Goal: Communication & Community: Answer question/provide support

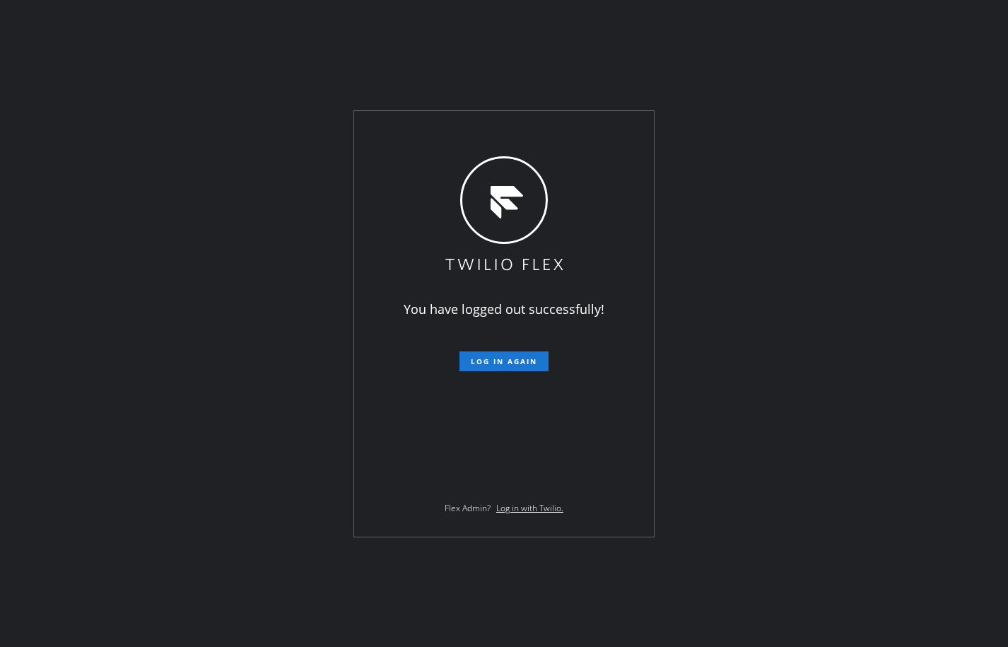
click at [122, 281] on div "You have logged out successfully! Log in again Flex Admin? Log in with Twilio." at bounding box center [504, 323] width 1008 height 647
click at [515, 359] on span "Log in again" at bounding box center [504, 361] width 66 height 10
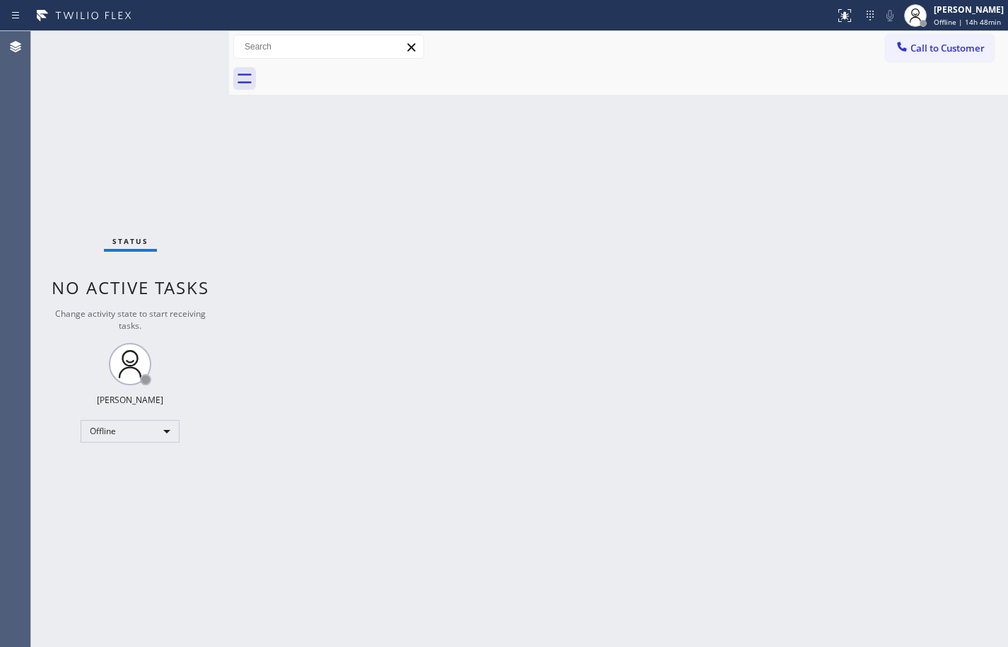
click at [975, 182] on div "Back to Dashboard Change Sender ID Customers Technicians Select a contact Outbo…" at bounding box center [618, 339] width 779 height 616
drag, startPoint x: 958, startPoint y: 18, endPoint x: 939, endPoint y: 55, distance: 42.1
click at [958, 18] on span "Offline | 14h 59min" at bounding box center [967, 22] width 67 height 10
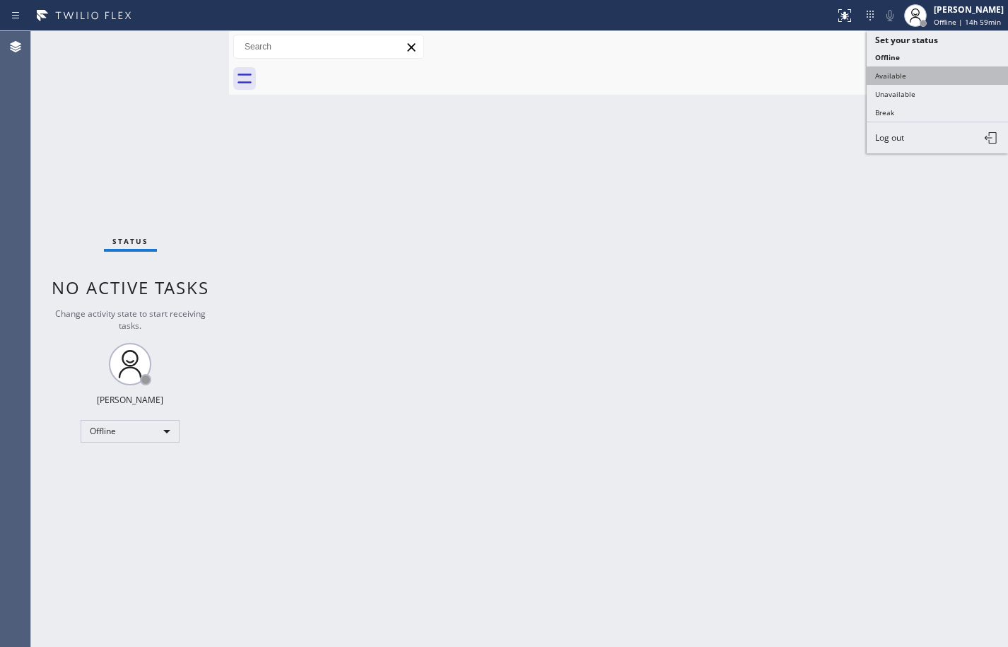
click at [931, 71] on button "Available" at bounding box center [937, 75] width 141 height 18
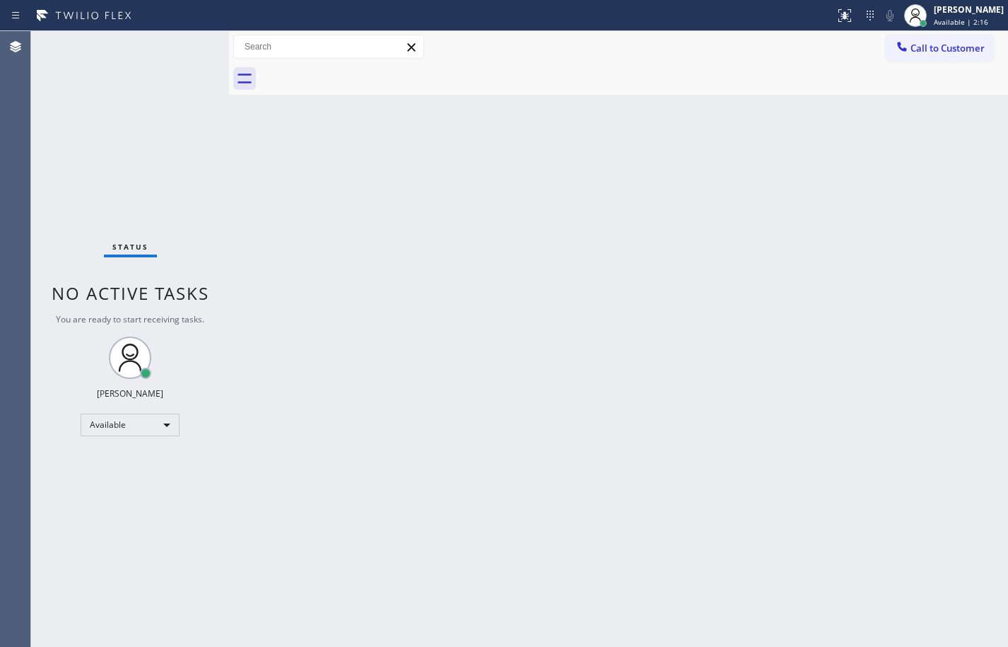
click at [612, 153] on div "Back to Dashboard Change Sender ID Customers Technicians Select a contact Outbo…" at bounding box center [618, 339] width 779 height 616
click at [995, 197] on div "Back to Dashboard Change Sender ID Customers Technicians Select a contact Outbo…" at bounding box center [618, 339] width 779 height 616
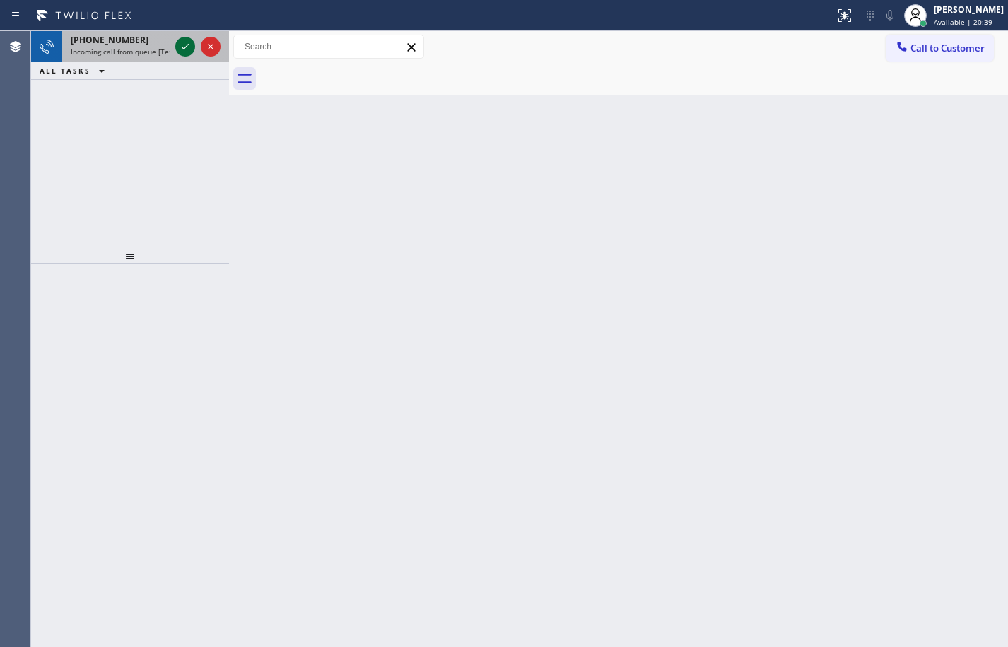
drag, startPoint x: 159, startPoint y: 54, endPoint x: 184, endPoint y: 44, distance: 26.7
click at [159, 54] on span "Incoming call from queue [Test] All" at bounding box center [129, 52] width 117 height 10
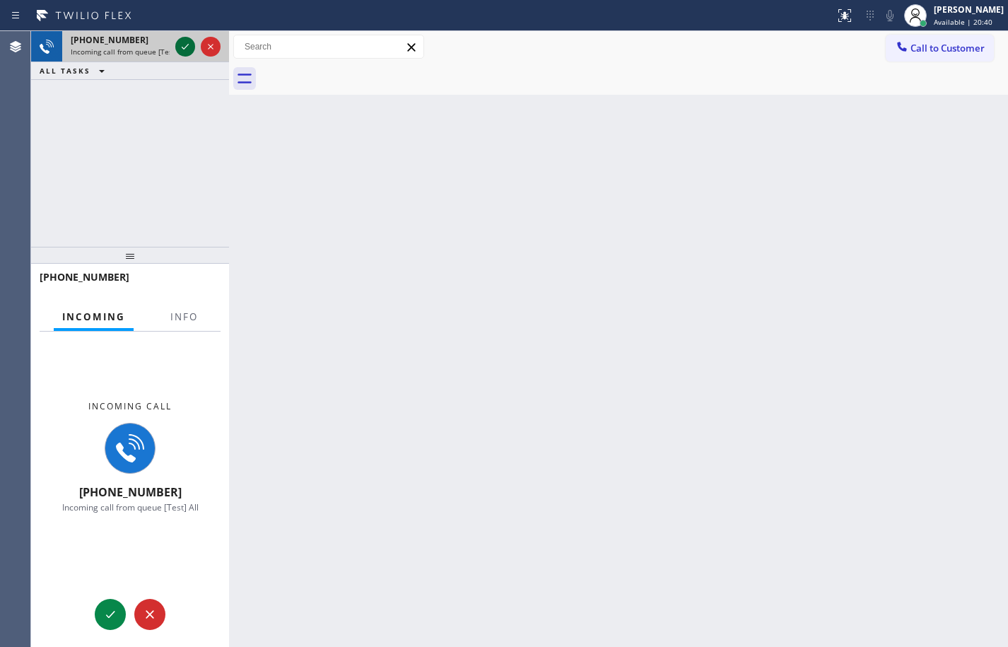
click at [185, 43] on icon at bounding box center [185, 46] width 17 height 17
click at [183, 318] on span "Info" at bounding box center [184, 316] width 28 height 13
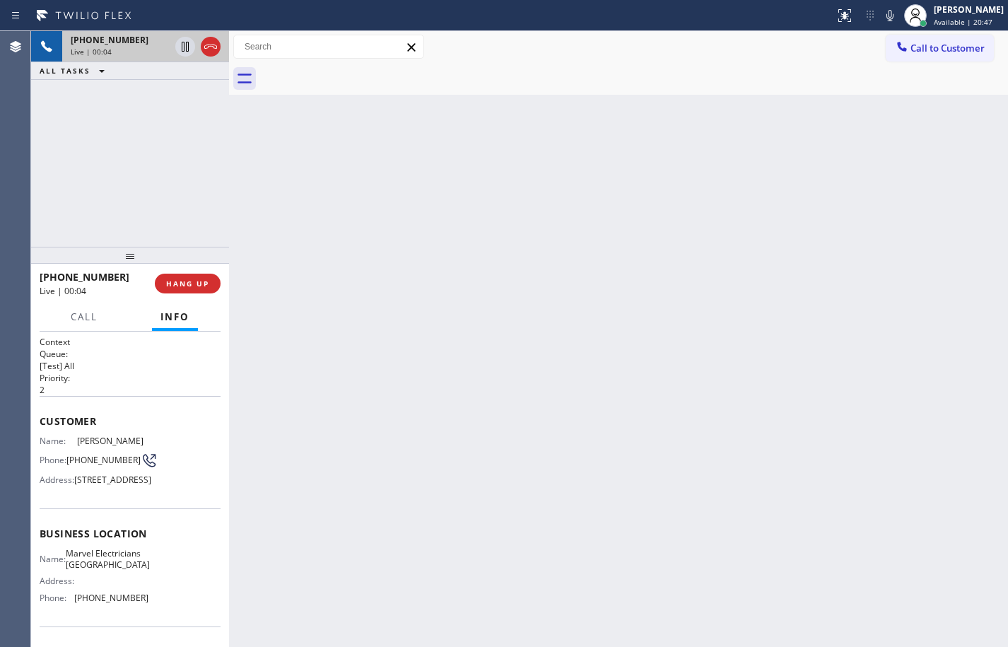
click at [94, 55] on span "Live | 00:04" at bounding box center [91, 52] width 41 height 10
click at [103, 455] on span "[PHONE_NUMBER]" at bounding box center [103, 460] width 74 height 11
copy div "[PHONE_NUMBER]"
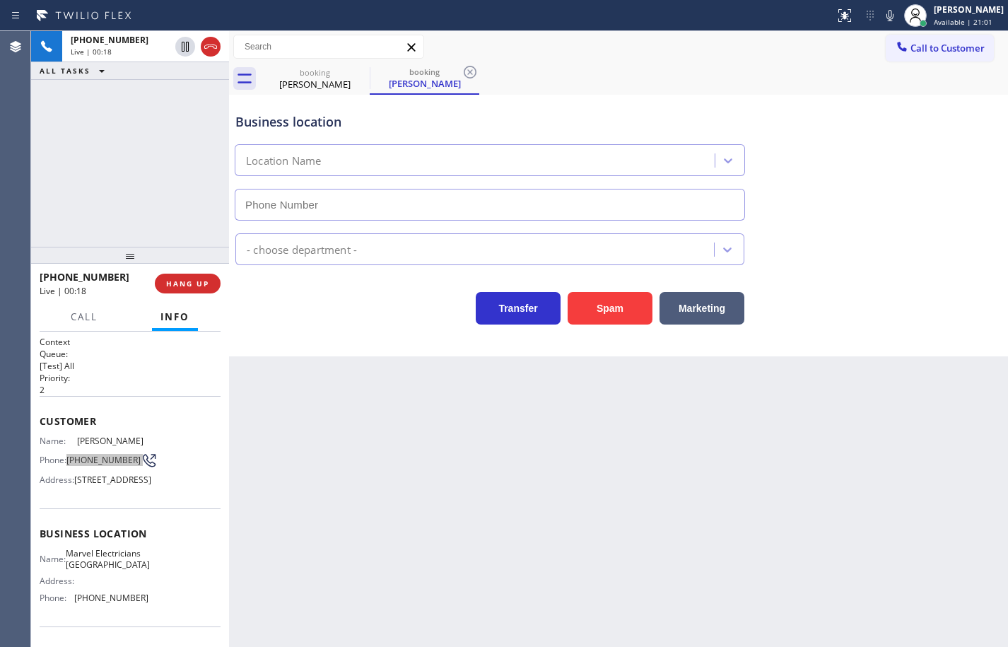
type input "[PHONE_NUMBER]"
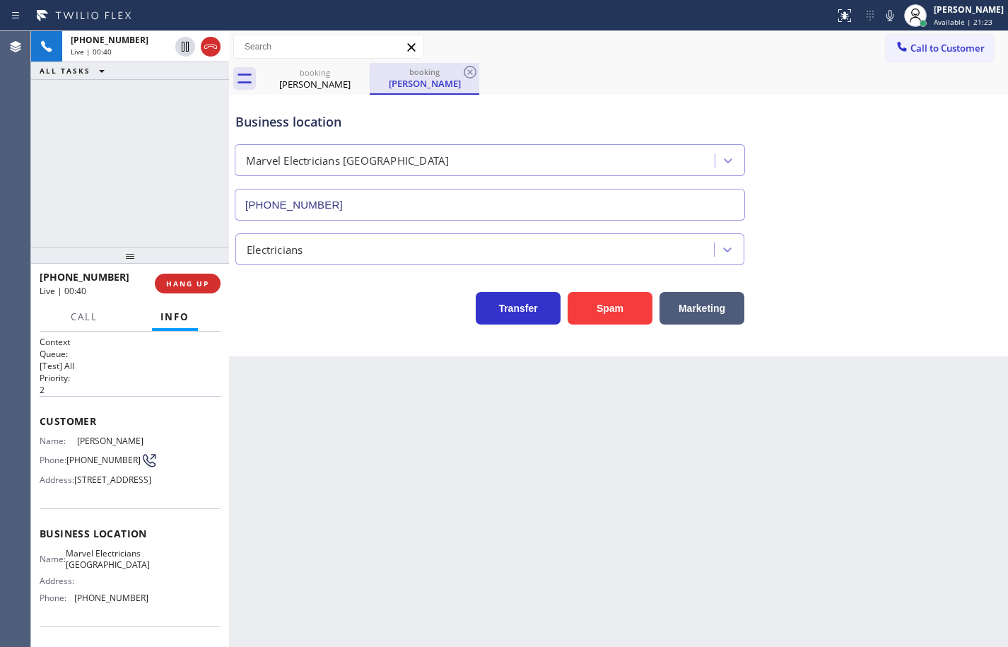
click at [431, 76] on div "booking" at bounding box center [424, 71] width 107 height 11
click at [320, 81] on div "[PERSON_NAME]" at bounding box center [315, 84] width 107 height 13
click at [99, 570] on span "Marvel Electricians [GEOGRAPHIC_DATA]" at bounding box center [108, 559] width 84 height 22
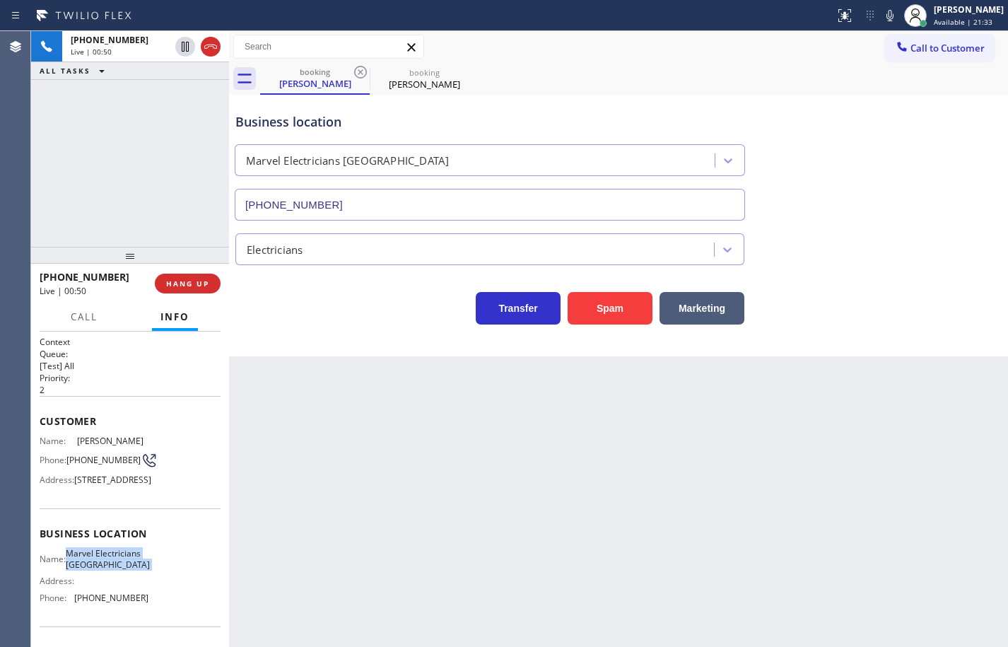
click at [99, 570] on span "Marvel Electricians [GEOGRAPHIC_DATA]" at bounding box center [108, 559] width 84 height 22
copy span "Marvel Electricians [GEOGRAPHIC_DATA]"
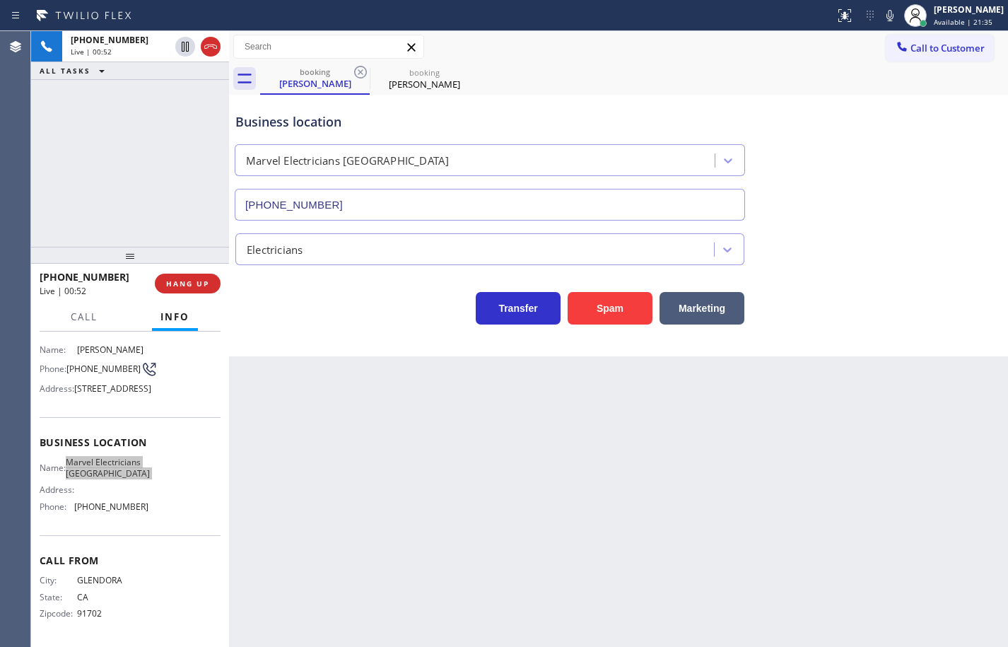
scroll to position [140, 0]
click at [121, 508] on span "[PHONE_NUMBER]" at bounding box center [111, 506] width 74 height 11
copy span "[PHONE_NUMBER]"
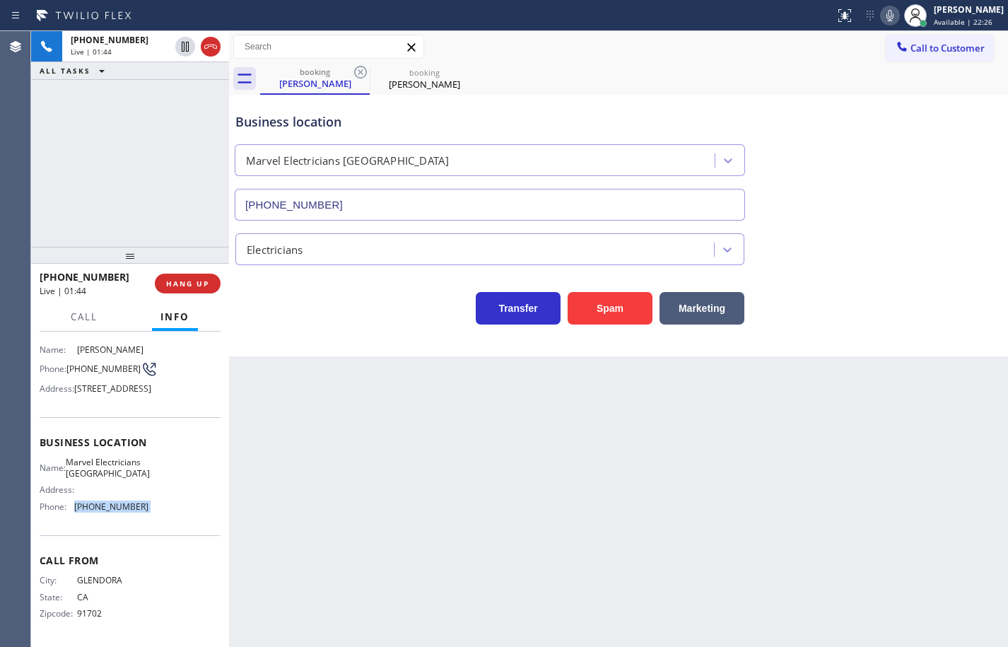
click at [882, 18] on icon at bounding box center [890, 15] width 17 height 17
click at [181, 46] on icon at bounding box center [185, 46] width 17 height 17
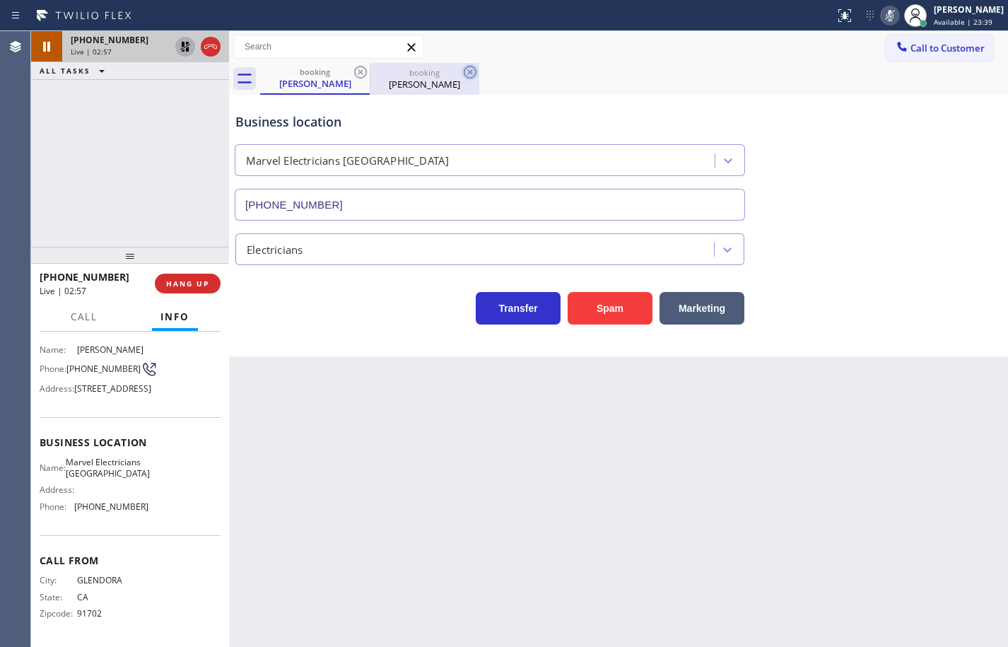
click at [472, 74] on icon at bounding box center [470, 72] width 13 height 13
click at [402, 78] on div "[PERSON_NAME]" at bounding box center [424, 84] width 107 height 13
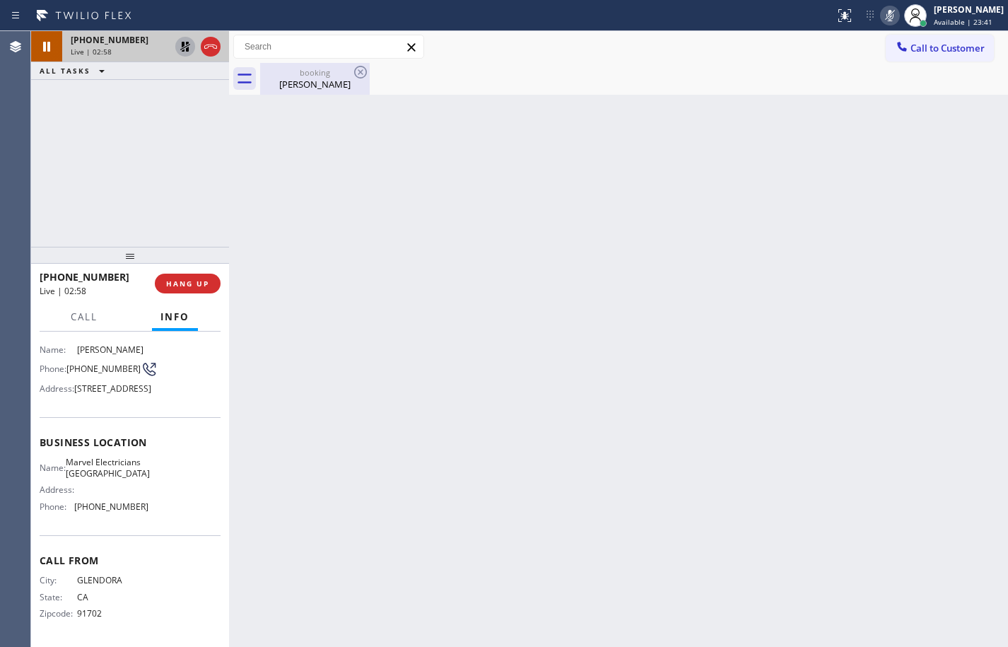
click at [322, 79] on div "[PERSON_NAME]" at bounding box center [315, 84] width 107 height 13
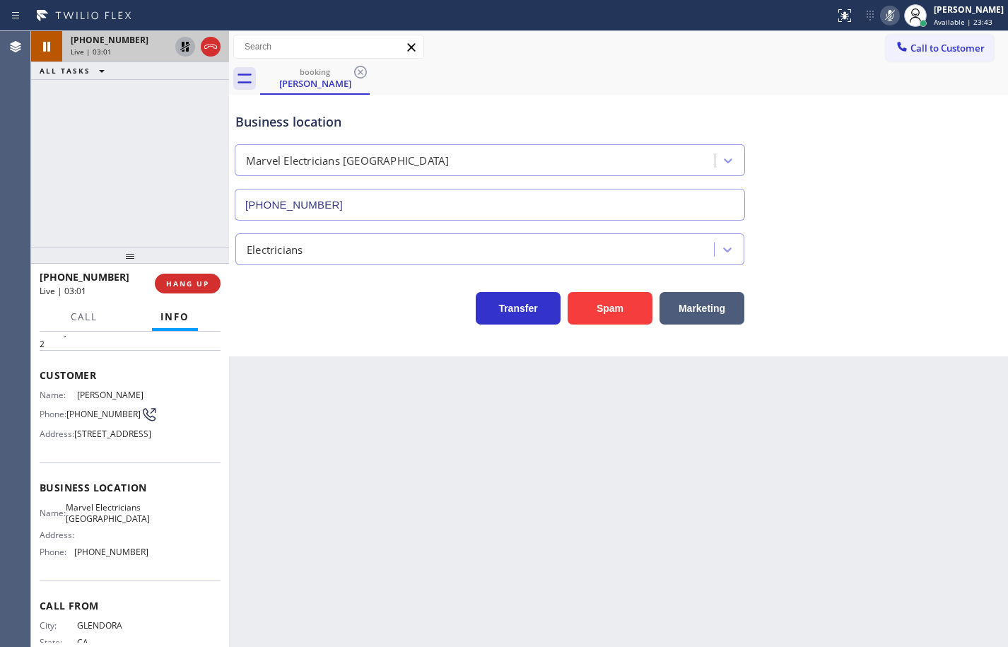
scroll to position [0, 0]
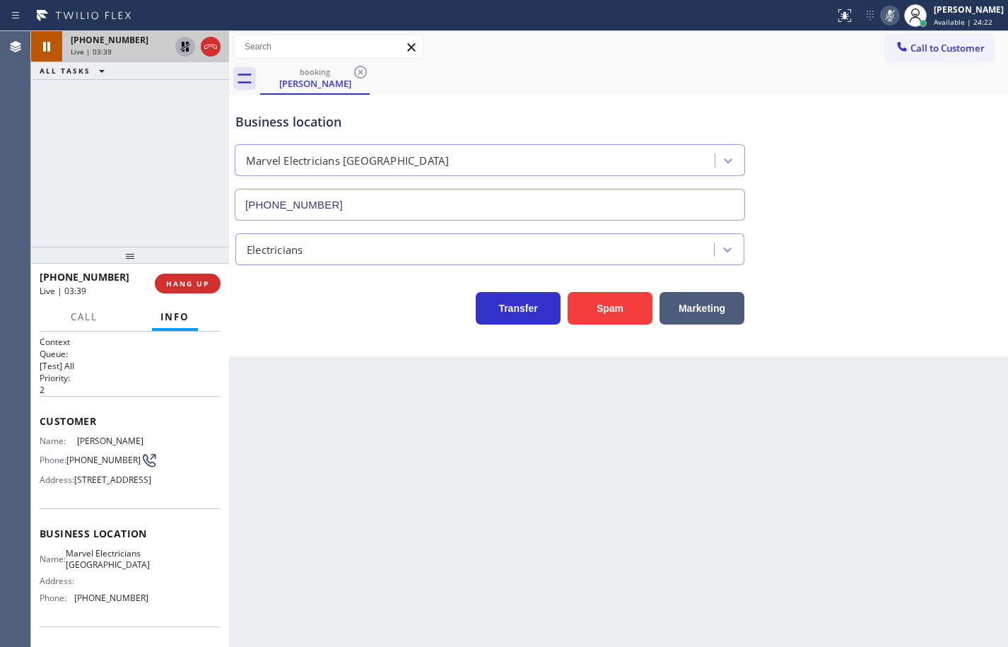
click at [185, 45] on icon at bounding box center [185, 47] width 10 height 10
click at [885, 18] on rect at bounding box center [890, 14] width 10 height 10
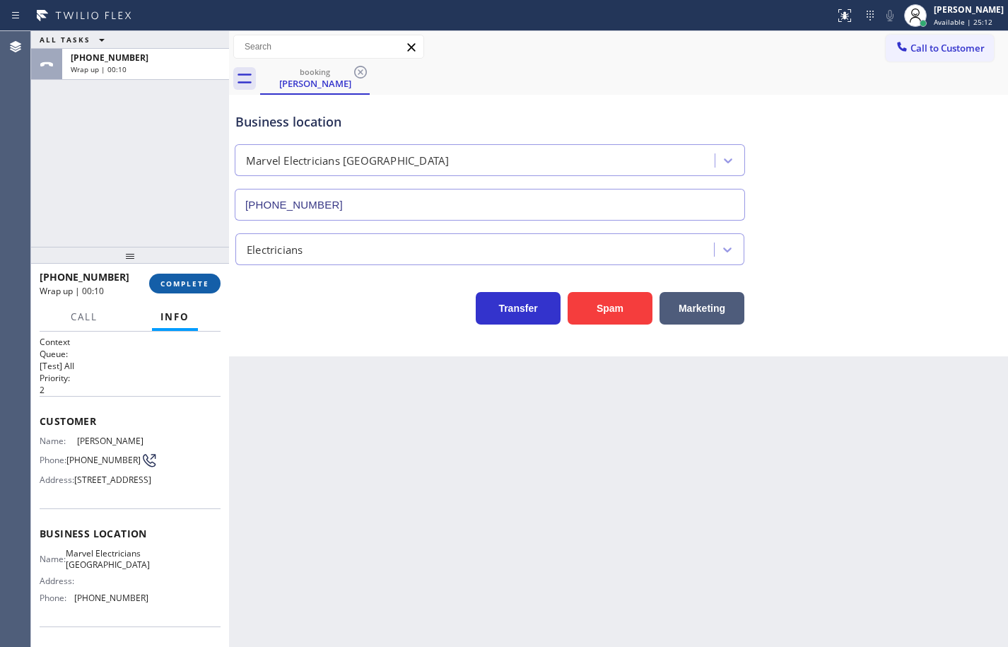
click at [202, 284] on span "COMPLETE" at bounding box center [184, 284] width 49 height 10
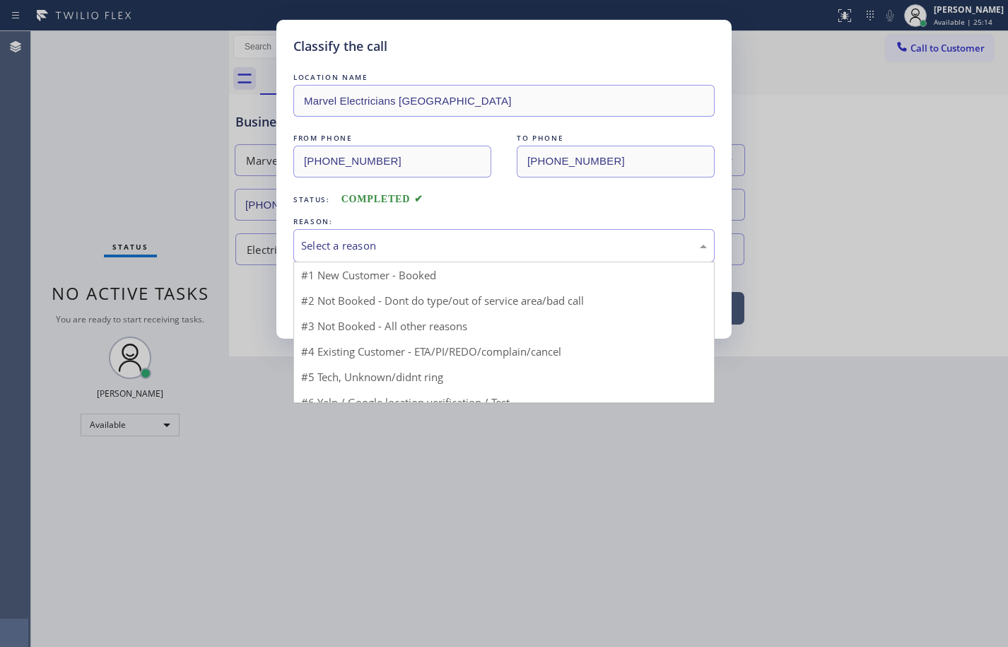
click at [350, 243] on div "Select a reason" at bounding box center [504, 246] width 406 height 16
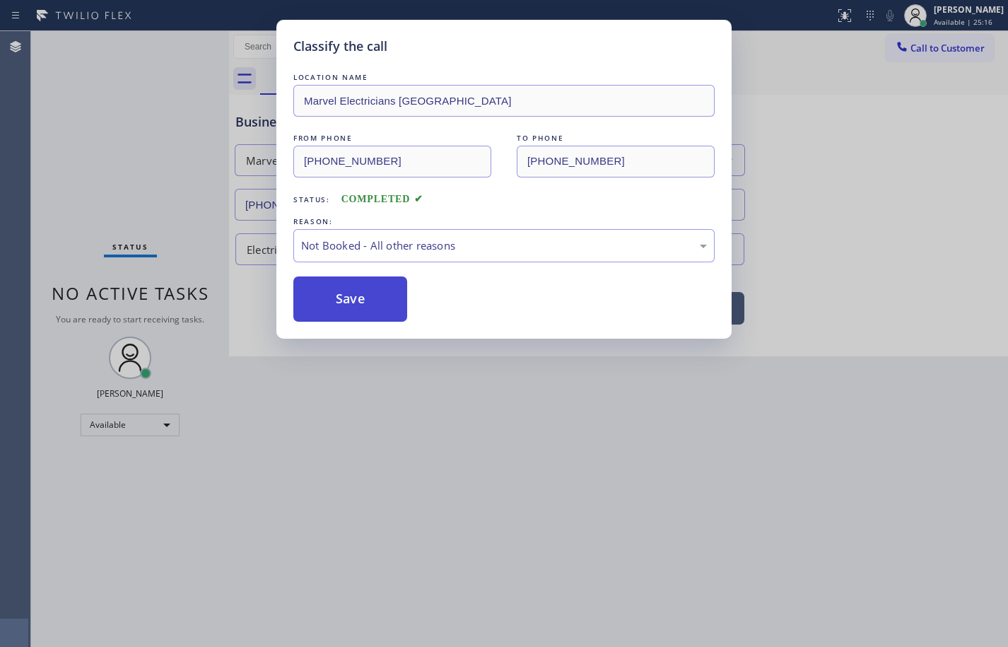
click at [375, 310] on button "Save" at bounding box center [350, 298] width 114 height 45
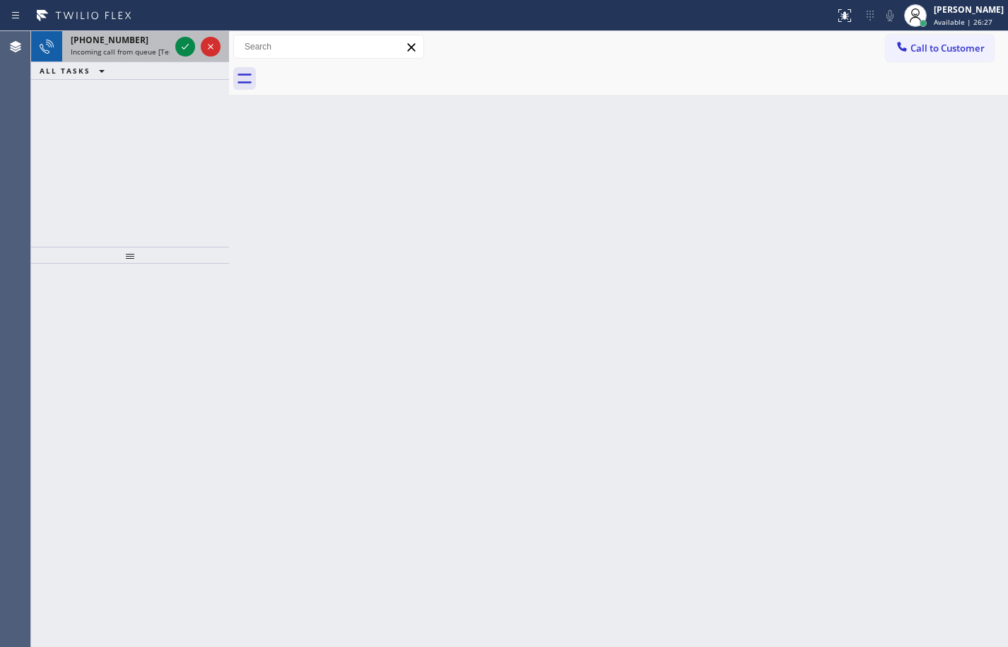
click at [124, 49] on span "Incoming call from queue [Test] All" at bounding box center [129, 52] width 117 height 10
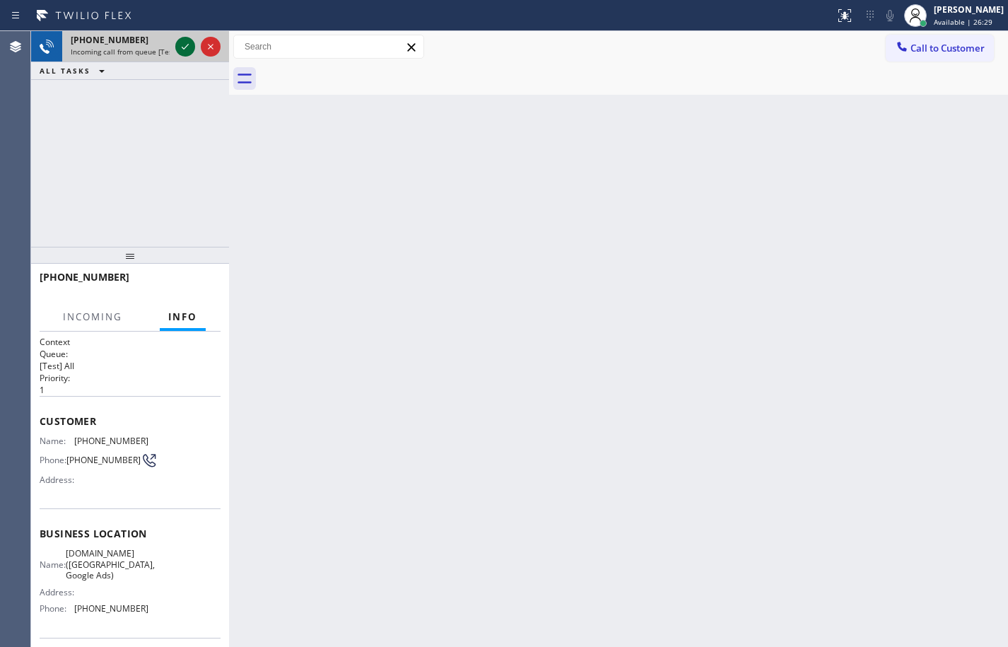
click at [182, 45] on icon at bounding box center [185, 46] width 17 height 17
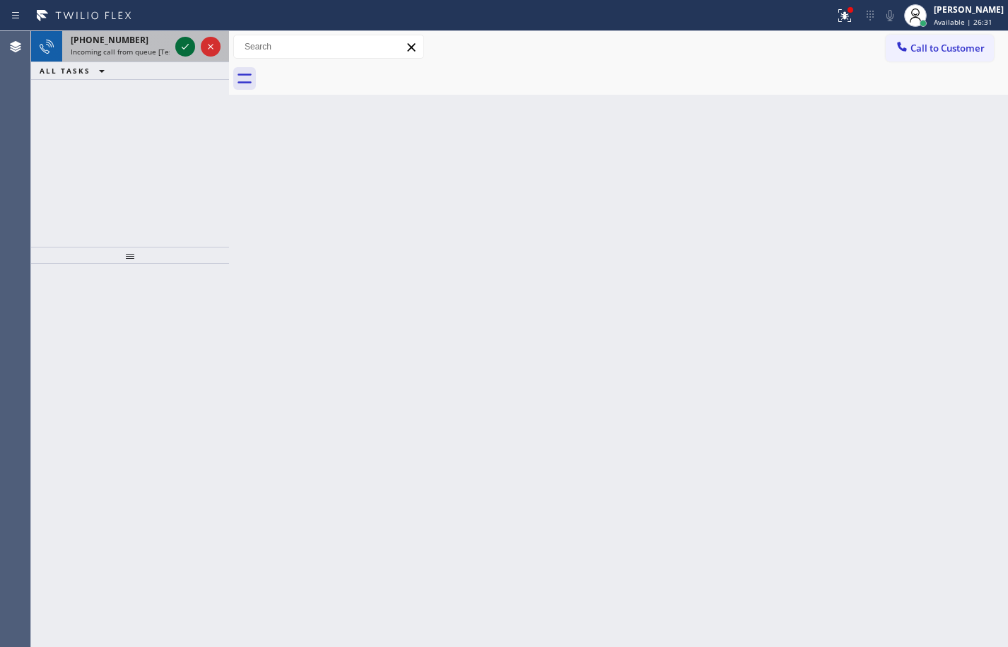
click at [183, 51] on icon at bounding box center [185, 46] width 17 height 17
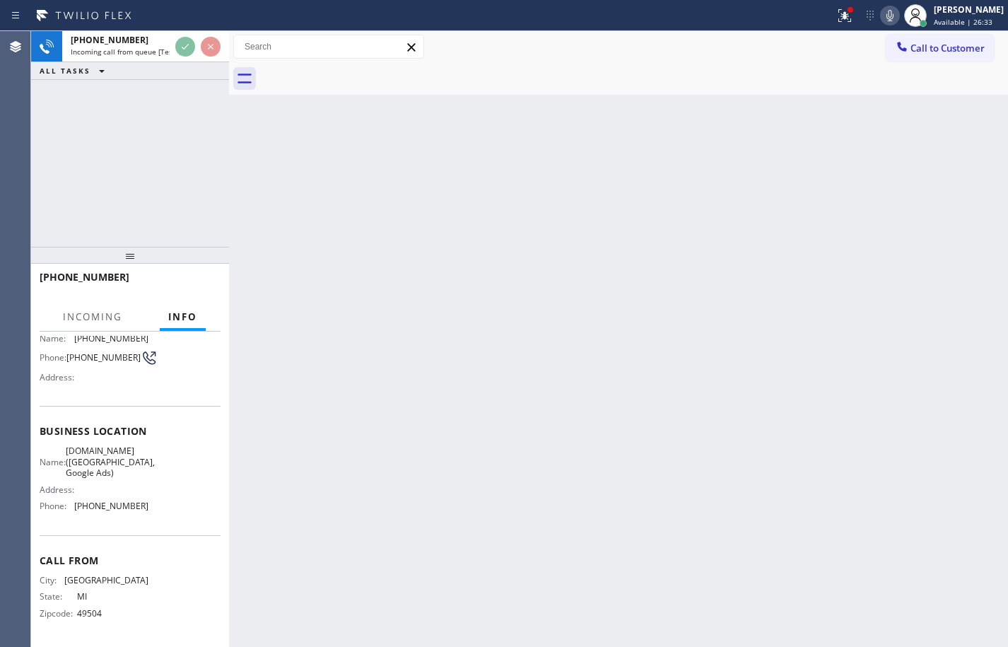
scroll to position [107, 0]
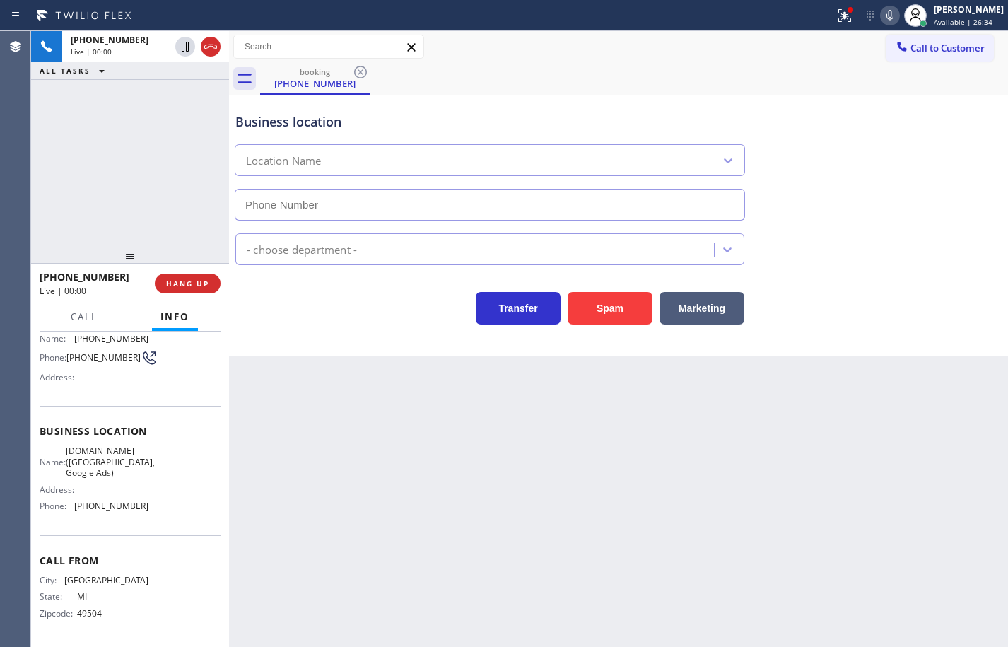
type input "[PHONE_NUMBER]"
click at [109, 469] on span "[DOMAIN_NAME] ([GEOGRAPHIC_DATA], Google Ads)" at bounding box center [110, 461] width 89 height 33
click at [115, 457] on span "[DOMAIN_NAME] ([GEOGRAPHIC_DATA], Google Ads)" at bounding box center [110, 461] width 89 height 33
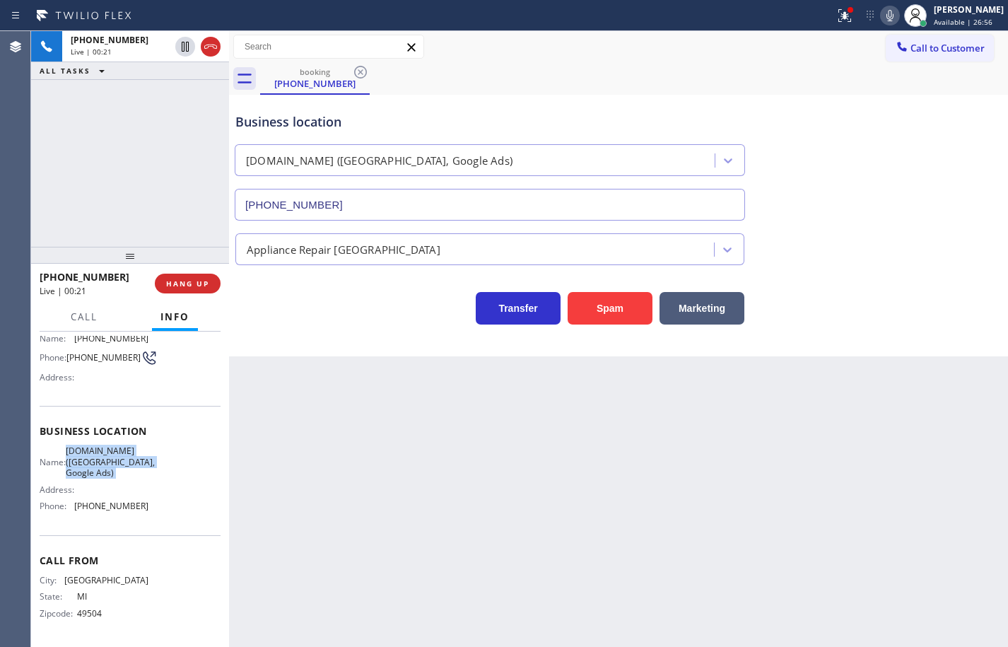
click at [115, 457] on span "[DOMAIN_NAME] ([GEOGRAPHIC_DATA], Google Ads)" at bounding box center [110, 461] width 89 height 33
copy span "[DOMAIN_NAME] ([GEOGRAPHIC_DATA], Google Ads)"
click at [126, 506] on span "[PHONE_NUMBER]" at bounding box center [111, 506] width 74 height 11
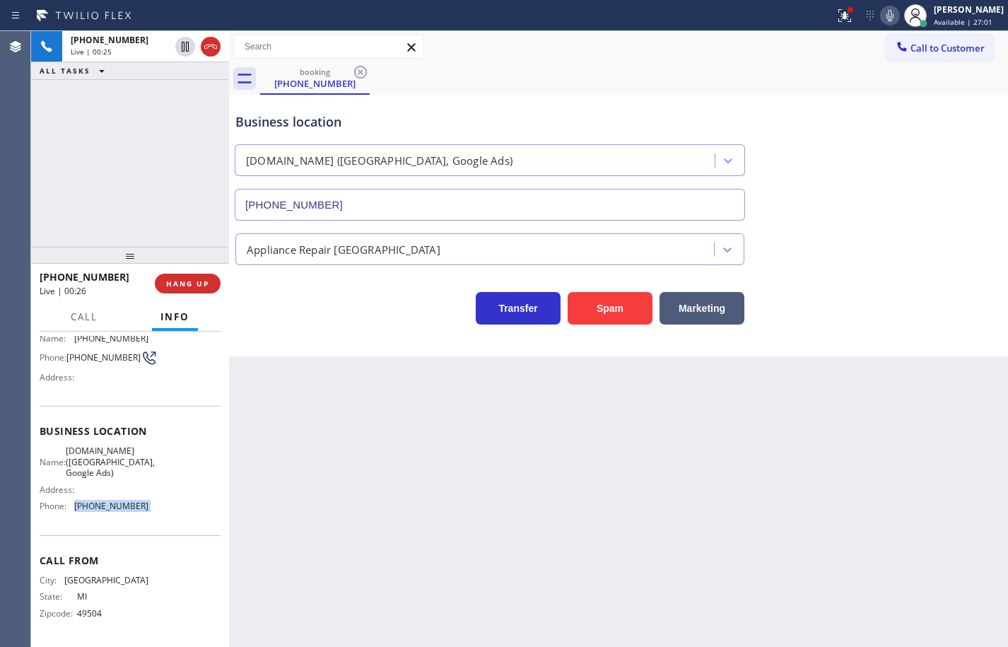
copy span "[PHONE_NUMBER]"
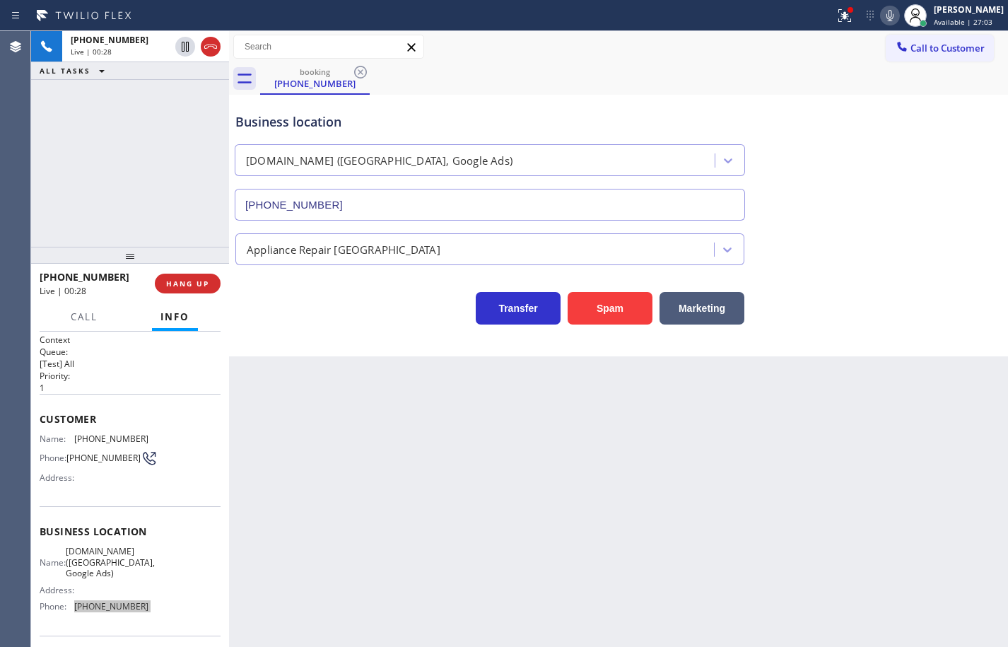
scroll to position [0, 0]
click at [117, 441] on span "[PHONE_NUMBER]" at bounding box center [111, 441] width 74 height 11
copy span "[PHONE_NUMBER]"
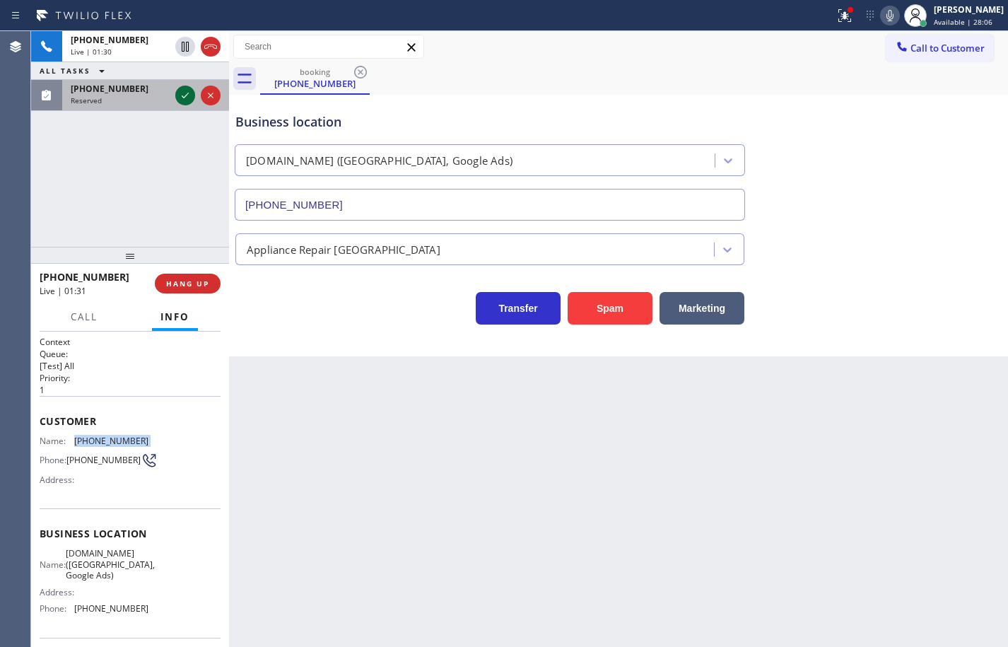
click at [185, 95] on icon at bounding box center [185, 95] width 17 height 17
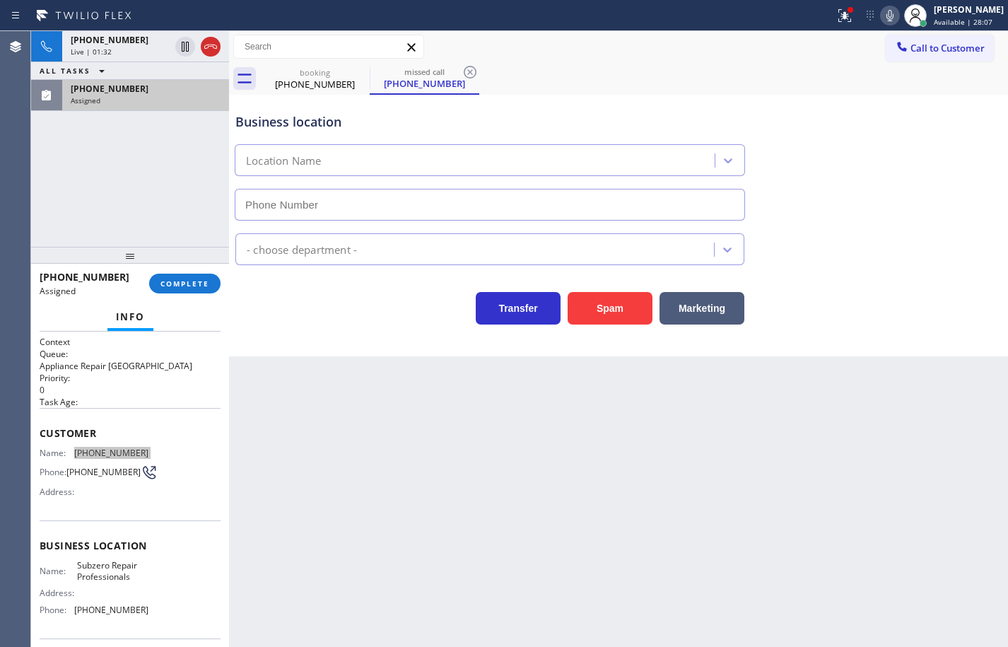
type input "[PHONE_NUMBER]"
click at [139, 615] on span "[PHONE_NUMBER]" at bounding box center [111, 609] width 74 height 11
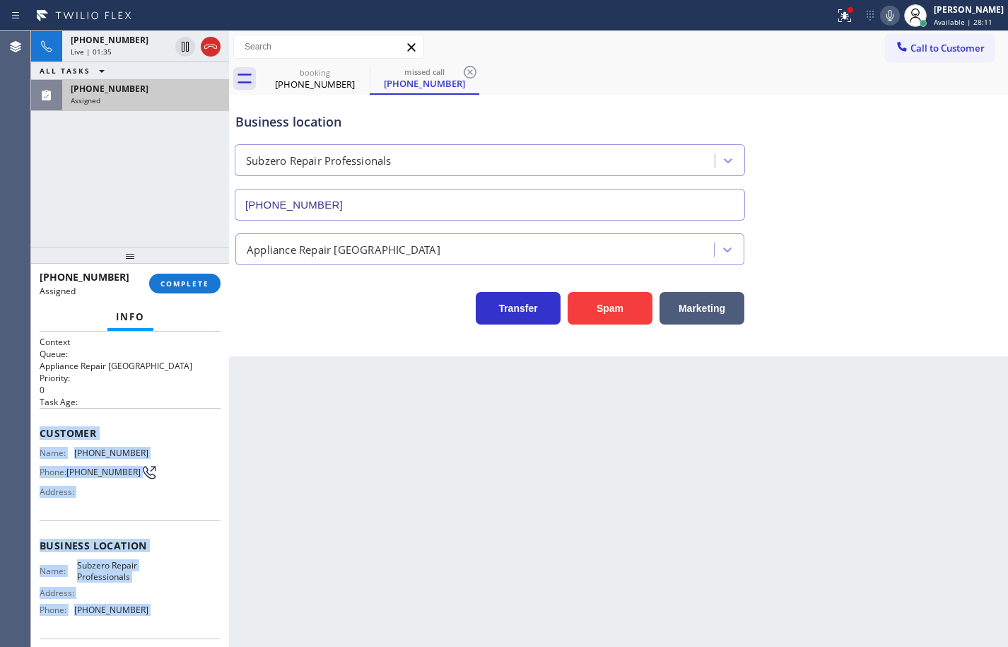
drag, startPoint x: 139, startPoint y: 619, endPoint x: 46, endPoint y: 432, distance: 209.3
click at [46, 432] on div "Context Queue: Appliance Repair High End Priority: 0 Task Age: Customer Name: […" at bounding box center [130, 541] width 181 height 410
copy div "Customer Name: [PHONE_NUMBER] Phone: [PHONE_NUMBER] Address: Business location …"
click at [194, 283] on span "COMPLETE" at bounding box center [184, 284] width 49 height 10
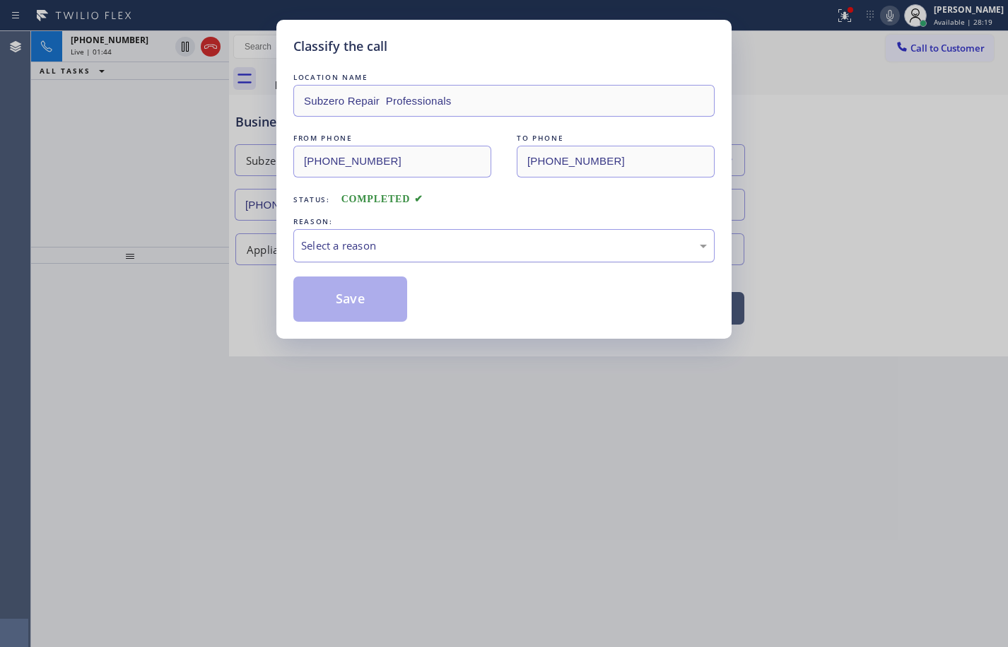
click at [397, 243] on div "Select a reason" at bounding box center [504, 246] width 406 height 16
click at [382, 308] on button "Save" at bounding box center [350, 298] width 114 height 45
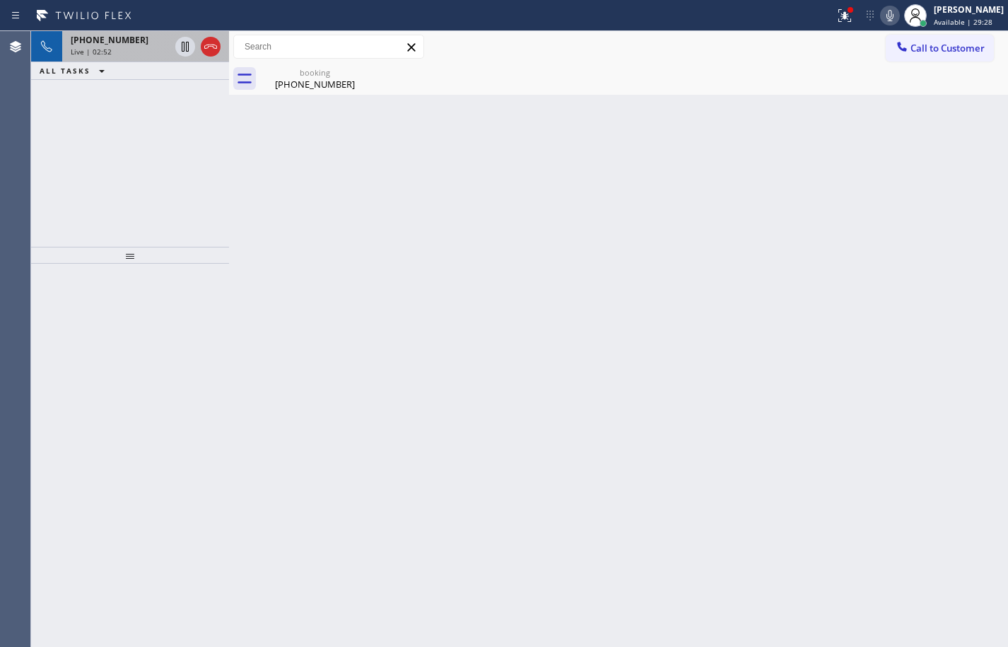
click at [134, 52] on div "Live | 02:52" at bounding box center [120, 52] width 99 height 10
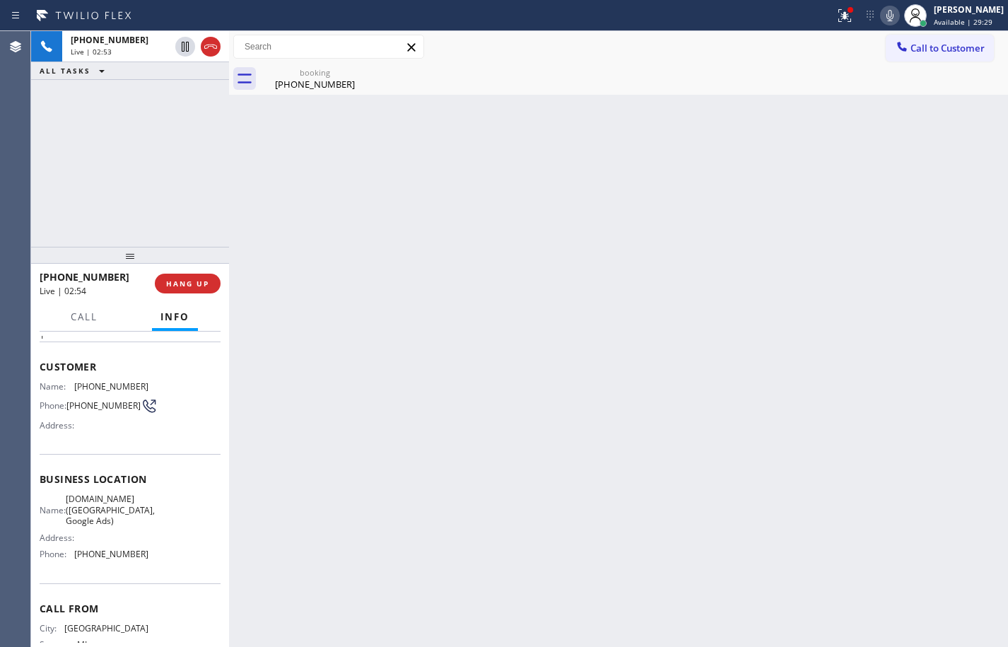
scroll to position [71, 0]
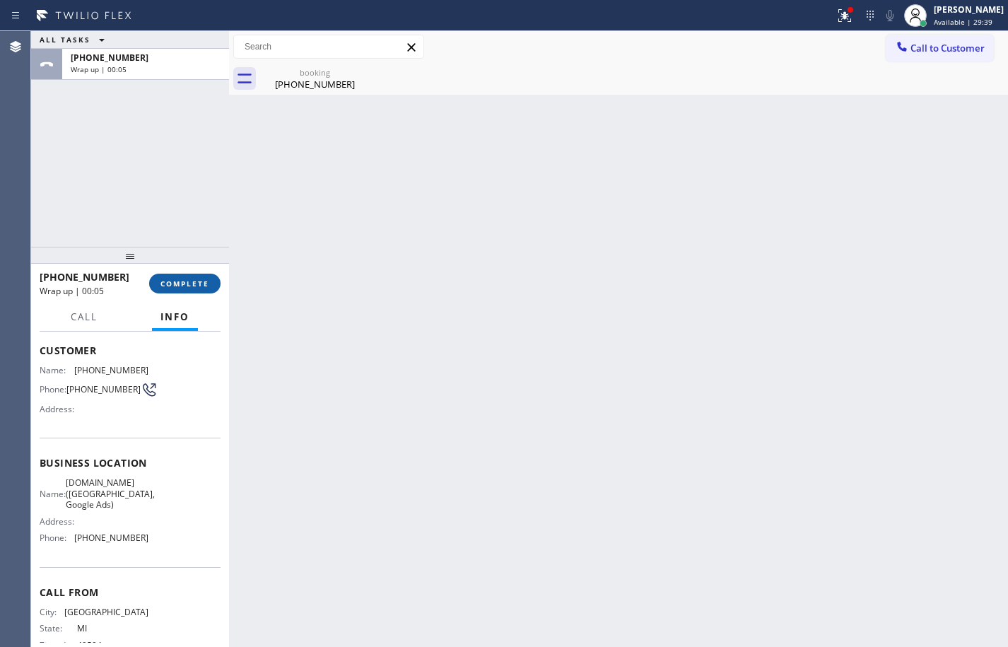
click at [199, 287] on span "COMPLETE" at bounding box center [184, 284] width 49 height 10
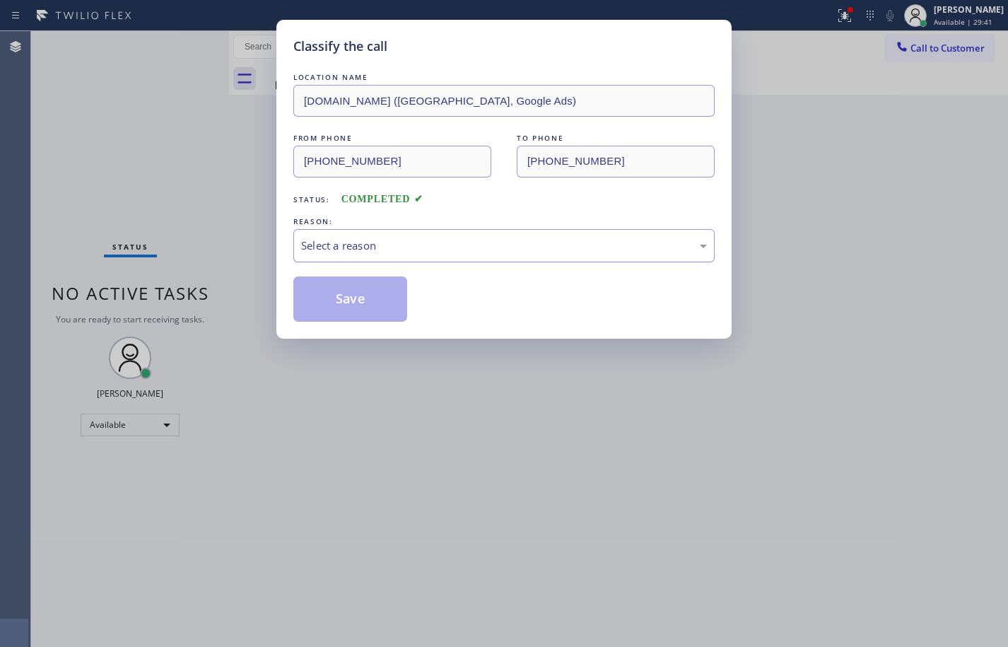
click at [337, 256] on div "Select a reason" at bounding box center [503, 245] width 421 height 33
click at [368, 293] on button "Save" at bounding box center [350, 298] width 114 height 45
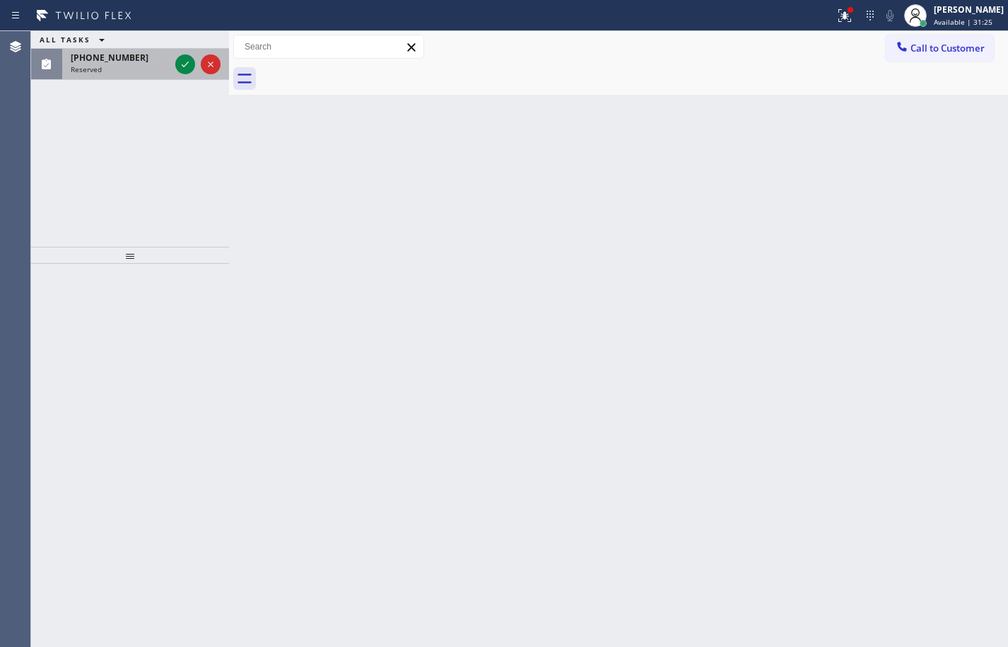
click at [150, 66] on div "Reserved" at bounding box center [120, 69] width 99 height 10
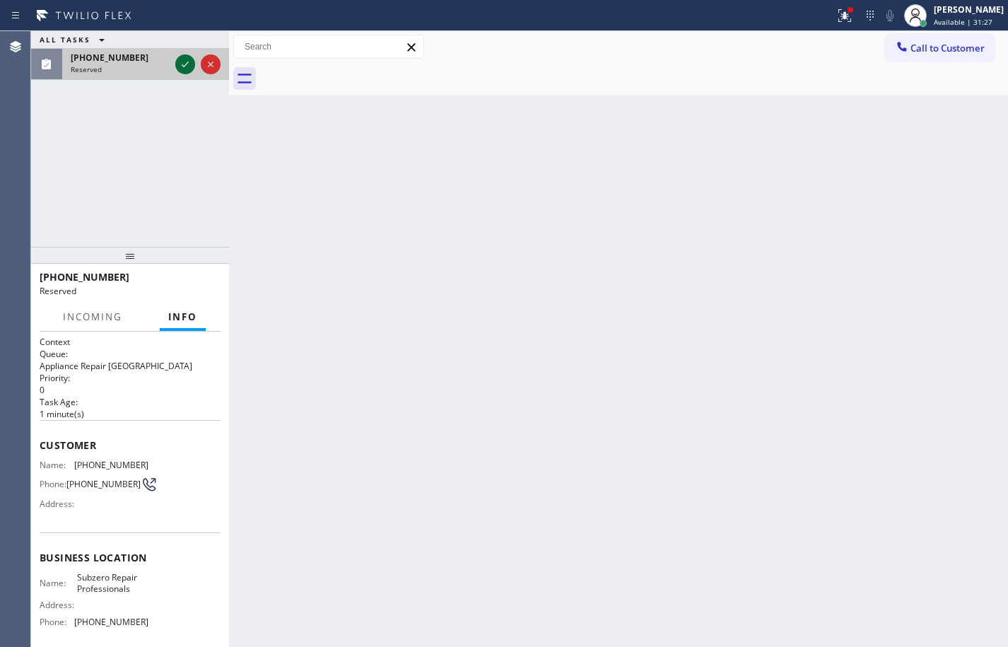
click at [186, 64] on icon at bounding box center [185, 64] width 17 height 17
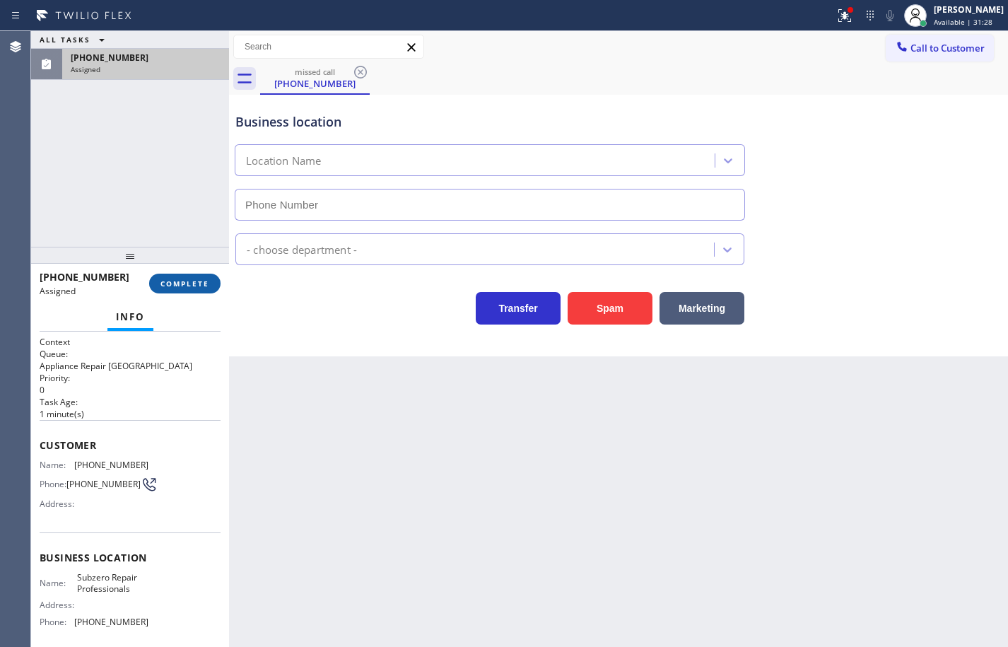
type input "[PHONE_NUMBER]"
click at [204, 279] on span "COMPLETE" at bounding box center [184, 284] width 49 height 10
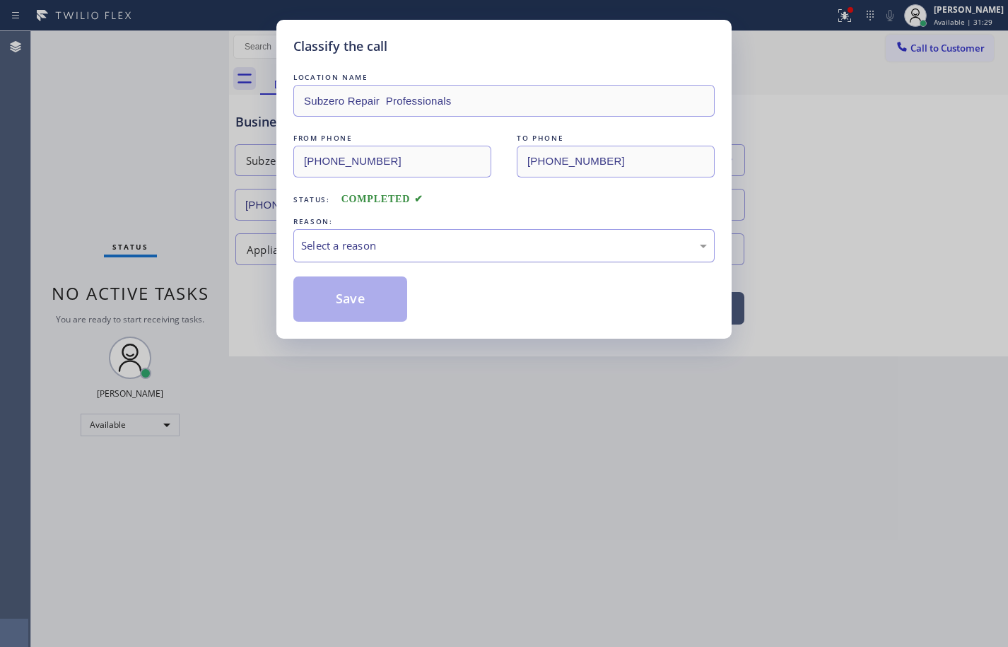
click at [372, 254] on div "Select a reason" at bounding box center [503, 245] width 421 height 33
click at [378, 303] on button "Save" at bounding box center [350, 298] width 114 height 45
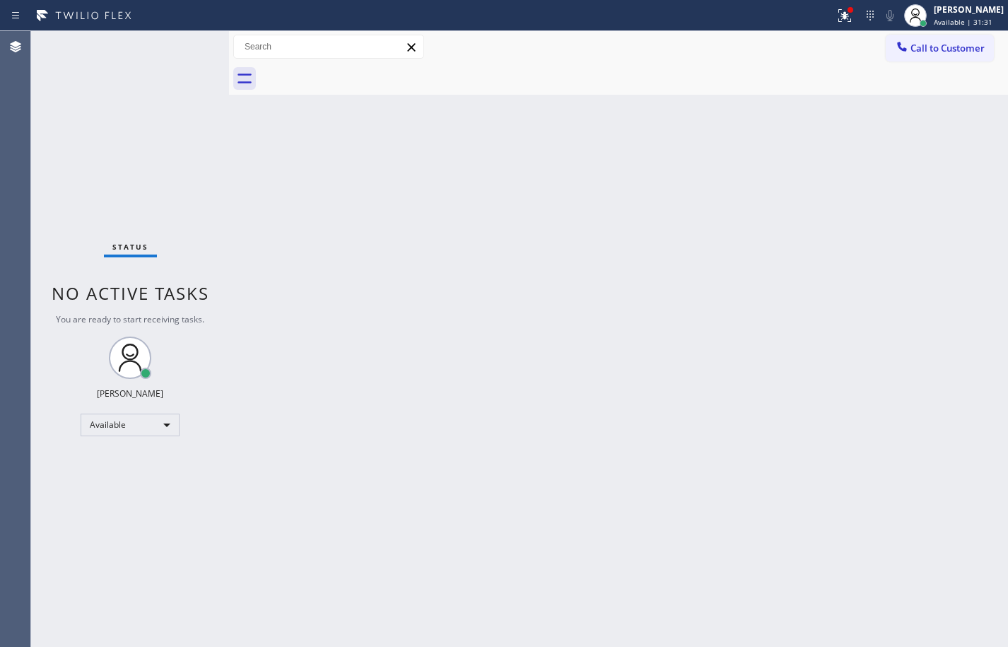
click at [933, 45] on span "Call to Customer" at bounding box center [948, 48] width 74 height 13
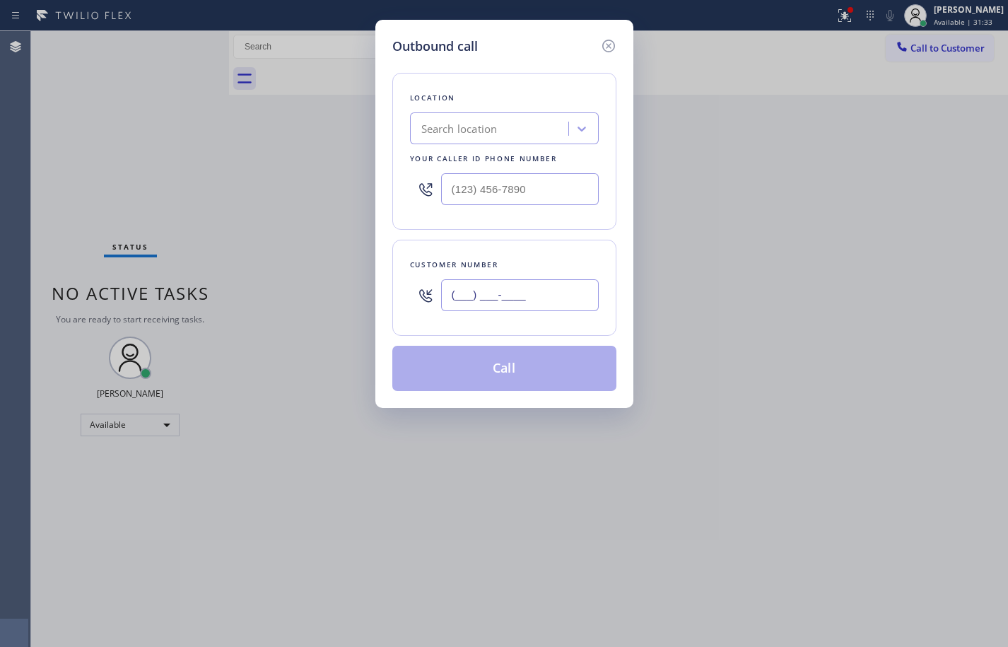
click at [559, 286] on input "(___) ___-____" at bounding box center [520, 295] width 158 height 32
paste input "206) 300-1283"
type input "[PHONE_NUMBER]"
click at [534, 189] on input "(___) ___-____" at bounding box center [520, 189] width 158 height 32
paste input "206) 309-4022"
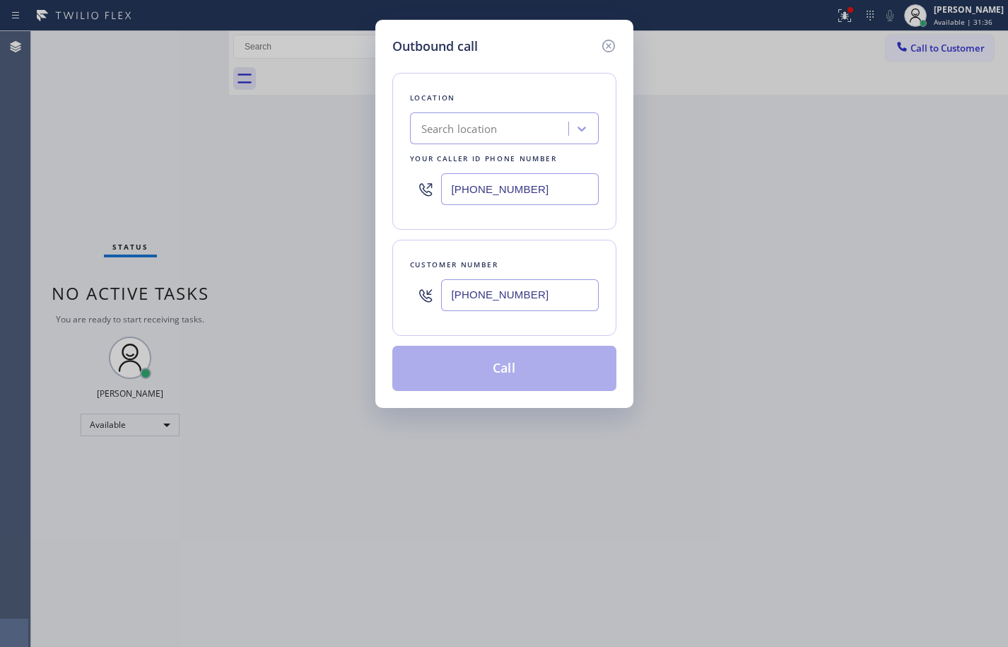
type input "[PHONE_NUMBER]"
click at [554, 243] on div "Customer number [PHONE_NUMBER]" at bounding box center [504, 288] width 224 height 96
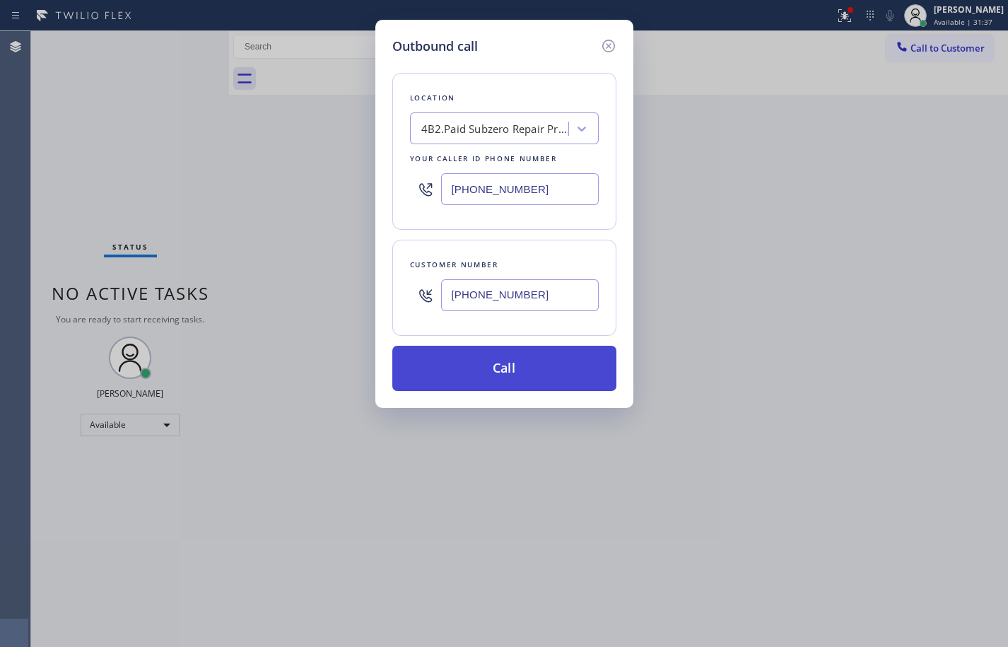
click at [551, 384] on button "Call" at bounding box center [504, 368] width 224 height 45
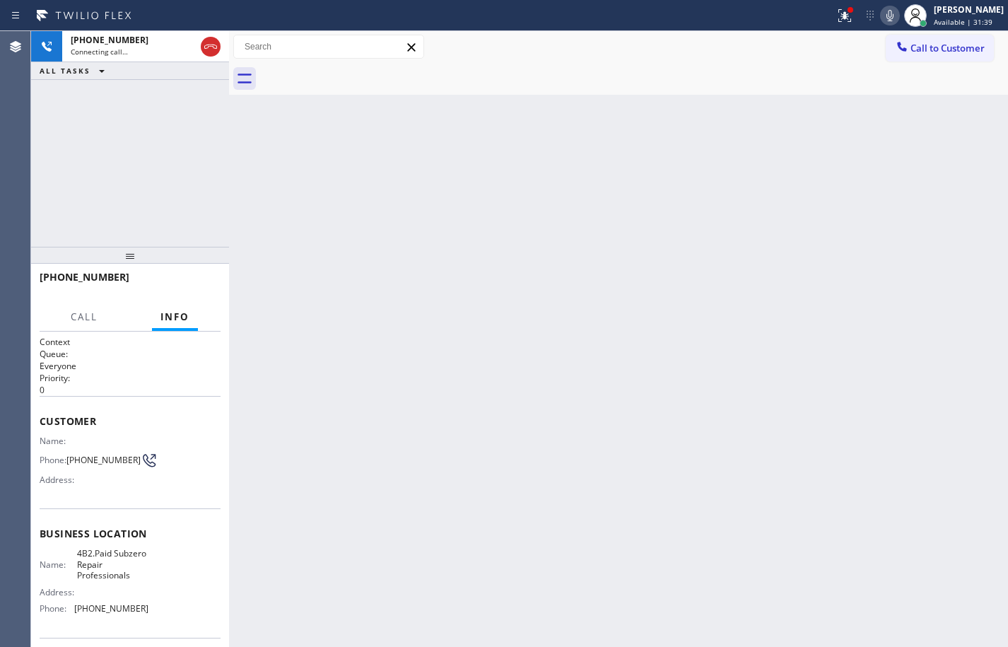
click at [708, 164] on div "Back to Dashboard Change Sender ID Customers Technicians Select a contact Outbo…" at bounding box center [618, 339] width 779 height 616
click at [836, 17] on icon at bounding box center [844, 15] width 17 height 17
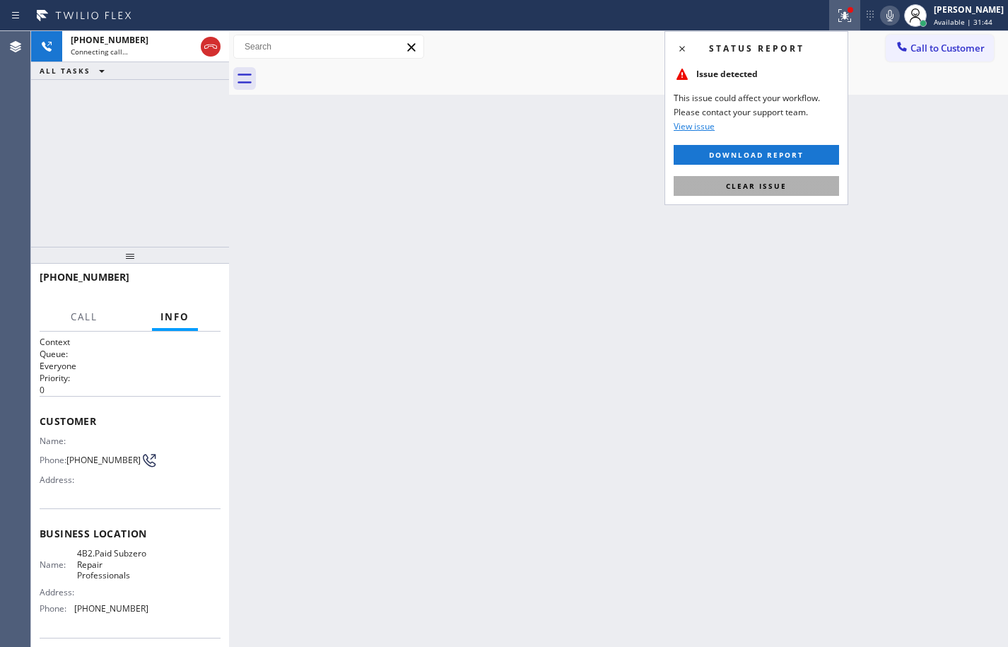
click at [812, 182] on button "Clear issue" at bounding box center [756, 186] width 165 height 20
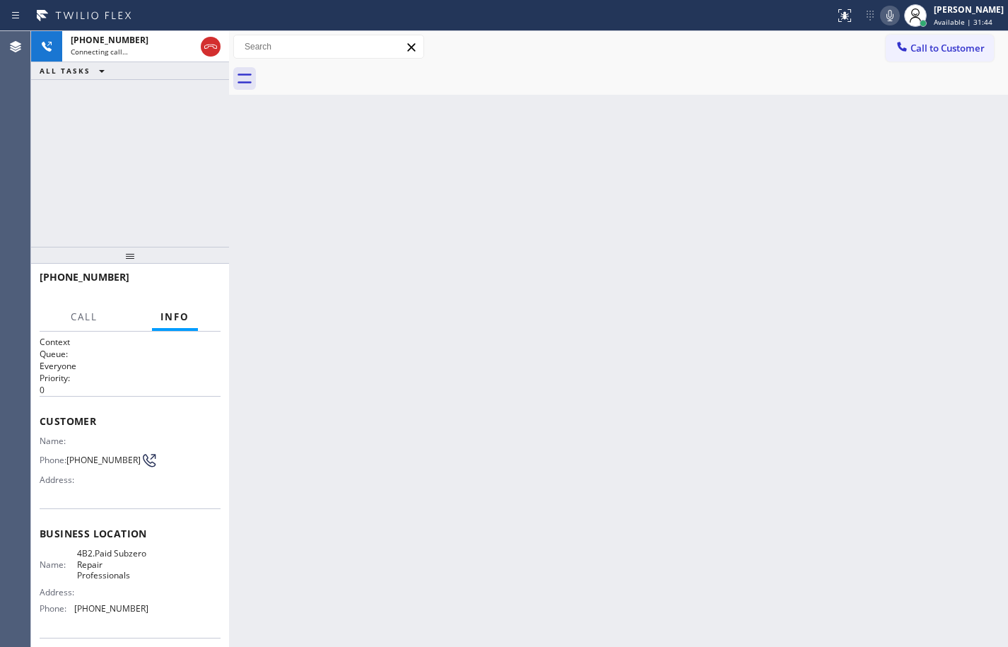
click at [867, 123] on div "Back to Dashboard Change Sender ID Customers Technicians Select a contact Outbo…" at bounding box center [618, 339] width 779 height 616
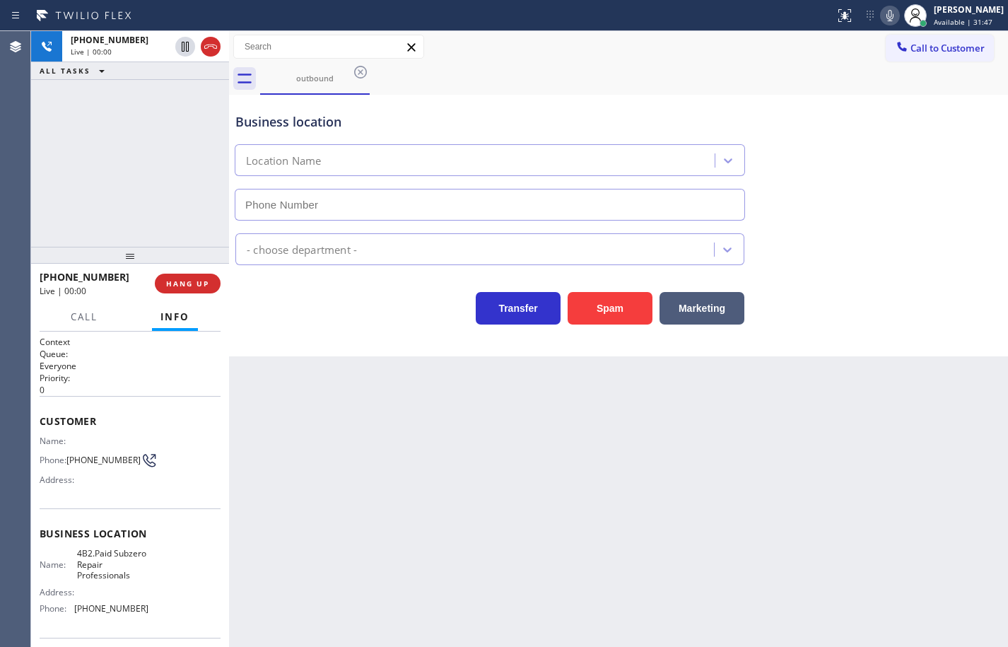
type input "[PHONE_NUMBER]"
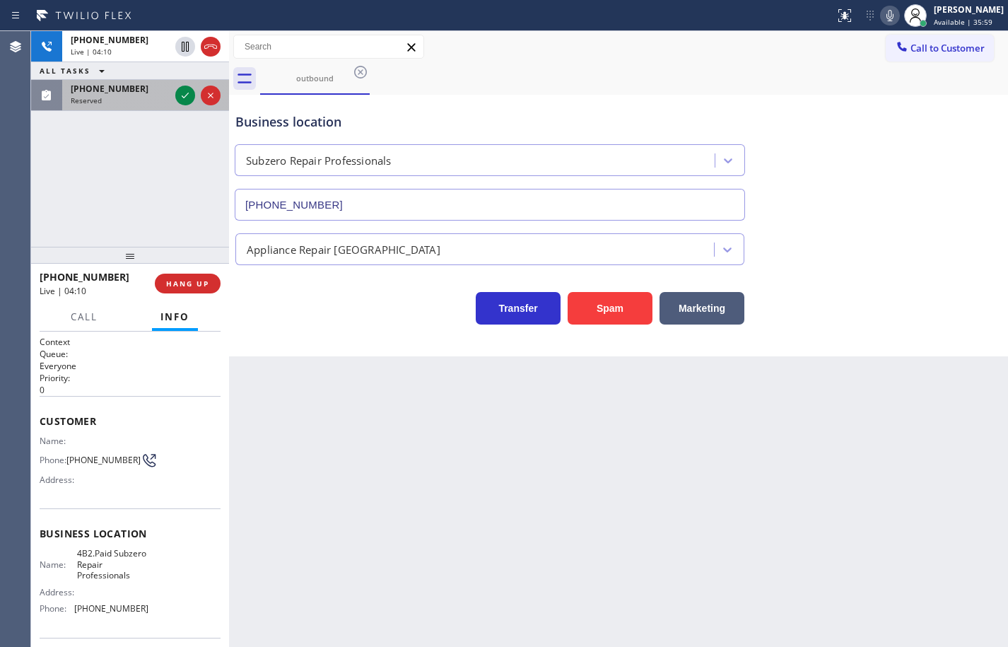
click at [115, 102] on div "Reserved" at bounding box center [120, 100] width 99 height 10
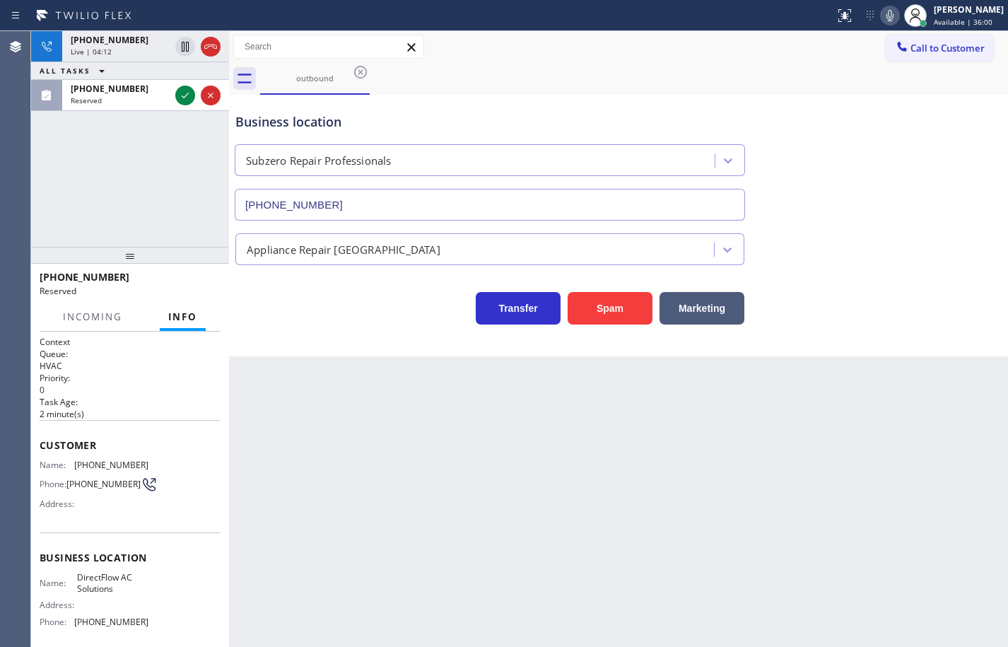
click at [156, 605] on div "Name: DirectFlow AC Solutions Address: Phone: [PHONE_NUMBER]" at bounding box center [130, 602] width 181 height 61
click at [152, 621] on div "Name: DirectFlow AC Solutions Address: Phone: [PHONE_NUMBER]" at bounding box center [130, 602] width 181 height 61
drag, startPoint x: 152, startPoint y: 621, endPoint x: 118, endPoint y: 568, distance: 63.0
click at [150, 617] on div "Name: DirectFlow AC Solutions Address: Phone: [PHONE_NUMBER]" at bounding box center [130, 602] width 181 height 61
drag, startPoint x: 118, startPoint y: 568, endPoint x: 86, endPoint y: 508, distance: 67.4
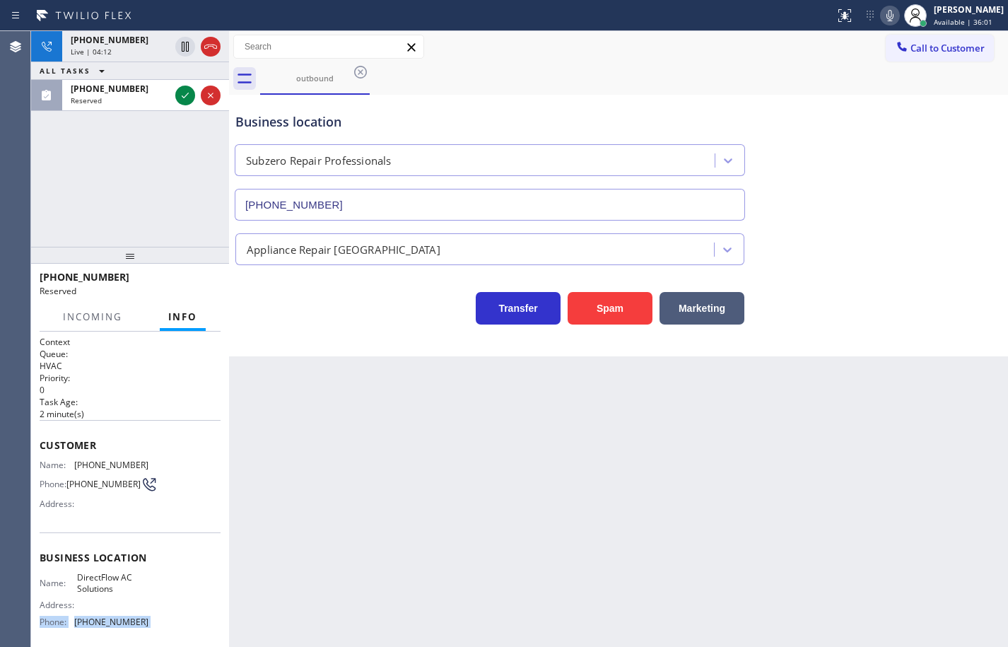
click at [109, 551] on div "Business location Name: DirectFlow AC Solutions Address: Phone: [PHONE_NUMBER]" at bounding box center [130, 591] width 181 height 118
drag, startPoint x: 86, startPoint y: 508, endPoint x: 60, endPoint y: 460, distance: 54.7
click at [66, 474] on div "Customer Name: [PHONE_NUMBER] Phone: [PHONE_NUMBER] Address:" at bounding box center [130, 476] width 181 height 113
click at [44, 439] on span "Customer" at bounding box center [130, 444] width 181 height 13
click at [42, 448] on span "Customer" at bounding box center [130, 444] width 181 height 13
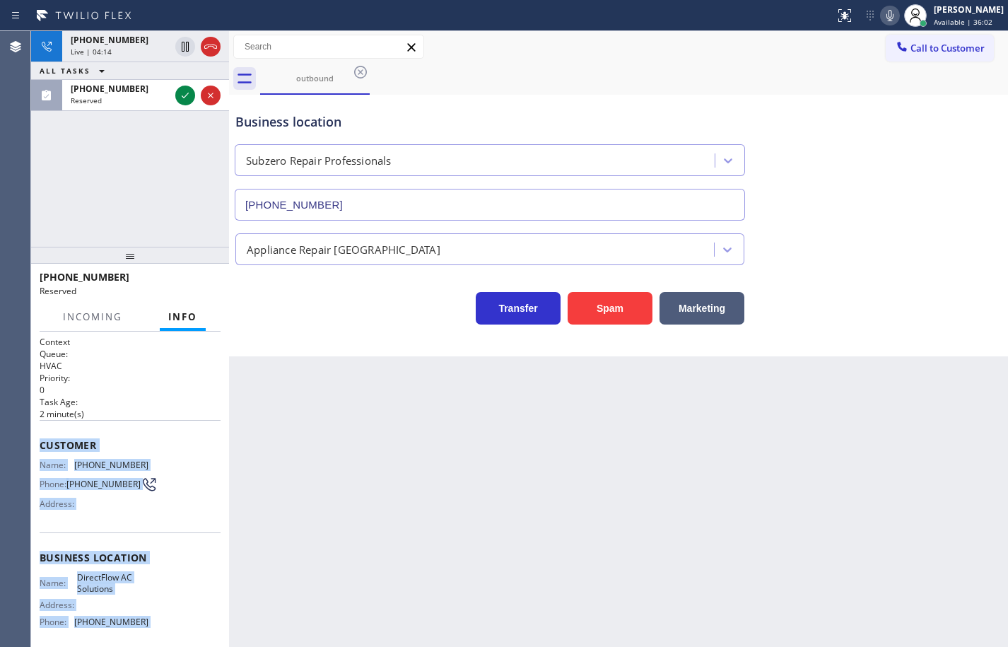
drag, startPoint x: 42, startPoint y: 448, endPoint x: 146, endPoint y: 621, distance: 202.6
click at [146, 621] on div "Context Queue: HVAC Priority: 0 Task Age: [DEMOGRAPHIC_DATA] minute(s) Customer…" at bounding box center [130, 547] width 181 height 422
copy div "Customer Name: [PHONE_NUMBER] Phone: [PHONE_NUMBER] Address: Business location …"
click at [189, 97] on icon at bounding box center [185, 95] width 17 height 17
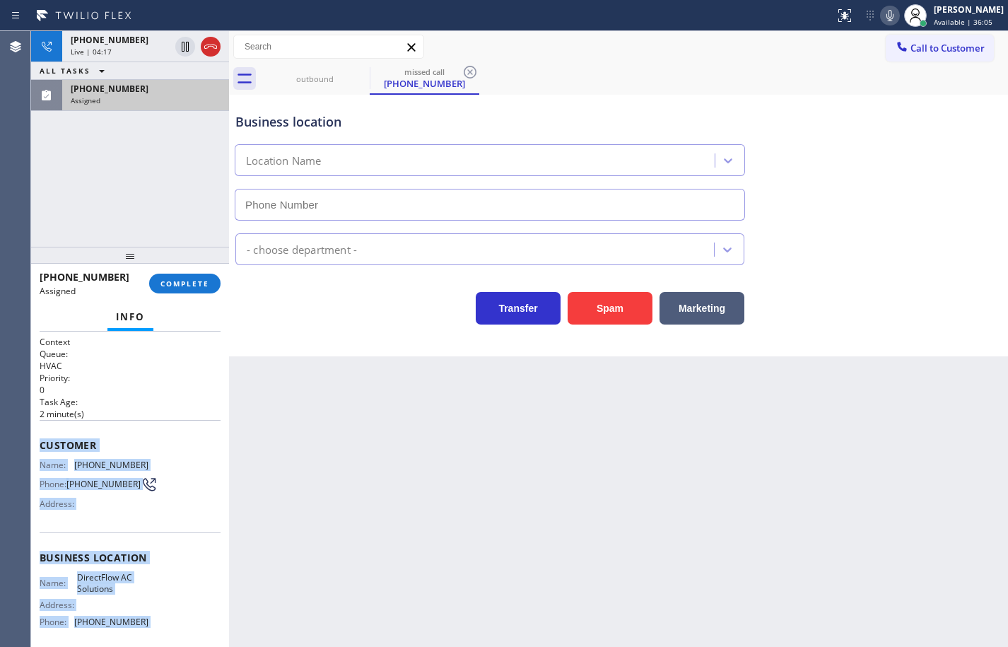
type input "[PHONE_NUMBER]"
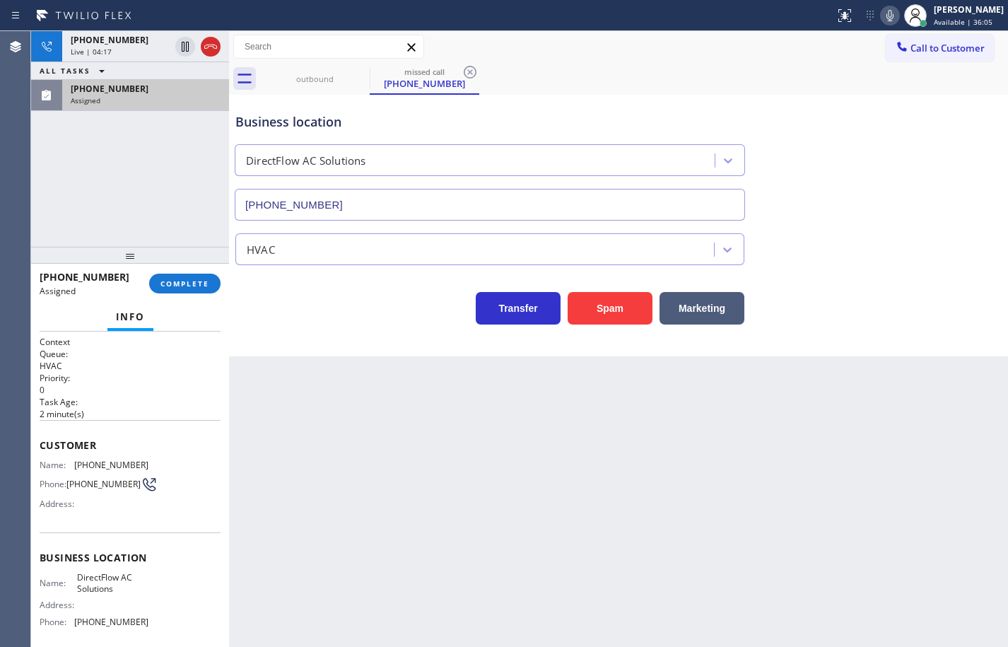
click at [180, 272] on div "[PHONE_NUMBER] Assigned COMPLETE" at bounding box center [130, 283] width 181 height 37
click at [188, 280] on span "COMPLETE" at bounding box center [184, 284] width 49 height 10
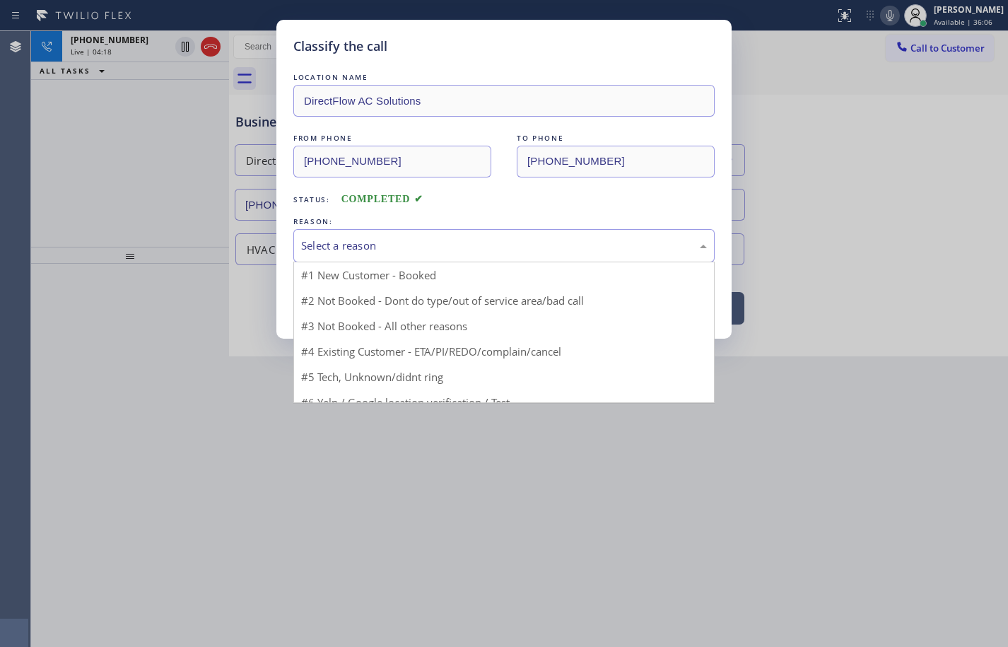
click at [460, 245] on div "Select a reason" at bounding box center [504, 246] width 406 height 16
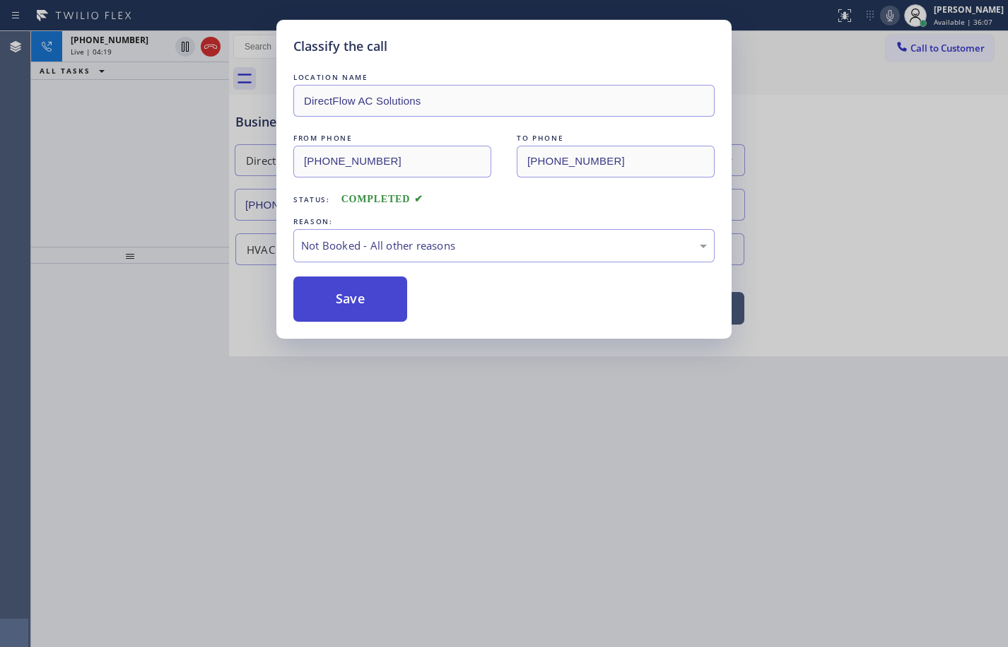
click at [357, 296] on button "Save" at bounding box center [350, 298] width 114 height 45
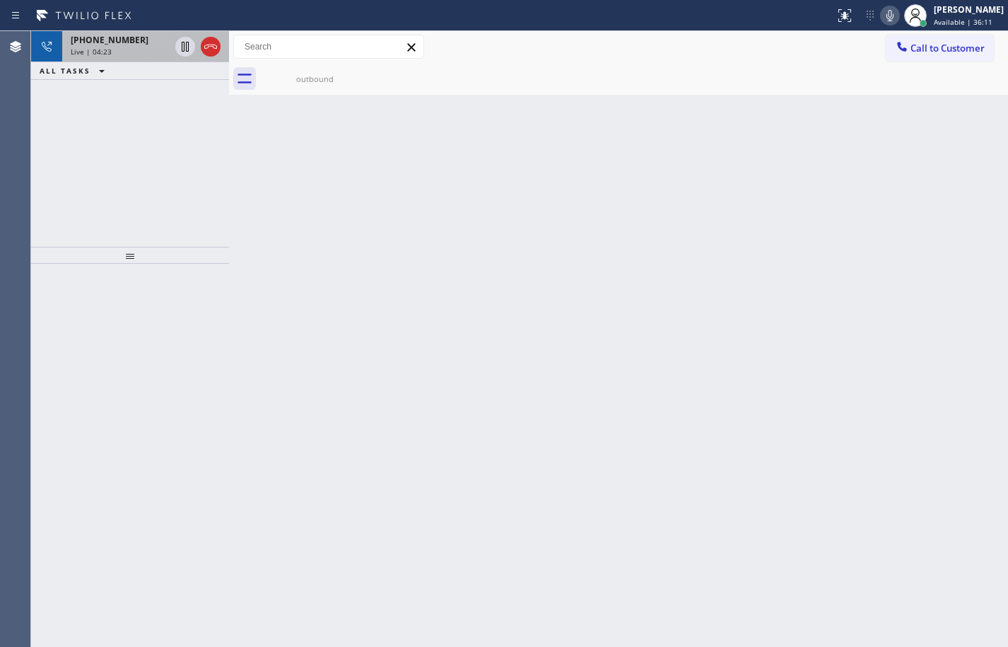
click at [100, 45] on span "[PHONE_NUMBER]" at bounding box center [110, 40] width 78 height 12
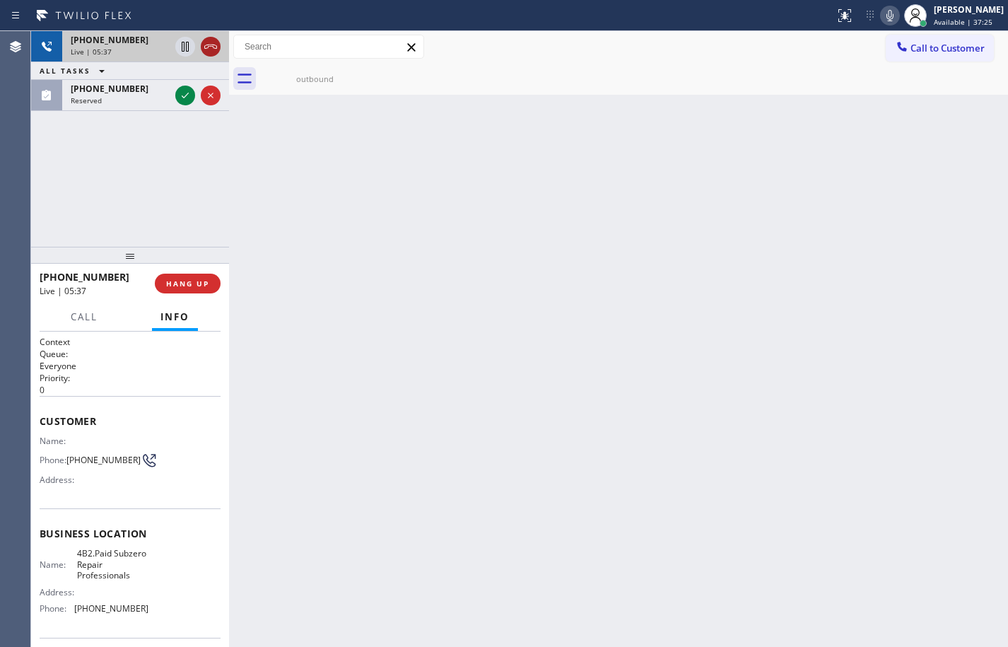
click at [209, 45] on icon at bounding box center [210, 46] width 17 height 17
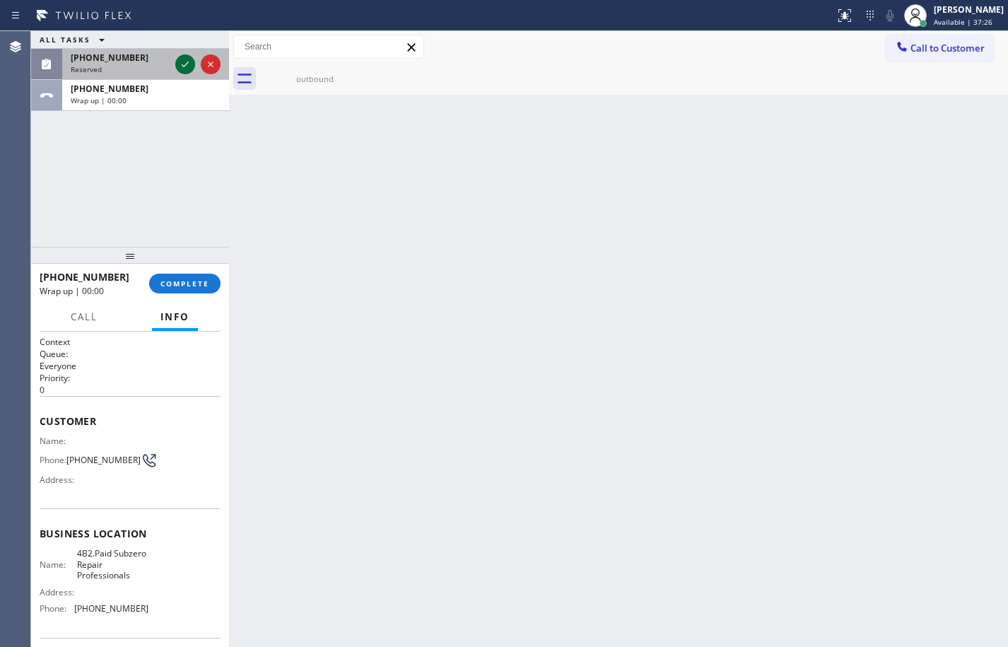
click at [188, 59] on icon at bounding box center [185, 64] width 17 height 17
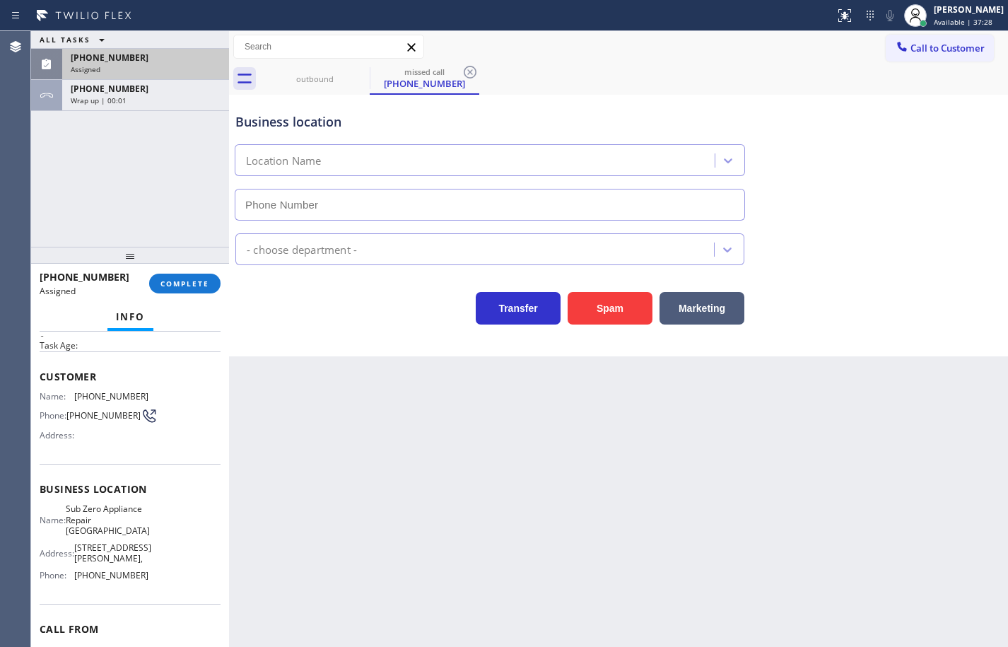
scroll to position [71, 0]
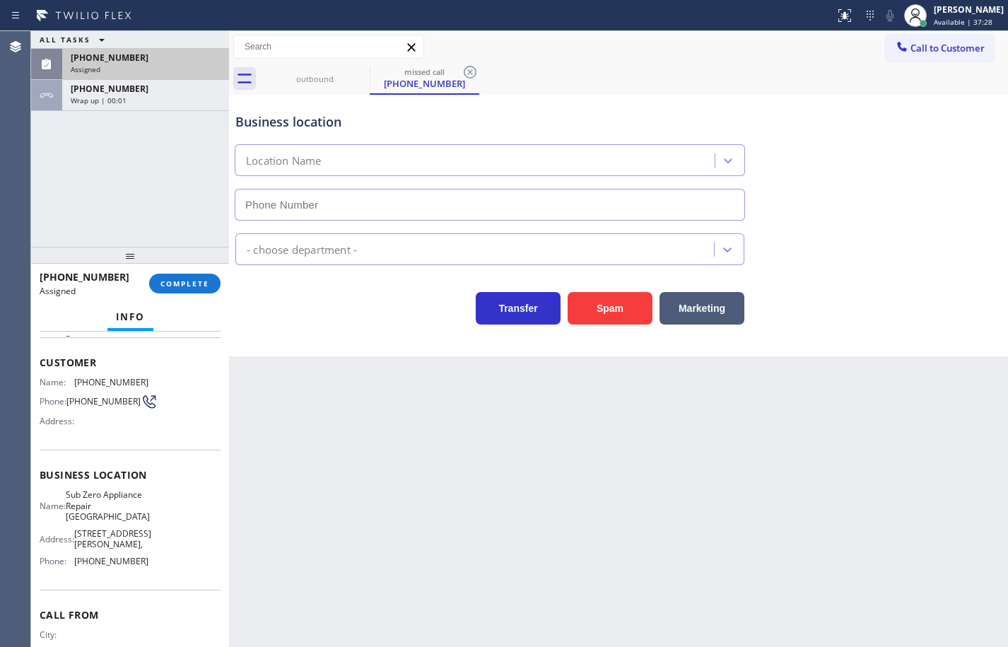
type input "[PHONE_NUMBER]"
click at [155, 554] on div "Name: Sub Zero Appliance Repair Bellingham Address: [STREET_ADDRESS][GEOGRAPHIC…" at bounding box center [130, 530] width 181 height 83
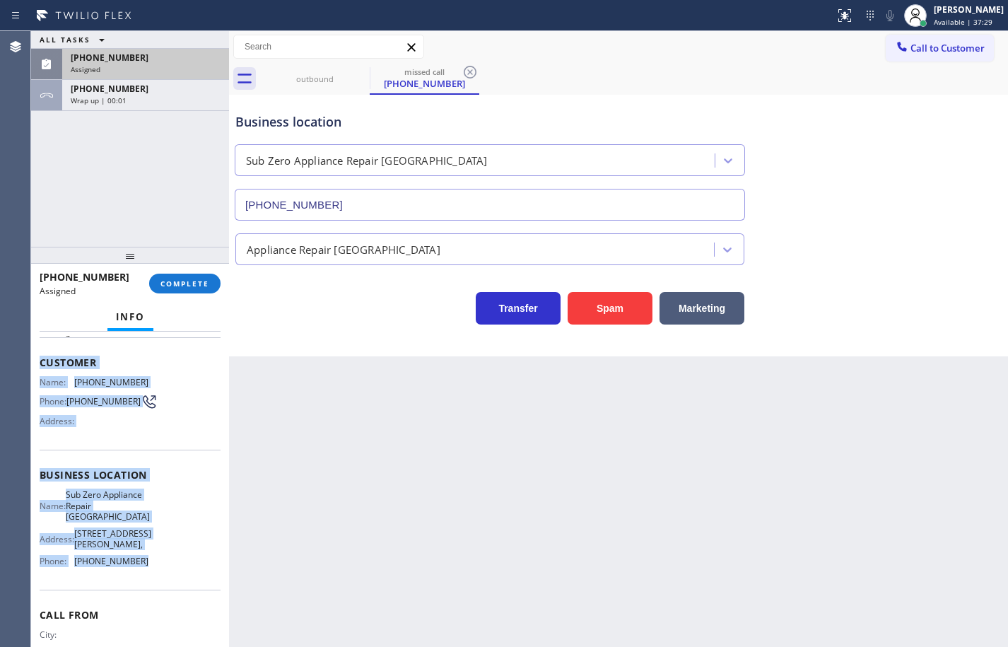
drag, startPoint x: 156, startPoint y: 555, endPoint x: 38, endPoint y: 363, distance: 225.3
click at [38, 363] on div "Context Queue: Appliance Repair High End Priority: 0 Task Age: Customer Name: […" at bounding box center [130, 489] width 198 height 315
copy div "Customer Name: [PHONE_NUMBER] Phone: [PHONE_NUMBER] Address: Business location …"
click at [163, 280] on span "COMPLETE" at bounding box center [184, 284] width 49 height 10
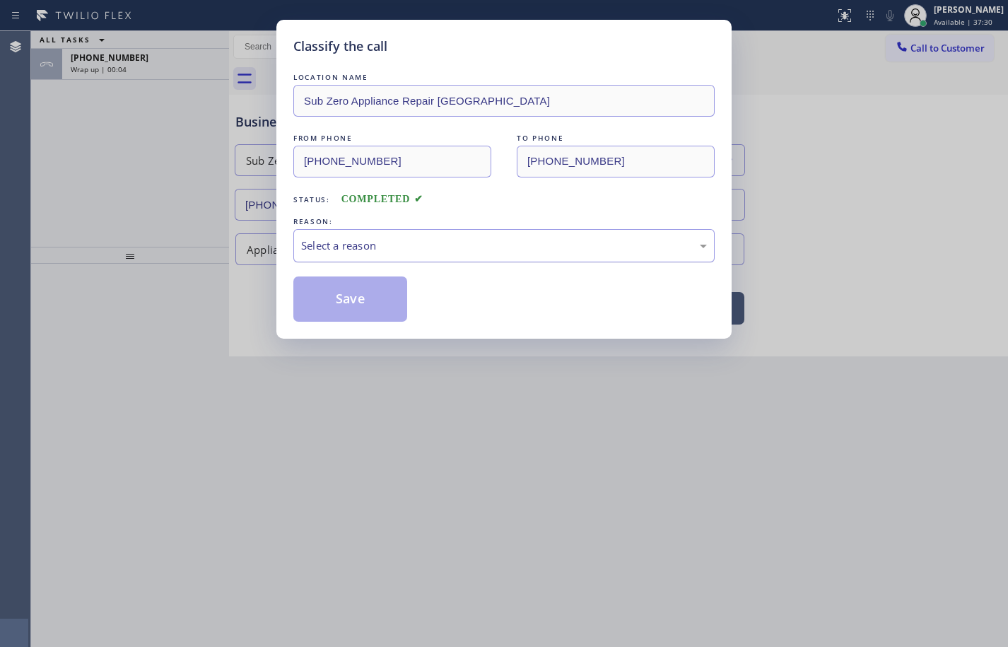
click at [336, 236] on div "Select a reason" at bounding box center [503, 245] width 421 height 33
click at [373, 296] on button "Save" at bounding box center [350, 298] width 114 height 45
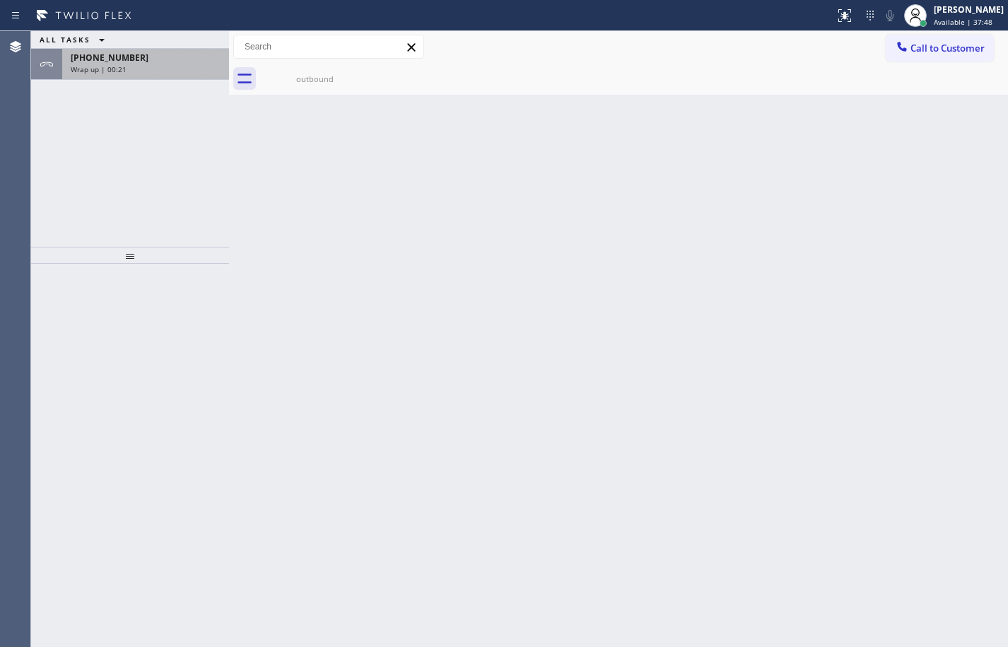
click at [151, 69] on div "Wrap up | 00:21" at bounding box center [146, 69] width 150 height 10
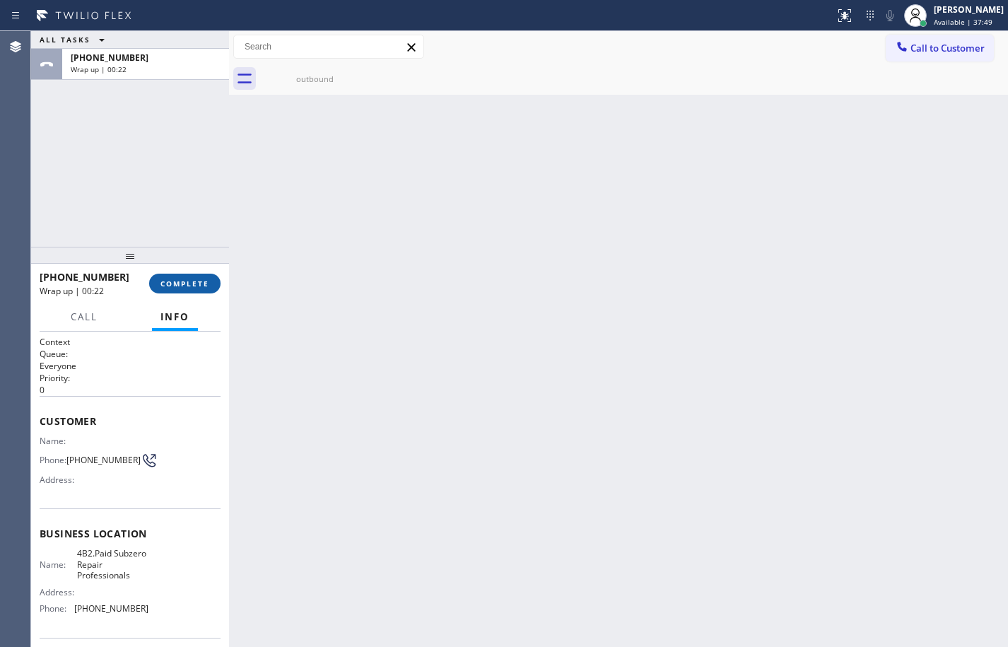
click at [197, 276] on button "COMPLETE" at bounding box center [184, 284] width 71 height 20
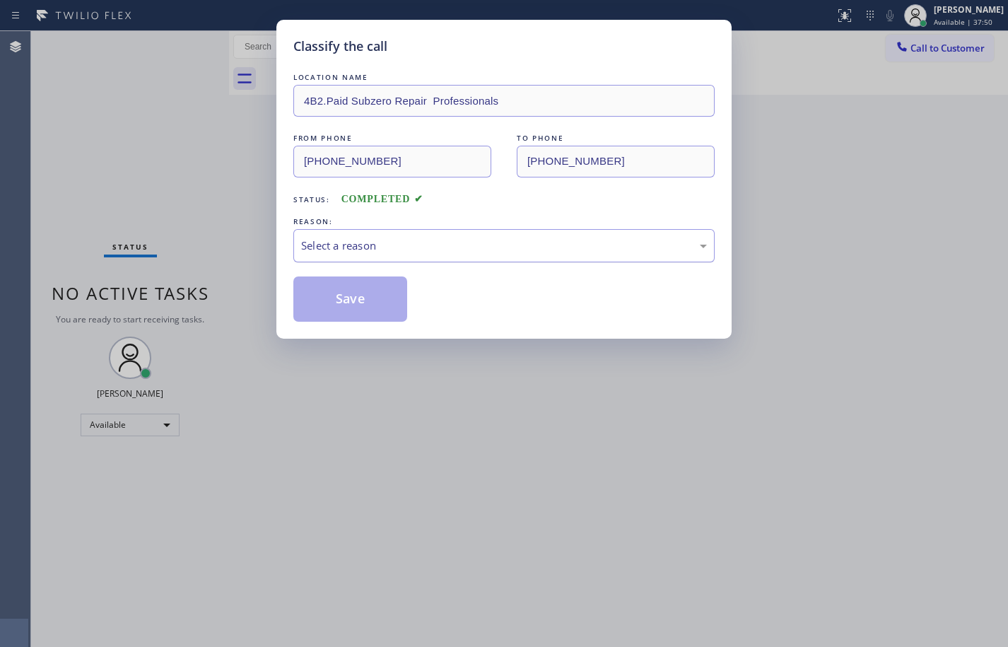
click at [378, 258] on div "Select a reason" at bounding box center [503, 245] width 421 height 33
click at [375, 287] on button "Save" at bounding box center [350, 298] width 114 height 45
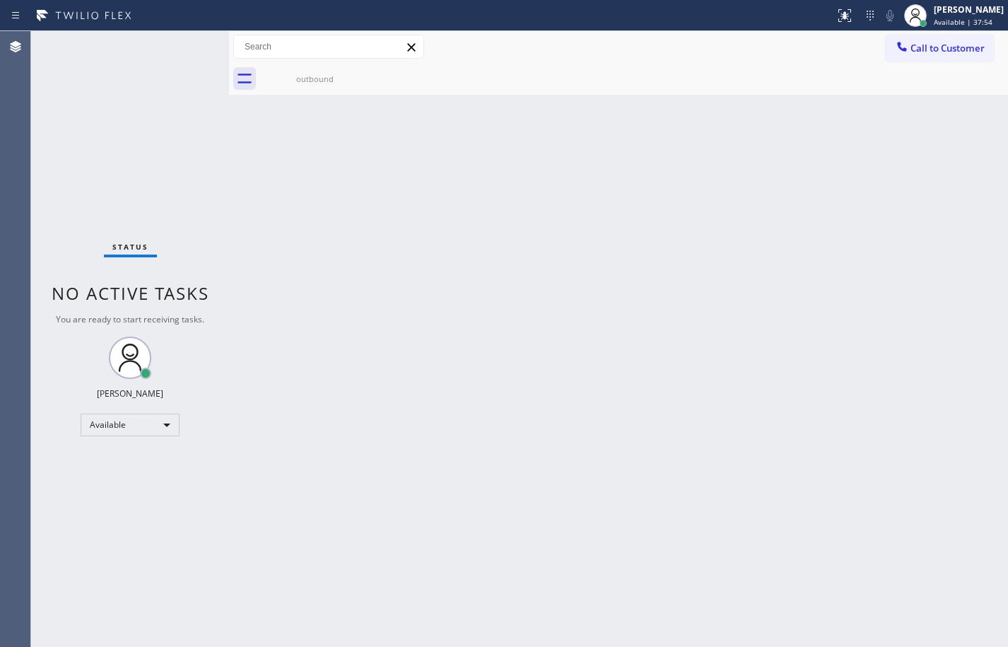
click at [966, 164] on div "Back to Dashboard Change Sender ID Customers Technicians Select a contact Outbo…" at bounding box center [618, 339] width 779 height 616
click at [319, 81] on div "outbound" at bounding box center [315, 79] width 107 height 11
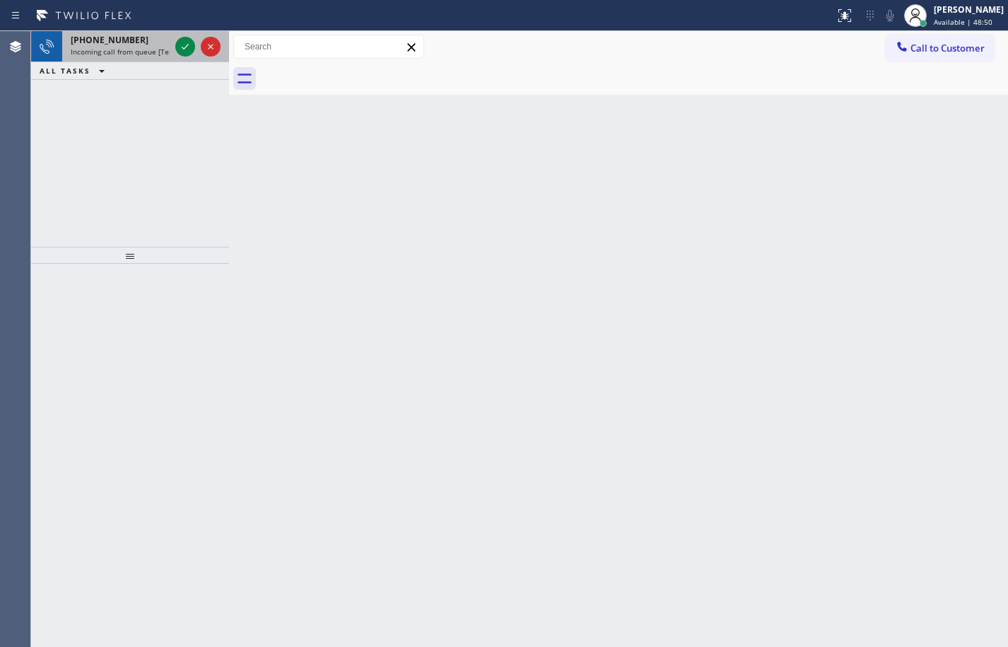
click at [103, 33] on div "[PHONE_NUMBER] Incoming call from queue [Test] All" at bounding box center [117, 46] width 110 height 31
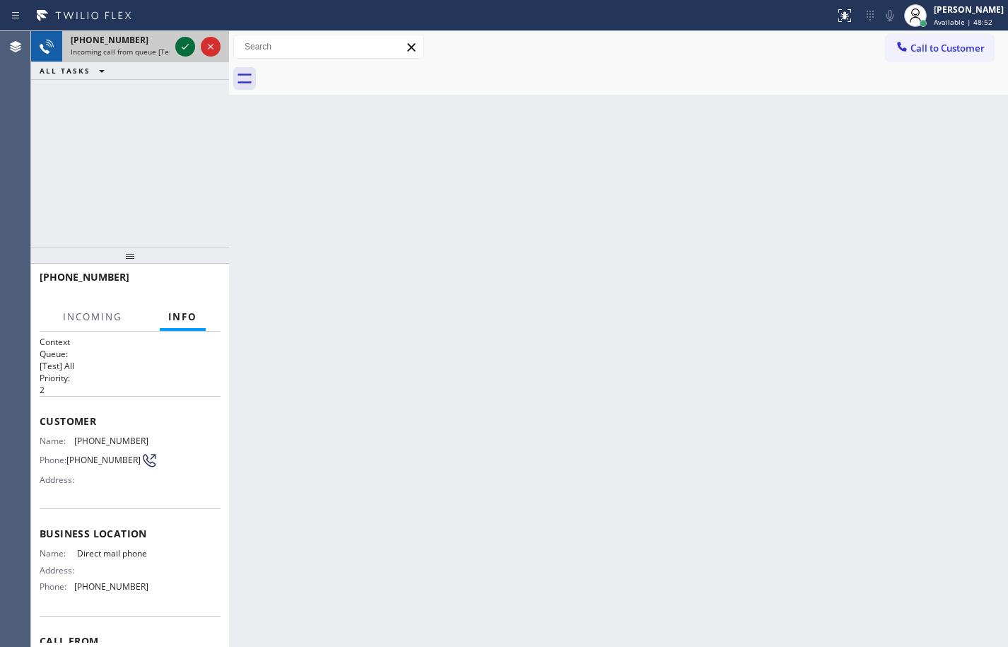
click at [185, 49] on icon at bounding box center [185, 47] width 7 height 6
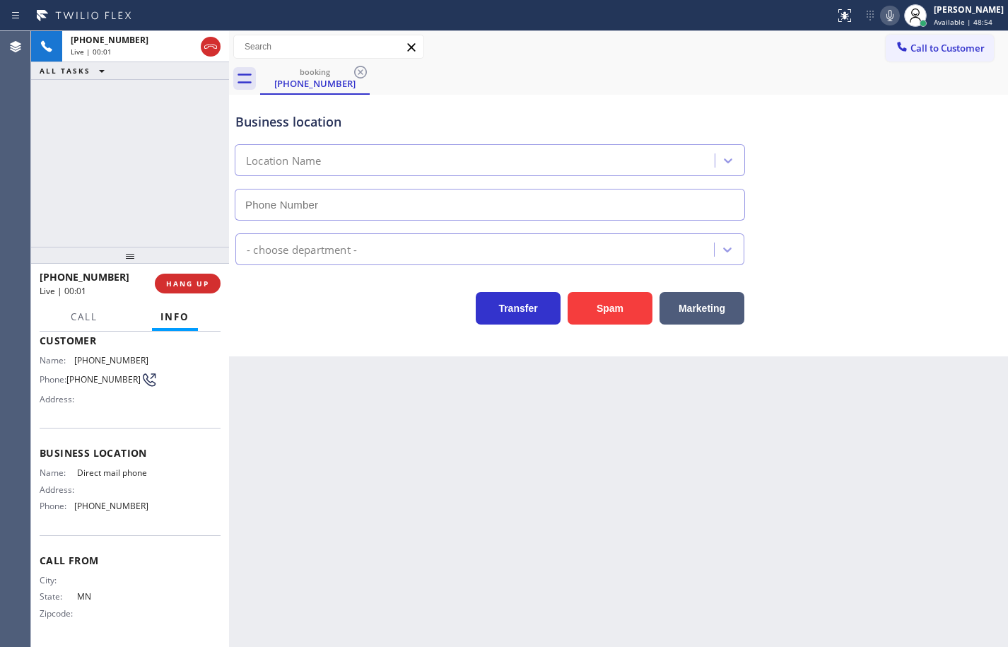
type input "[PHONE_NUMBER]"
click at [605, 310] on button "Spam" at bounding box center [610, 308] width 85 height 33
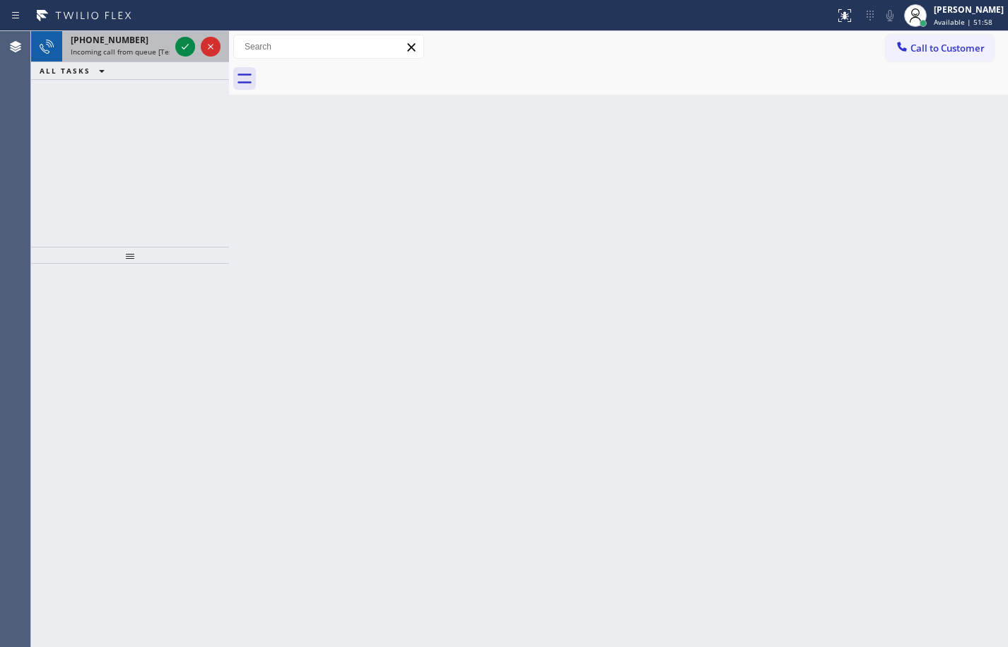
click at [144, 60] on div "[PHONE_NUMBER] Incoming call from queue [Test] All" at bounding box center [117, 46] width 110 height 31
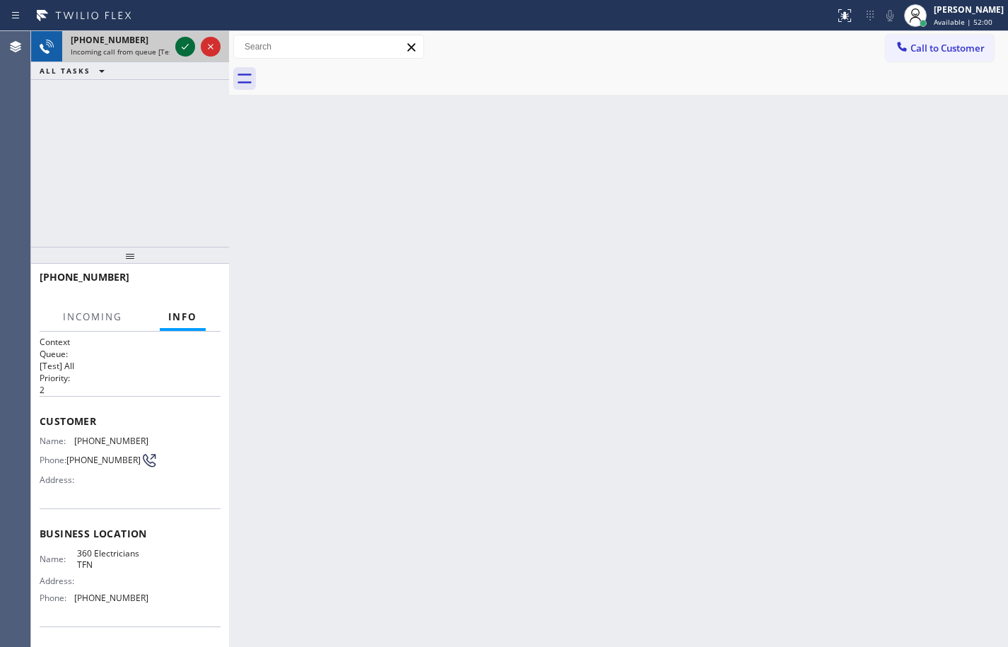
click at [178, 46] on icon at bounding box center [185, 46] width 17 height 17
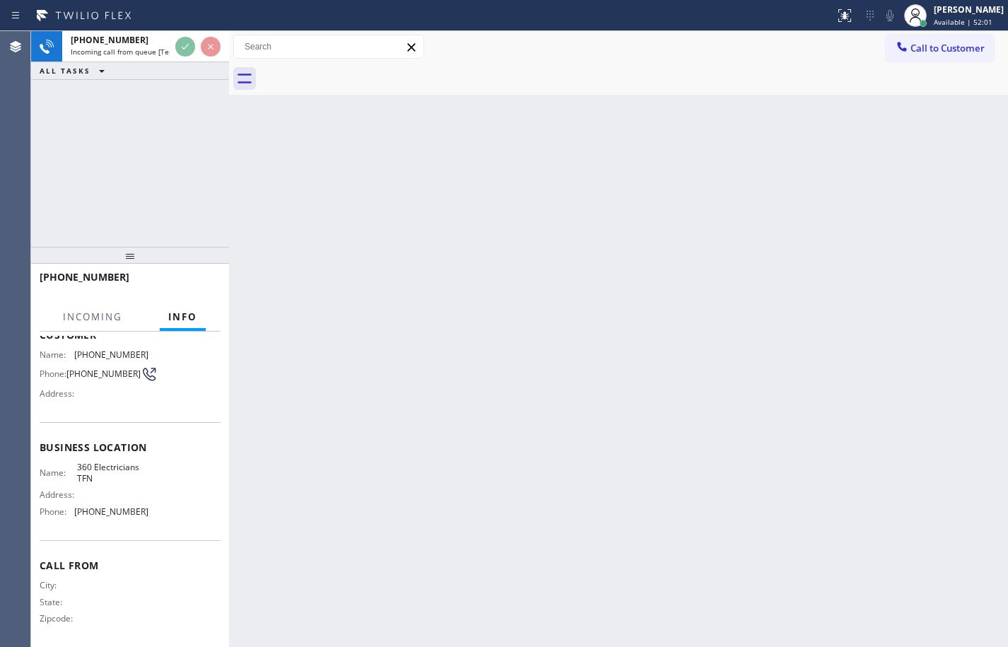
scroll to position [96, 0]
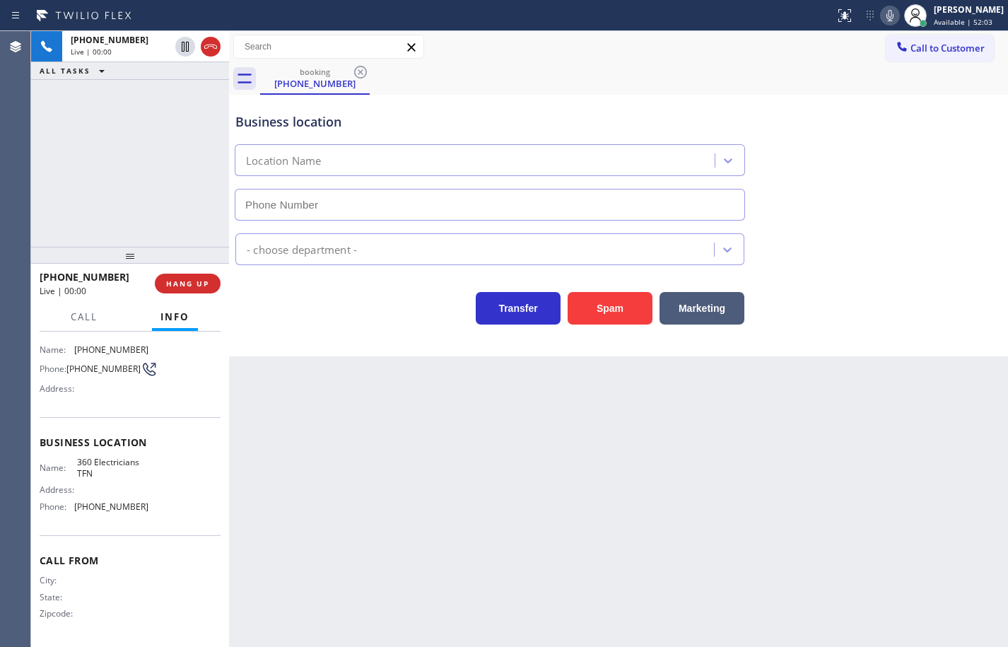
type input "[PHONE_NUMBER]"
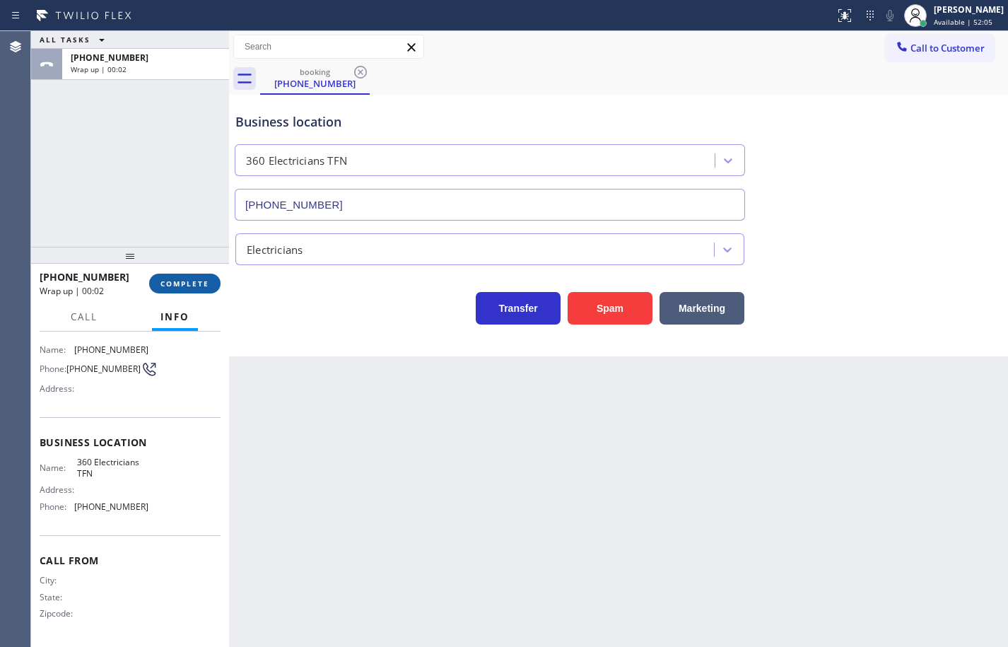
click at [210, 276] on button "COMPLETE" at bounding box center [184, 284] width 71 height 20
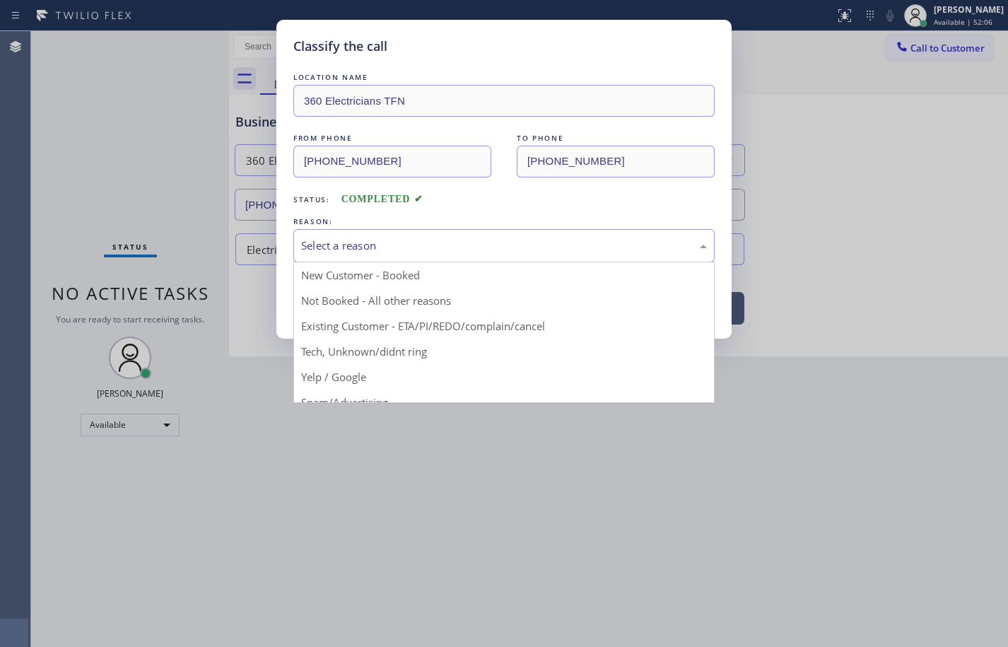
click at [385, 238] on div "Select a reason" at bounding box center [504, 246] width 406 height 16
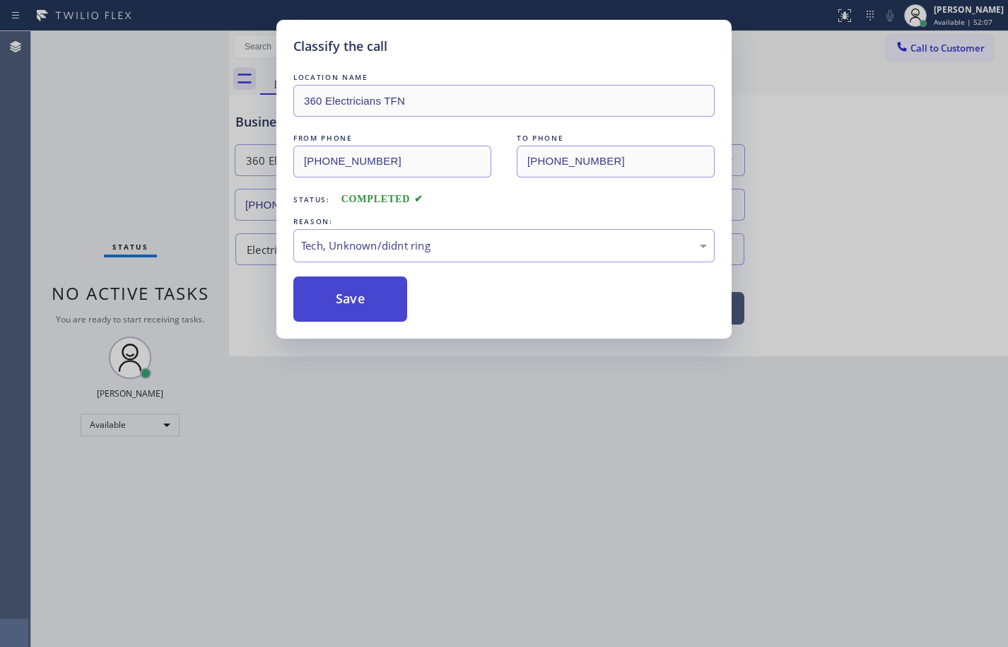
click at [383, 308] on button "Save" at bounding box center [350, 298] width 114 height 45
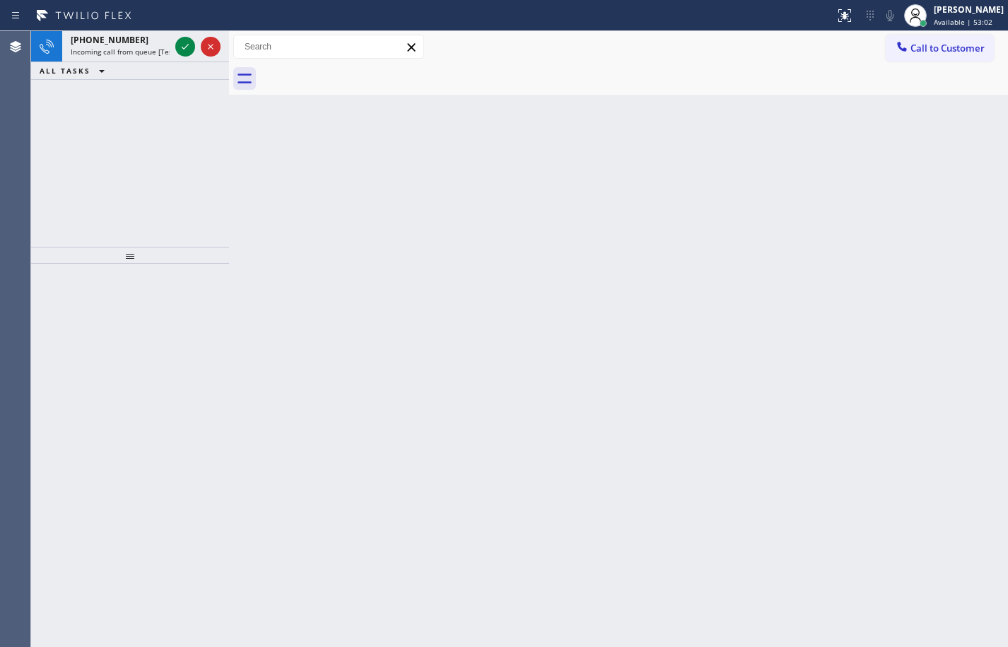
click at [138, 54] on span "Incoming call from queue [Test] All" at bounding box center [129, 52] width 117 height 10
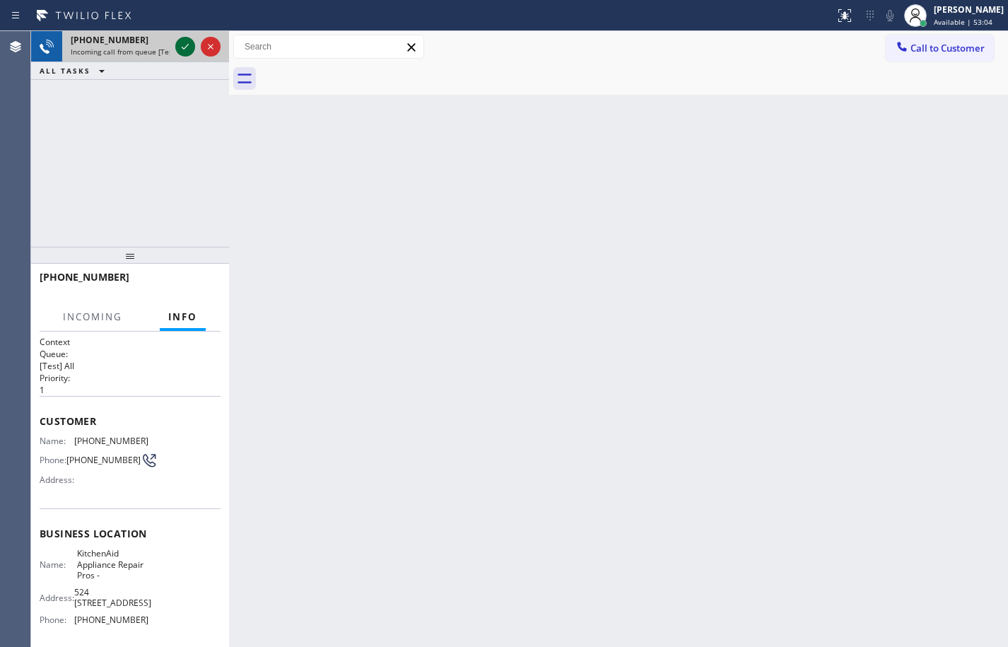
click at [182, 47] on icon at bounding box center [185, 47] width 7 height 6
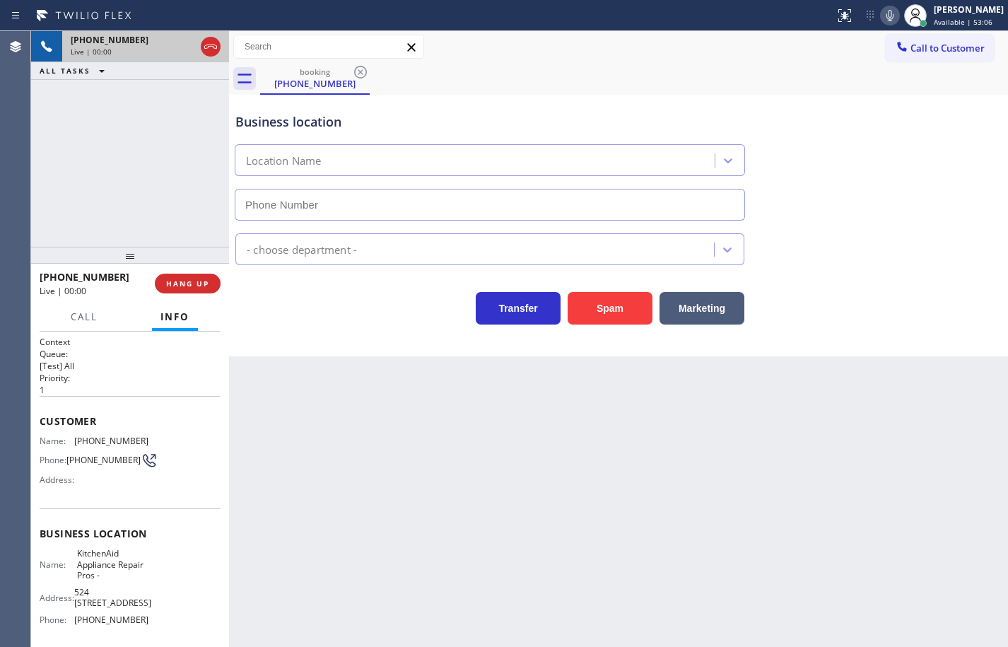
type input "[PHONE_NUMBER]"
click at [111, 565] on span "KitchenAid Appliance Repair Pros -" at bounding box center [112, 564] width 71 height 33
copy span "KitchenAid Appliance Repair Pros -"
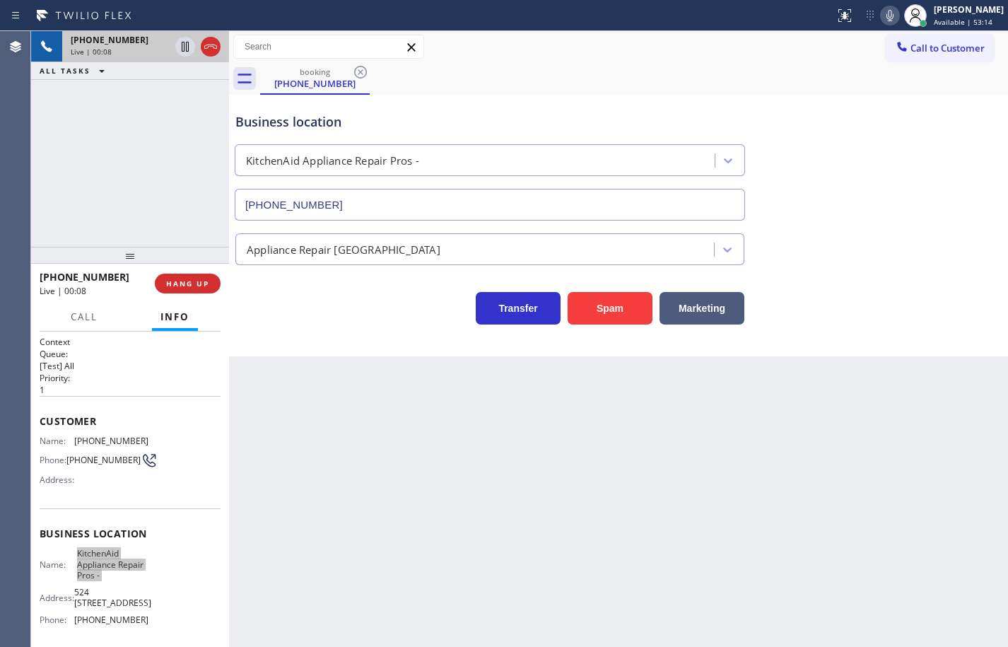
scroll to position [118, 0]
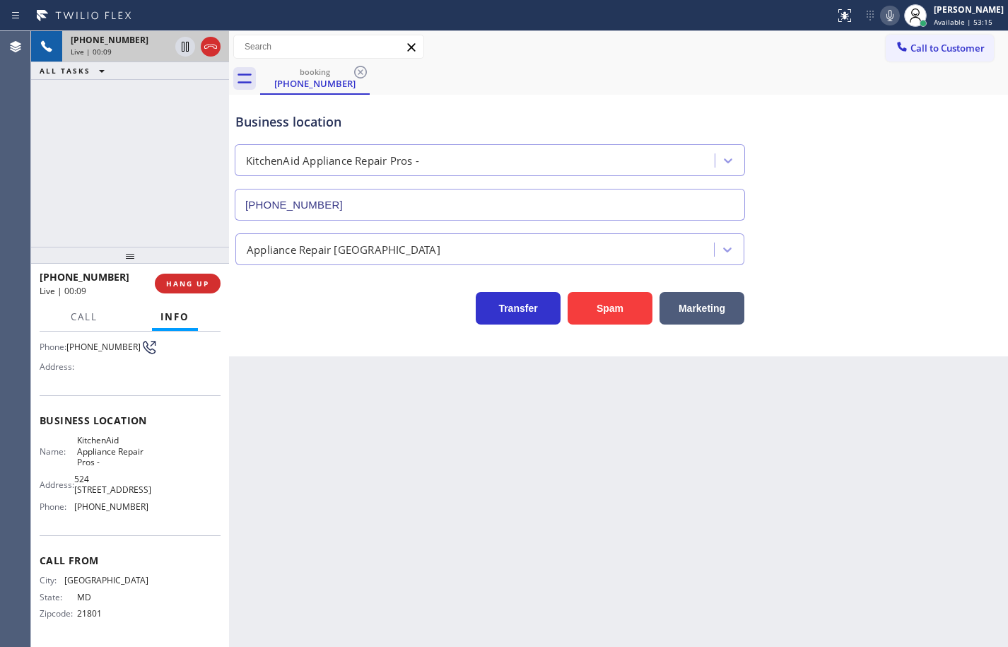
click at [127, 506] on span "[PHONE_NUMBER]" at bounding box center [111, 506] width 74 height 11
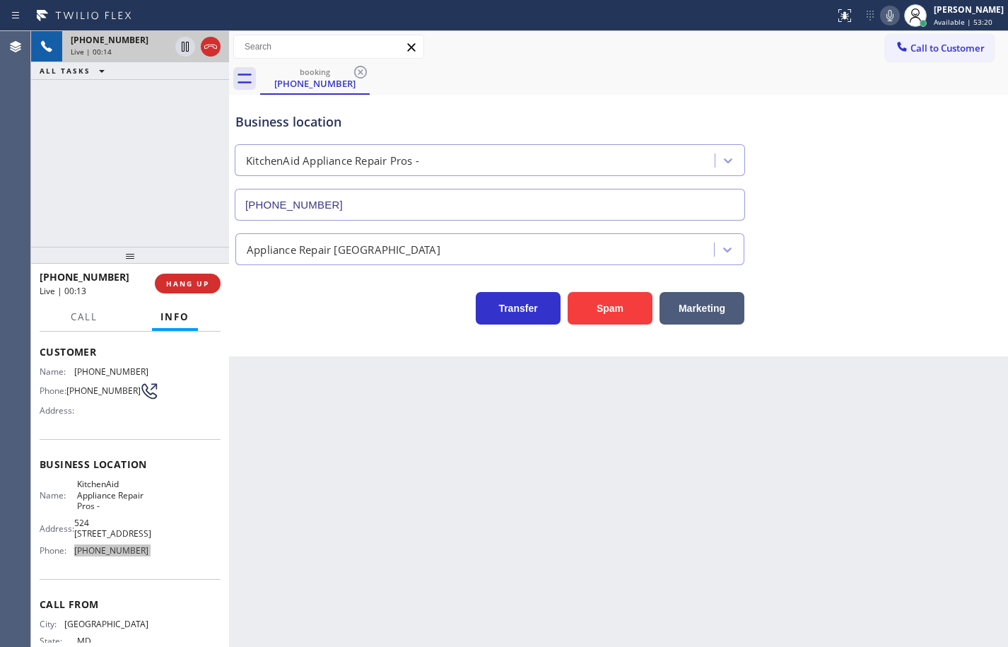
scroll to position [0, 0]
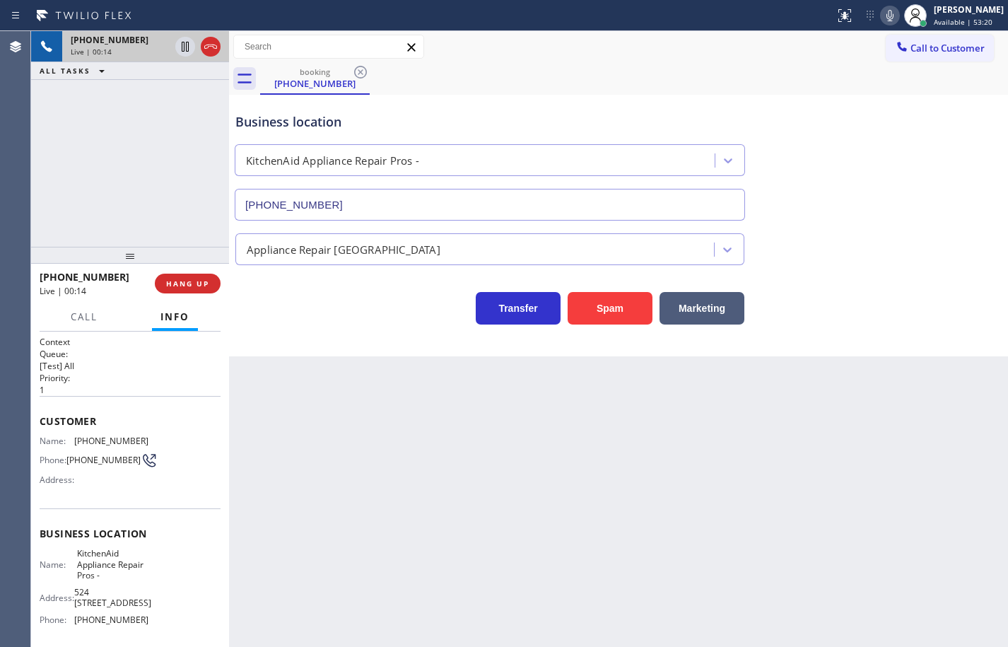
click at [119, 440] on span "[PHONE_NUMBER]" at bounding box center [111, 441] width 74 height 11
drag, startPoint x: 142, startPoint y: 178, endPoint x: 175, endPoint y: 247, distance: 76.5
click at [142, 178] on div "[PHONE_NUMBER] Live | 02:38 ALL TASKS ALL TASKS ACTIVE TASKS TASKS IN WRAP UP" at bounding box center [130, 139] width 198 height 216
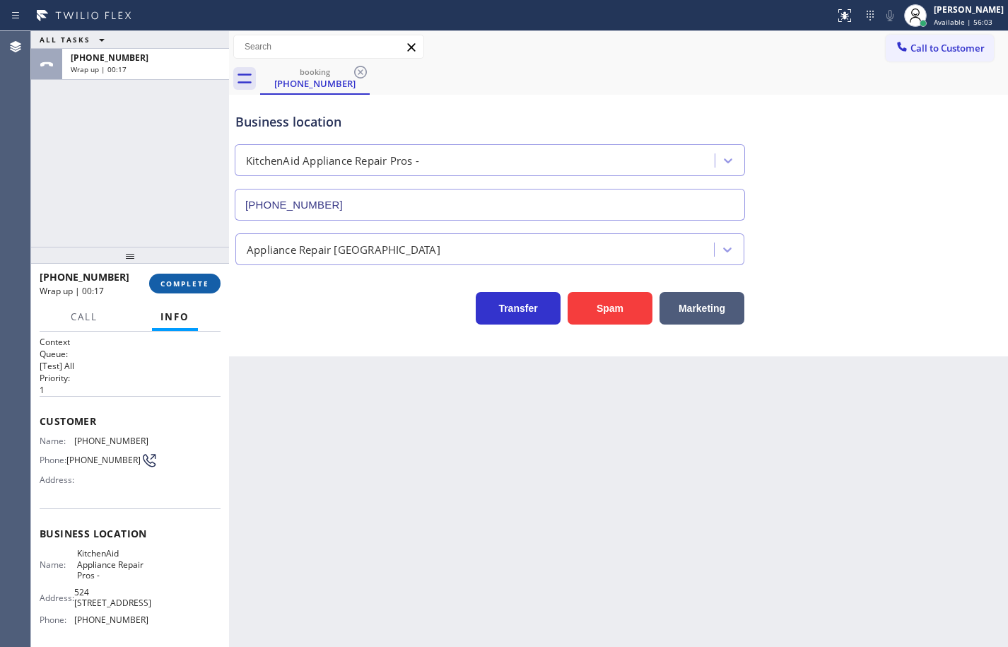
click at [168, 284] on span "COMPLETE" at bounding box center [184, 284] width 49 height 10
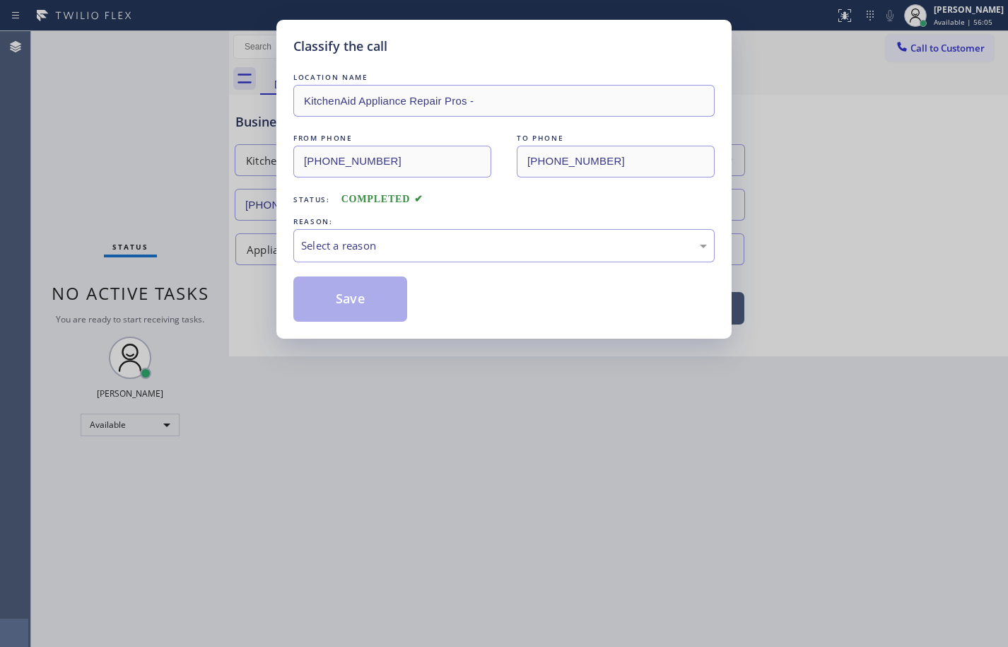
click at [319, 241] on div "Select a reason" at bounding box center [504, 246] width 406 height 16
drag, startPoint x: 382, startPoint y: 310, endPoint x: 474, endPoint y: 307, distance: 92.0
click at [381, 310] on button "Save" at bounding box center [350, 298] width 114 height 45
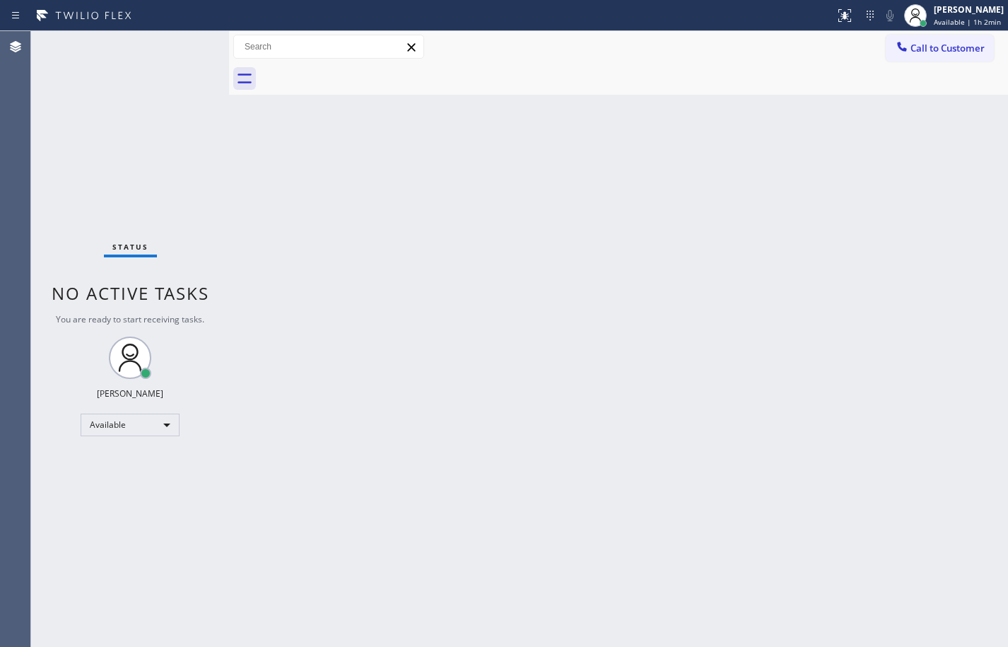
click at [670, 262] on div "Back to Dashboard Change Sender ID Customers Technicians Select a contact Outbo…" at bounding box center [618, 339] width 779 height 616
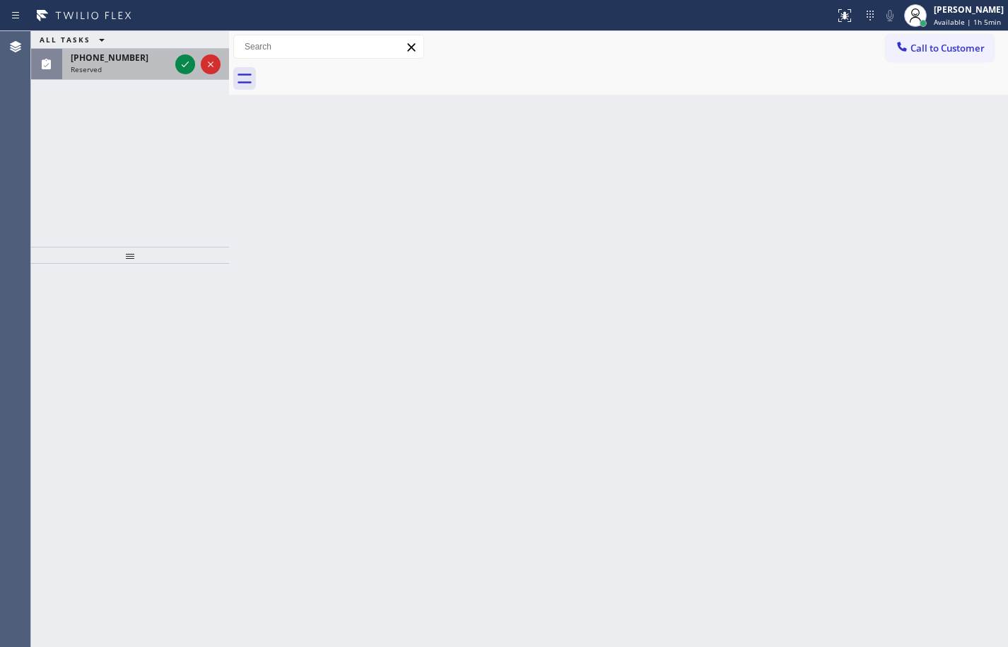
click at [130, 77] on div "[PHONE_NUMBER] Reserved" at bounding box center [117, 64] width 110 height 31
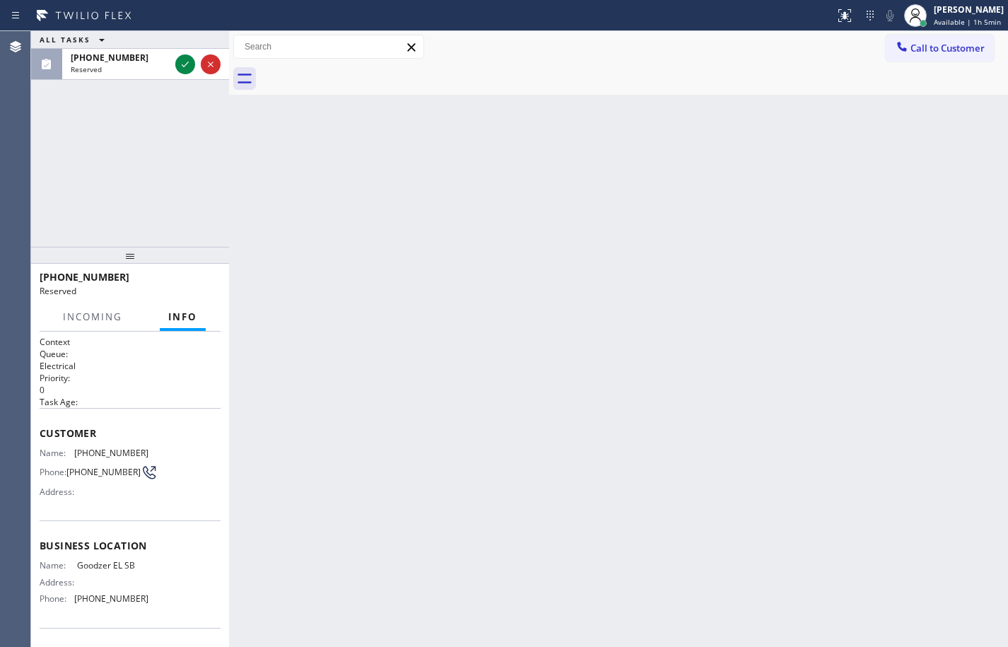
click at [139, 609] on div "Name: Goodzer EL SB Address: Phone: [PHONE_NUMBER]" at bounding box center [94, 584] width 109 height 49
click at [45, 426] on div "Customer Name: [PHONE_NUMBER] Phone: [PHONE_NUMBER] Address:" at bounding box center [130, 464] width 181 height 113
click at [41, 435] on span "Customer" at bounding box center [130, 432] width 181 height 13
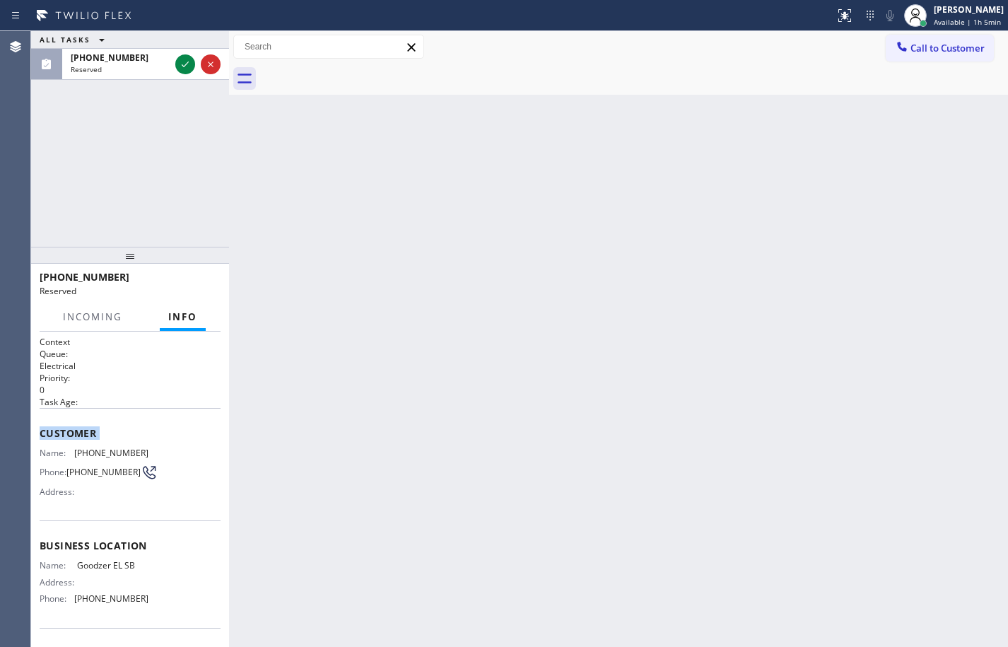
click at [41, 435] on span "Customer" at bounding box center [130, 432] width 181 height 13
drag, startPoint x: 49, startPoint y: 438, endPoint x: 152, endPoint y: 532, distance: 139.6
click at [89, 471] on div "Customer Name: [PHONE_NUMBER] Phone: [PHONE_NUMBER] Address:" at bounding box center [130, 464] width 181 height 113
click at [130, 510] on div "Customer Name: [PHONE_NUMBER] Phone: [PHONE_NUMBER] Address:" at bounding box center [130, 464] width 181 height 113
click at [184, 565] on div "Business location Name: Goodzer EL SB Address: Phone: [PHONE_NUMBER]" at bounding box center [130, 573] width 181 height 107
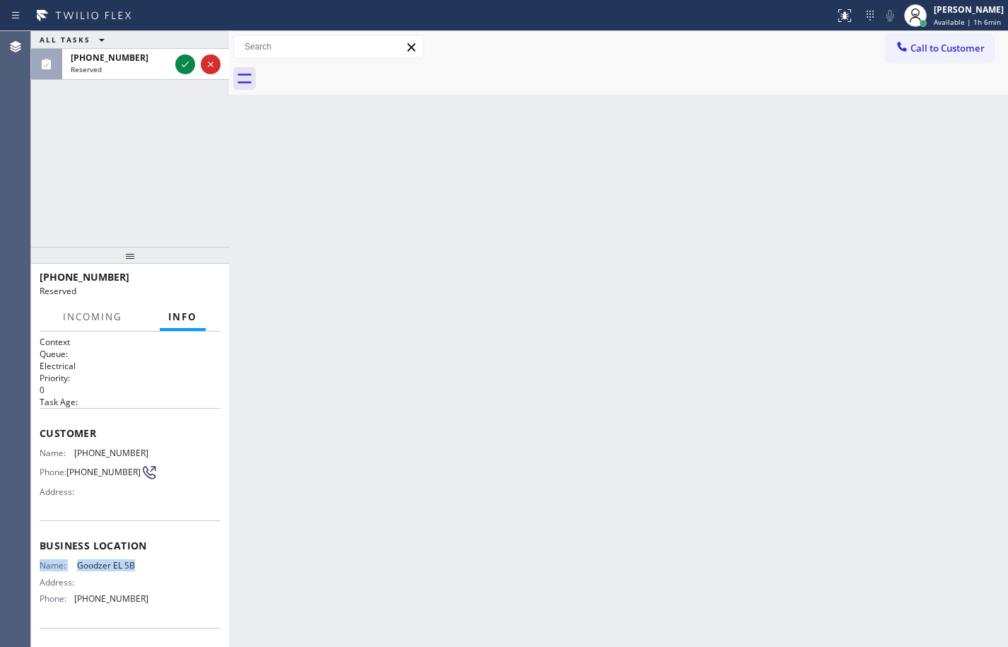
click at [184, 566] on div "Name: Goodzer EL SB Address: Phone: [PHONE_NUMBER]" at bounding box center [130, 584] width 181 height 49
click at [175, 602] on div "Name: Goodzer EL SB Address: Phone: [PHONE_NUMBER]" at bounding box center [130, 584] width 181 height 49
click at [175, 604] on div "Name: Goodzer EL SB Address: Phone: [PHONE_NUMBER]" at bounding box center [130, 584] width 181 height 49
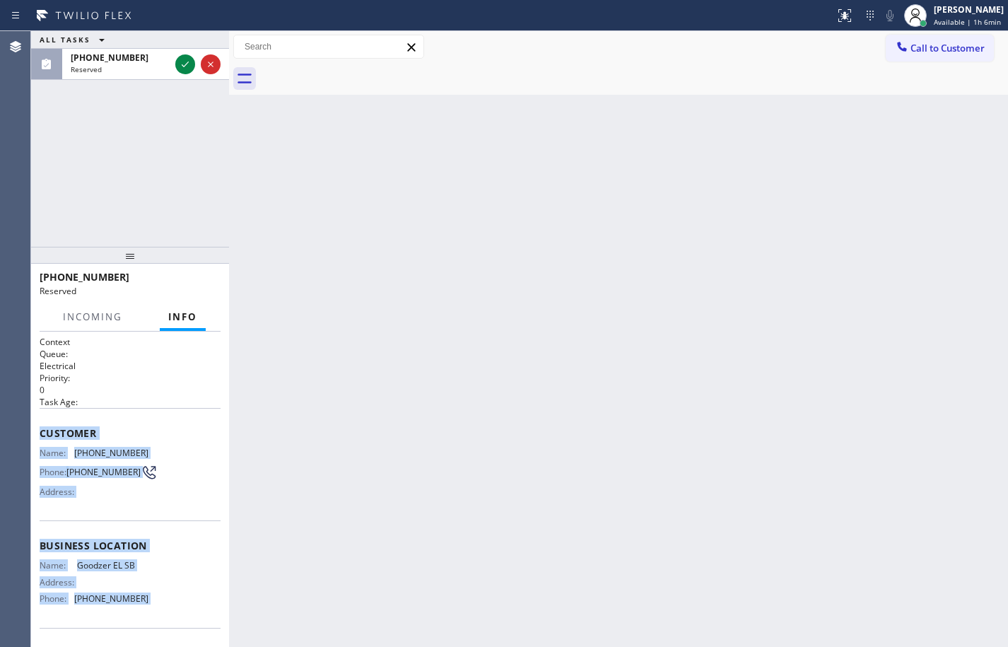
drag, startPoint x: 175, startPoint y: 604, endPoint x: 63, endPoint y: 430, distance: 207.3
click at [63, 430] on div "Context Queue: Electrical Priority: 0 Task Age: Customer Name: [PHONE_NUMBER] P…" at bounding box center [130, 535] width 181 height 399
click at [63, 430] on span "Customer" at bounding box center [130, 432] width 181 height 13
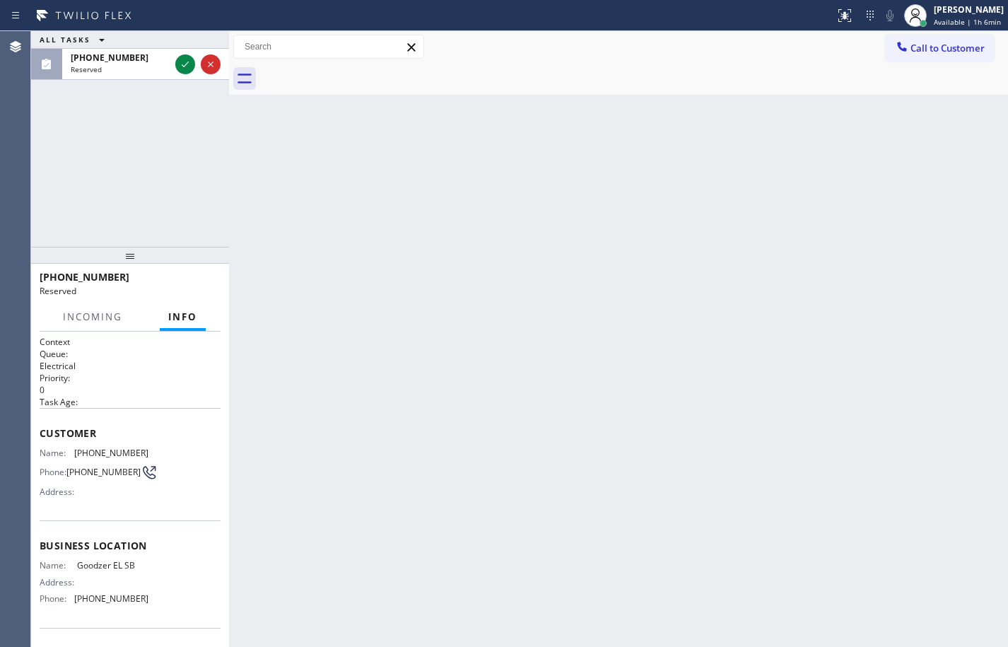
click at [155, 605] on div "Name: Goodzer EL SB Address: Phone: [PHONE_NUMBER]" at bounding box center [130, 584] width 181 height 49
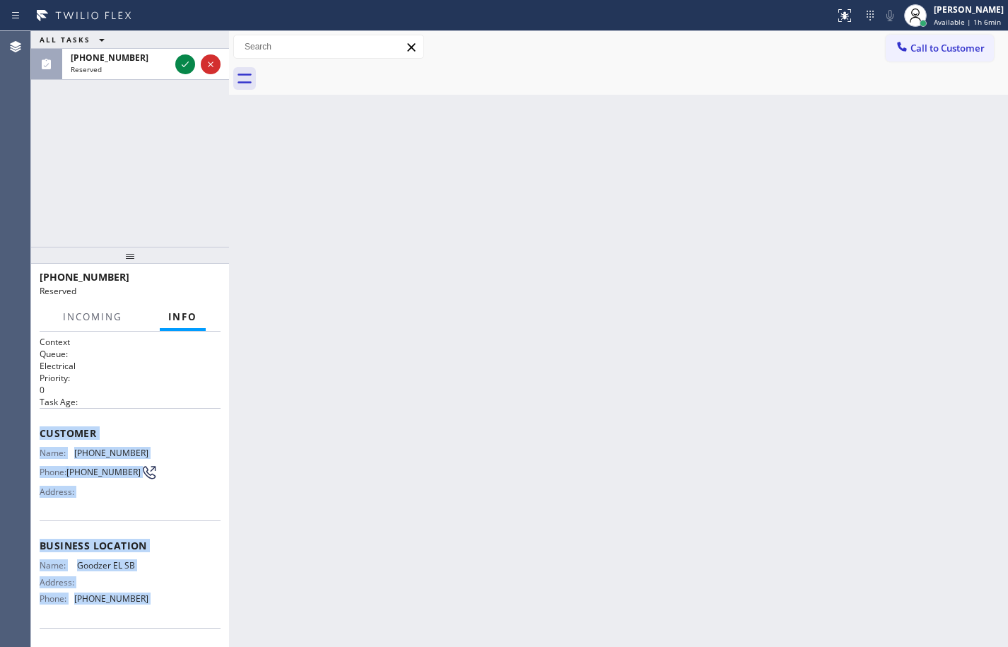
drag, startPoint x: 155, startPoint y: 605, endPoint x: 37, endPoint y: 436, distance: 205.7
click at [37, 436] on div "Context Queue: Electrical Priority: 0 Task Age: Customer Name: [PHONE_NUMBER] P…" at bounding box center [130, 489] width 198 height 315
click at [189, 64] on icon at bounding box center [185, 64] width 17 height 17
click at [183, 69] on icon at bounding box center [185, 64] width 17 height 17
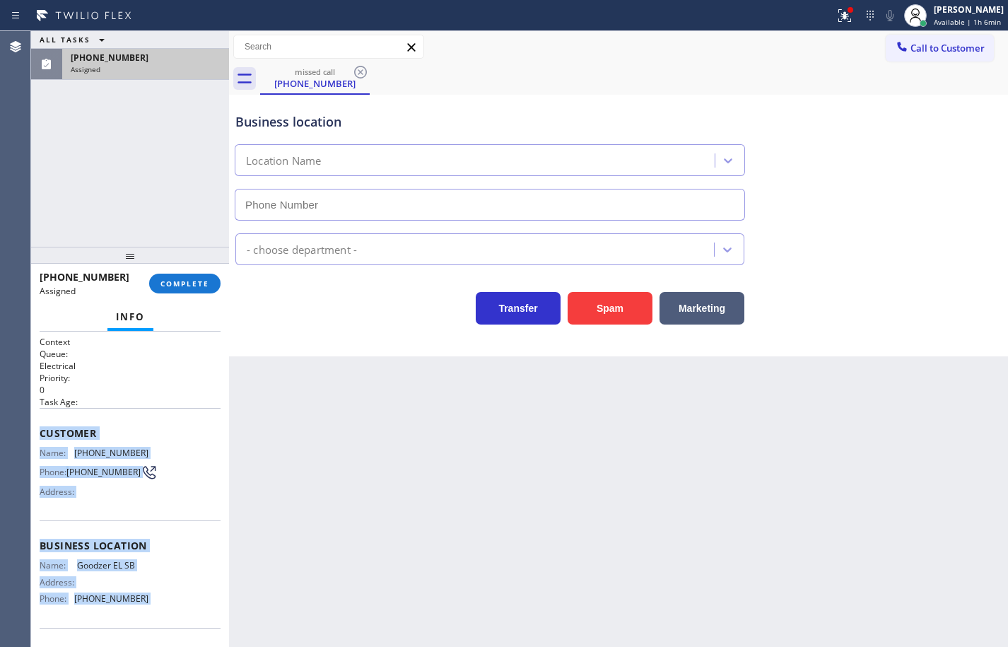
type input "[PHONE_NUMBER]"
click at [180, 279] on span "COMPLETE" at bounding box center [184, 284] width 49 height 10
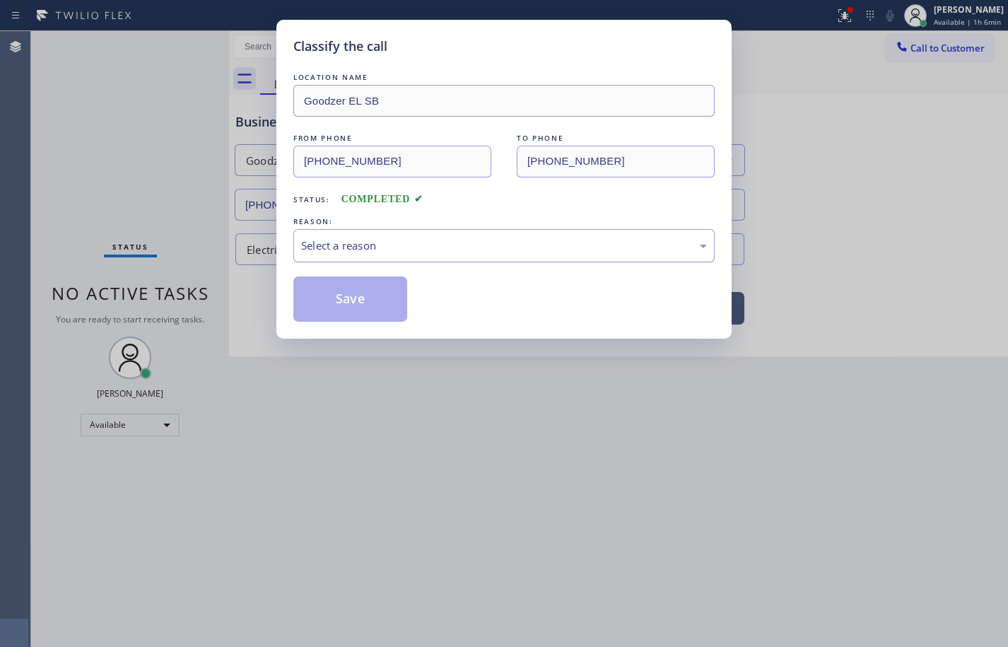
click at [426, 246] on div "Select a reason" at bounding box center [504, 246] width 406 height 16
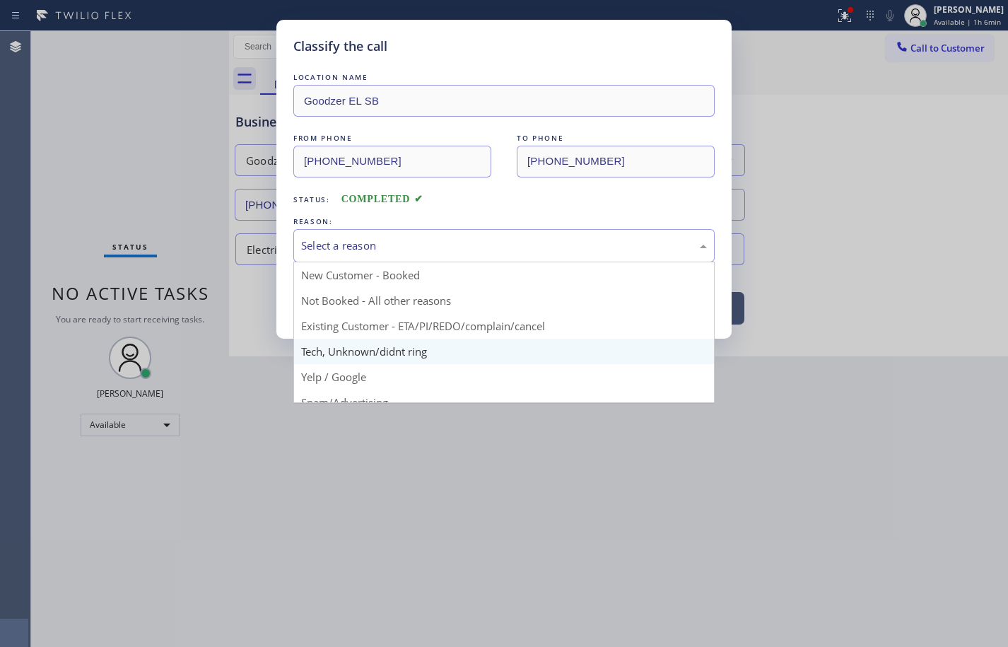
click at [401, 345] on div "Classify the call LOCATION NAME Goodzer EL SB FROM PHONE [PHONE_NUMBER] TO PHON…" at bounding box center [504, 323] width 1008 height 647
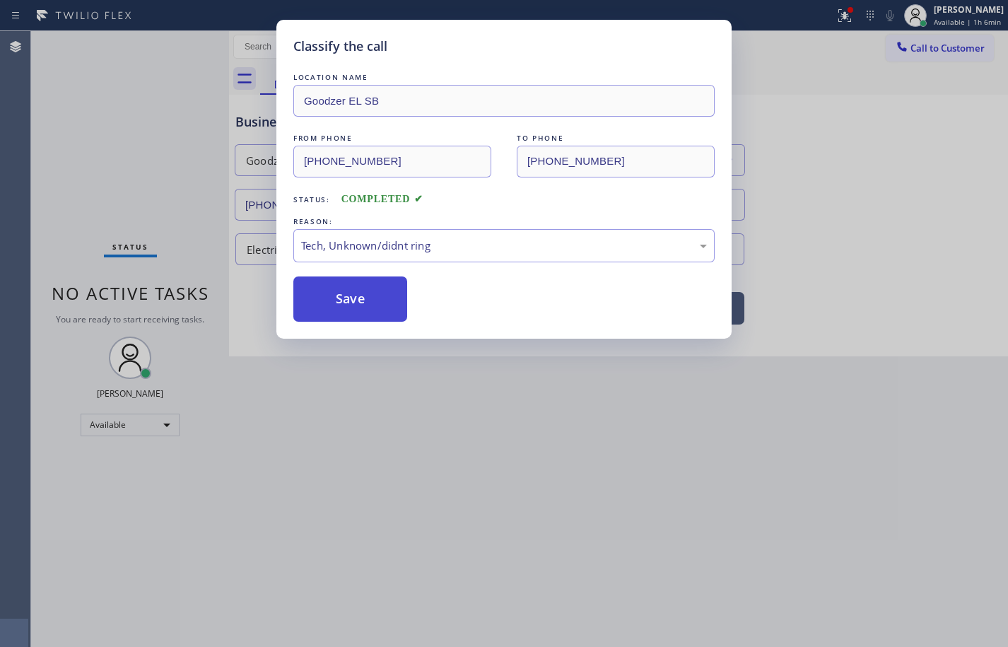
click at [385, 303] on button "Save" at bounding box center [350, 298] width 114 height 45
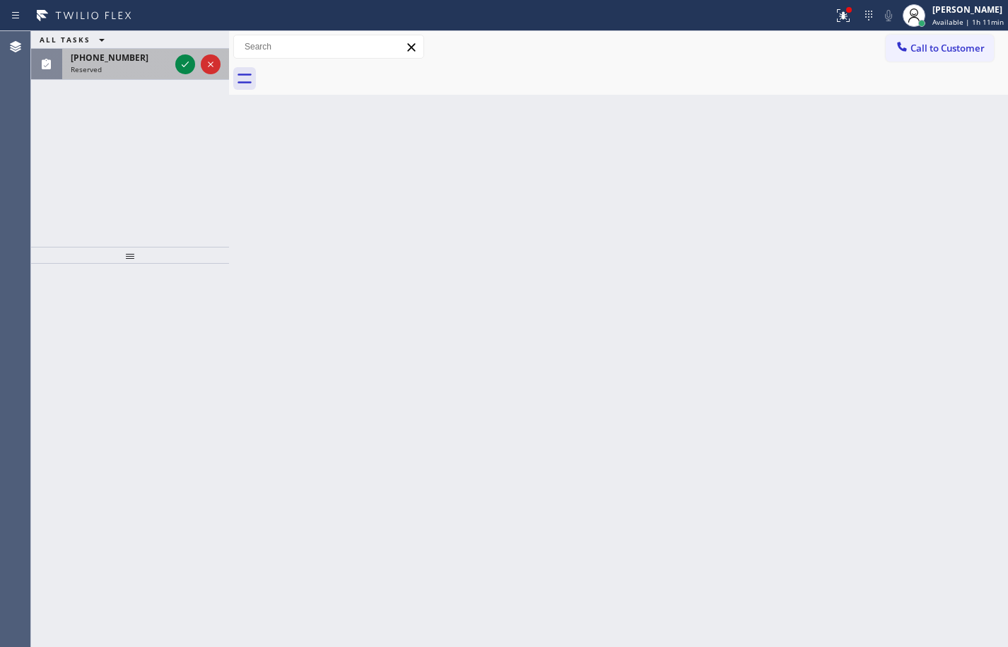
click at [134, 56] on div "[PHONE_NUMBER]" at bounding box center [120, 58] width 99 height 12
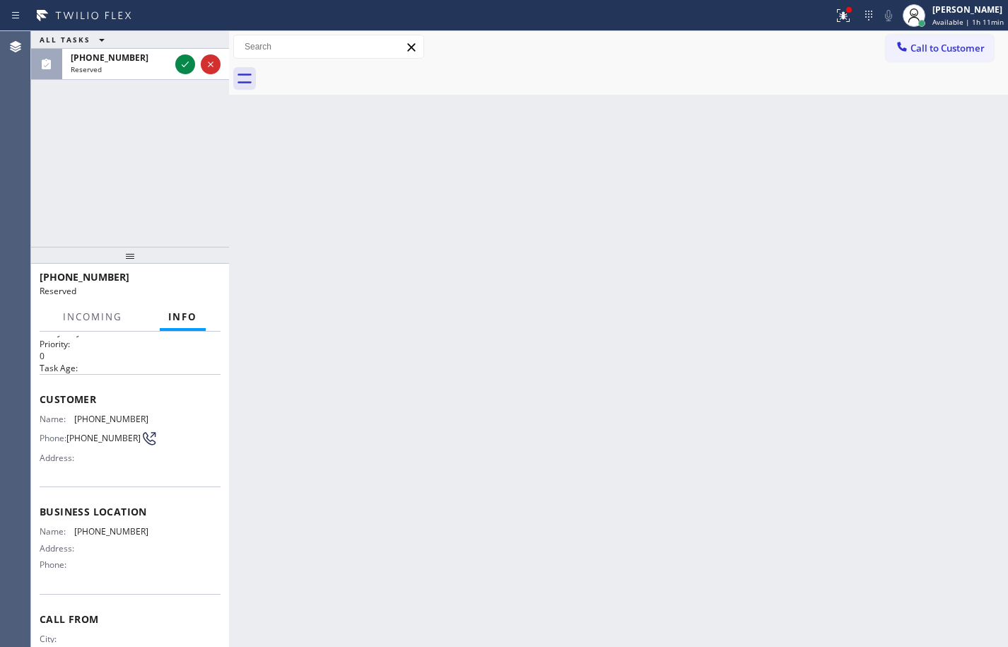
scroll to position [97, 0]
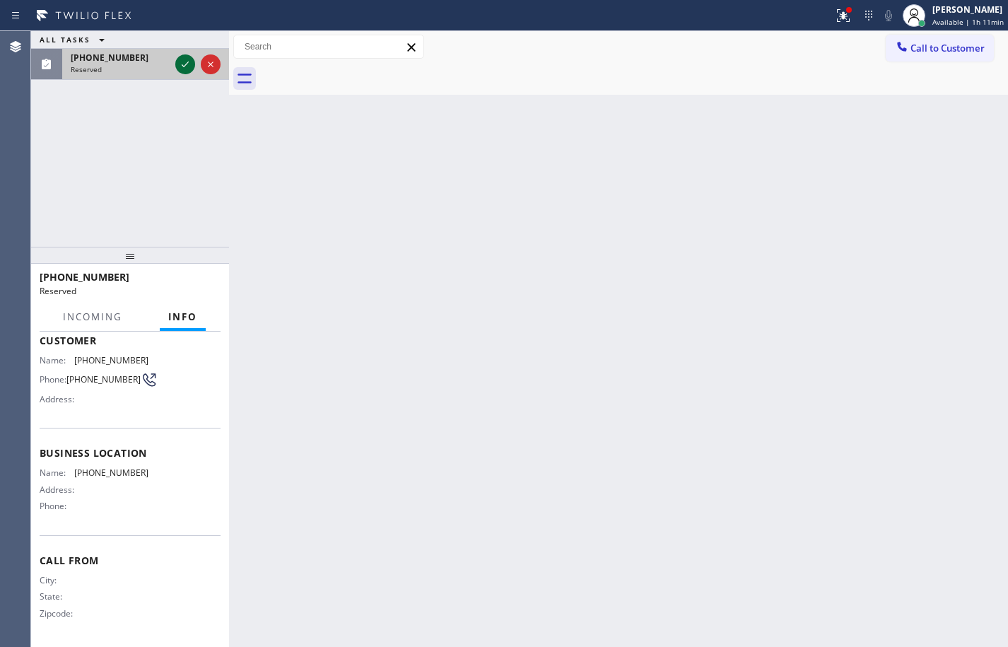
click at [188, 59] on icon at bounding box center [185, 64] width 17 height 17
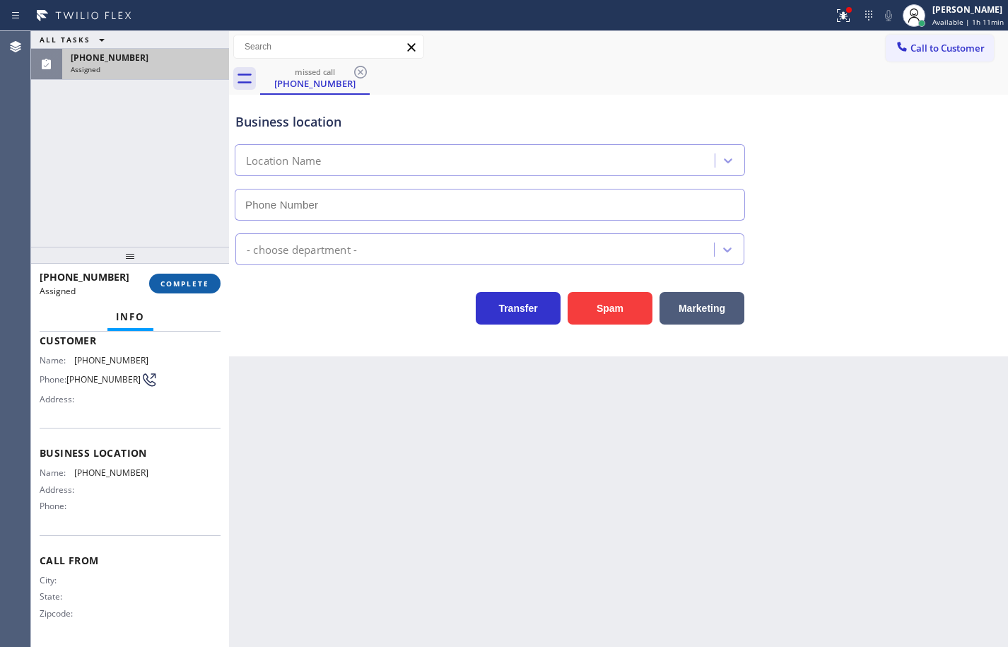
click at [198, 289] on button "COMPLETE" at bounding box center [184, 284] width 71 height 20
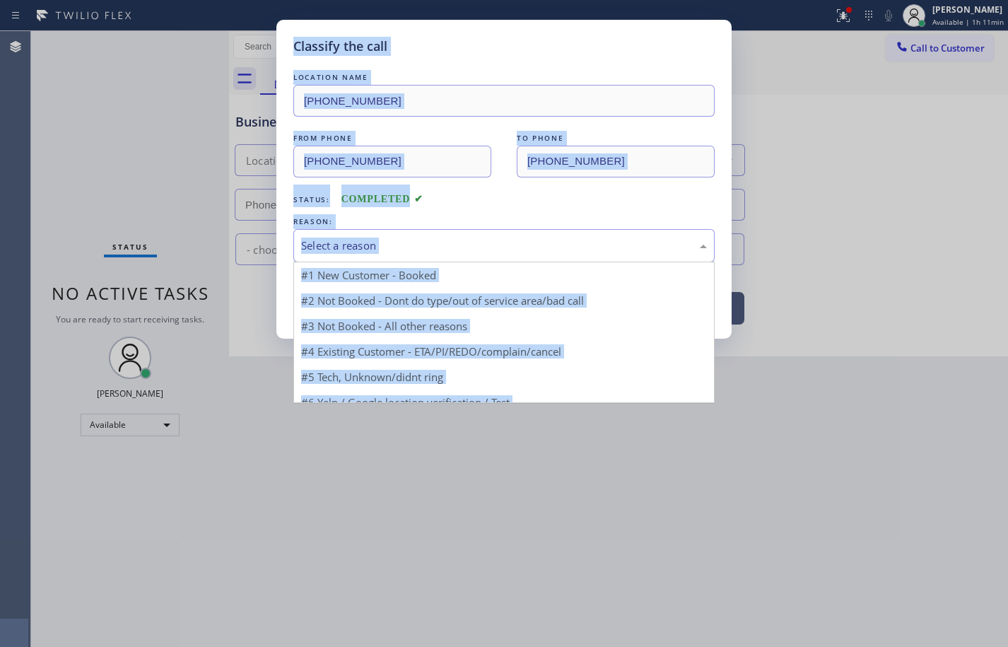
click at [393, 254] on div "Select a reason" at bounding box center [503, 245] width 421 height 33
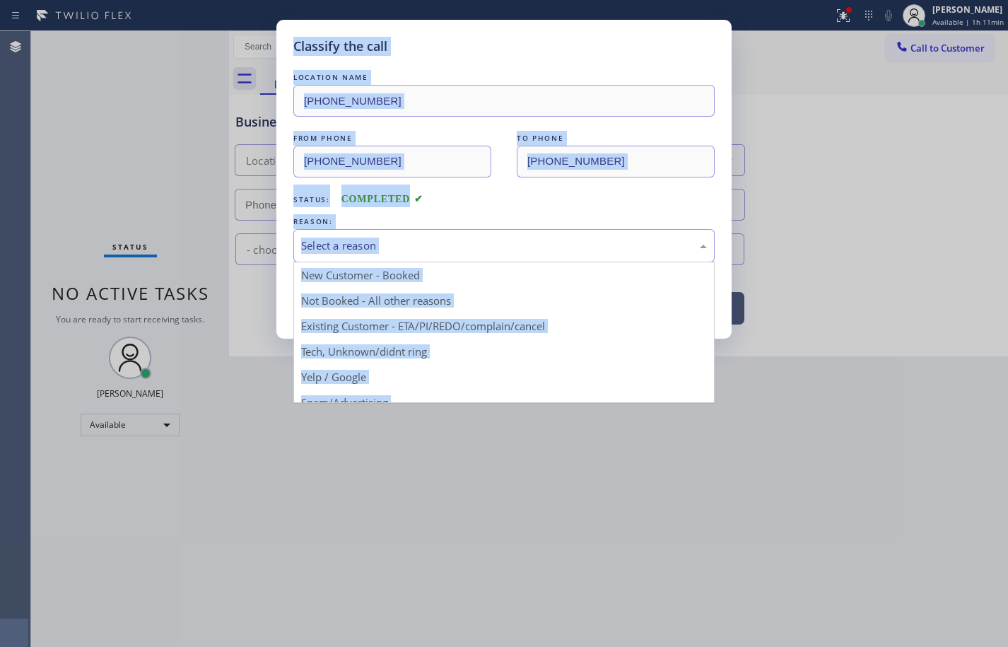
click at [478, 206] on div "Status: COMPLETED" at bounding box center [503, 196] width 421 height 23
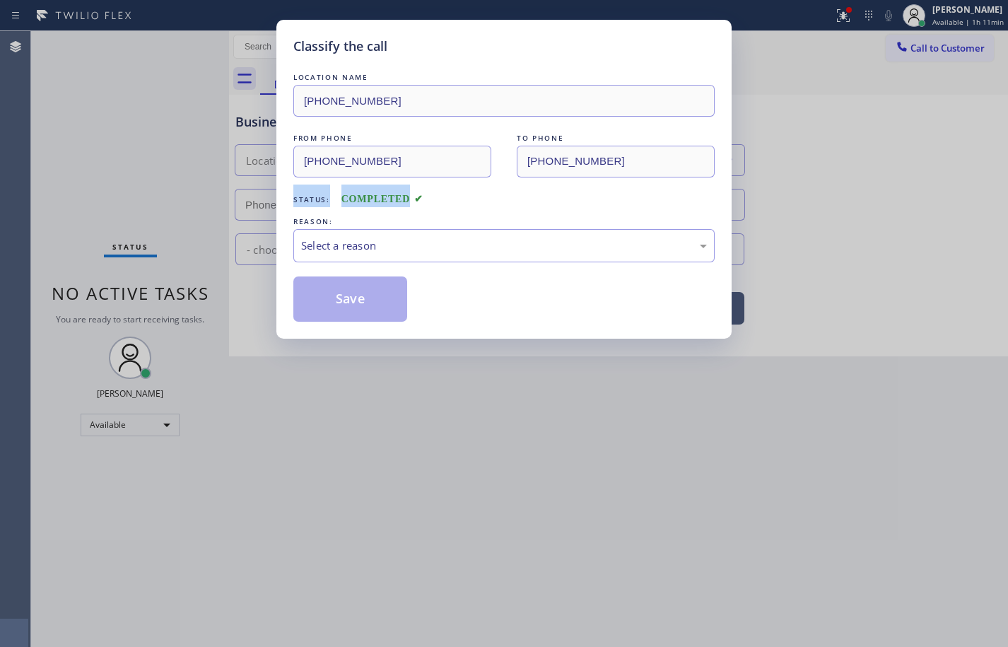
click at [478, 206] on div "Status: COMPLETED" at bounding box center [503, 196] width 421 height 23
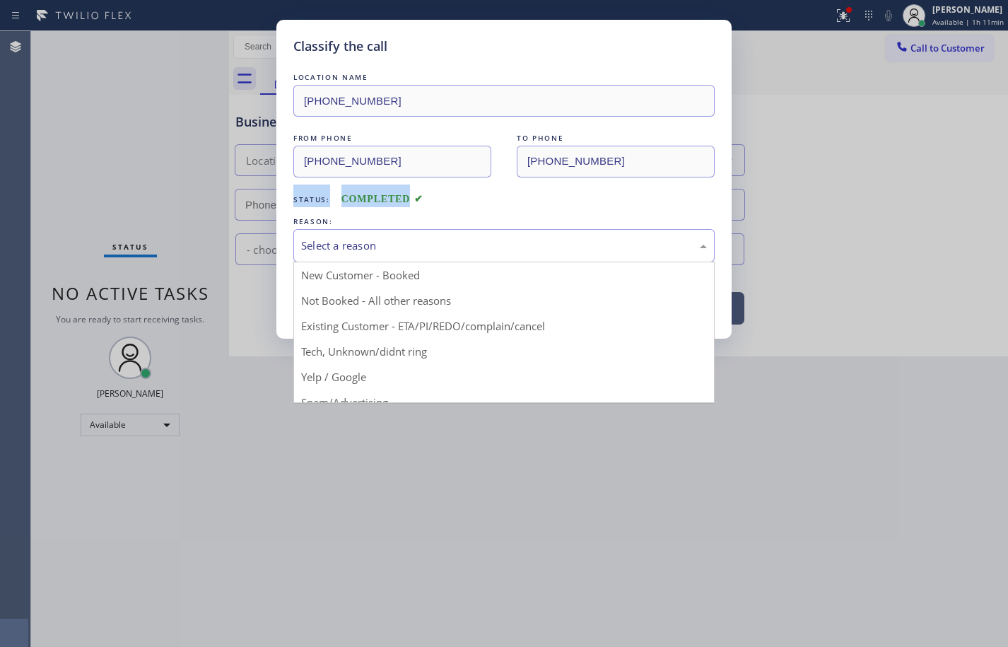
click at [461, 247] on div "Select a reason" at bounding box center [504, 246] width 406 height 16
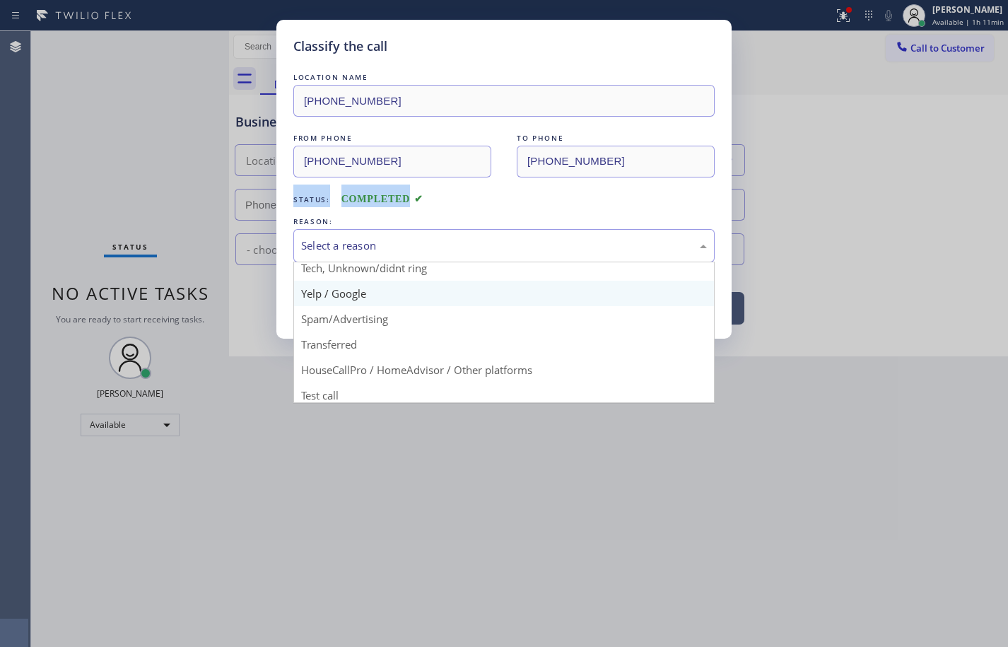
scroll to position [89, 0]
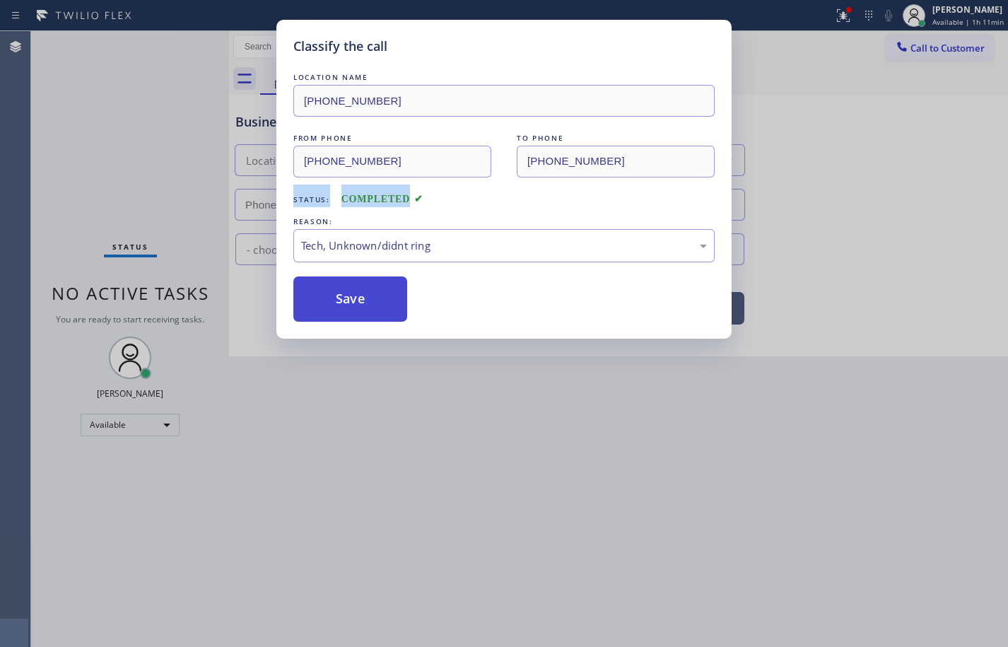
click at [375, 294] on button "Save" at bounding box center [350, 298] width 114 height 45
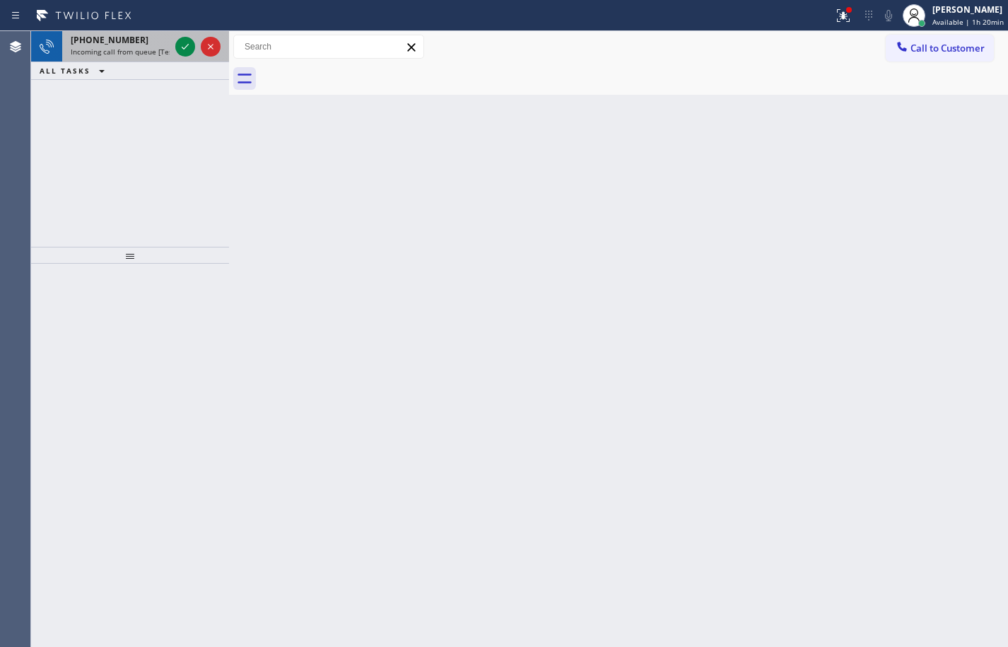
click at [144, 48] on span "Incoming call from queue [Test] All" at bounding box center [129, 52] width 117 height 10
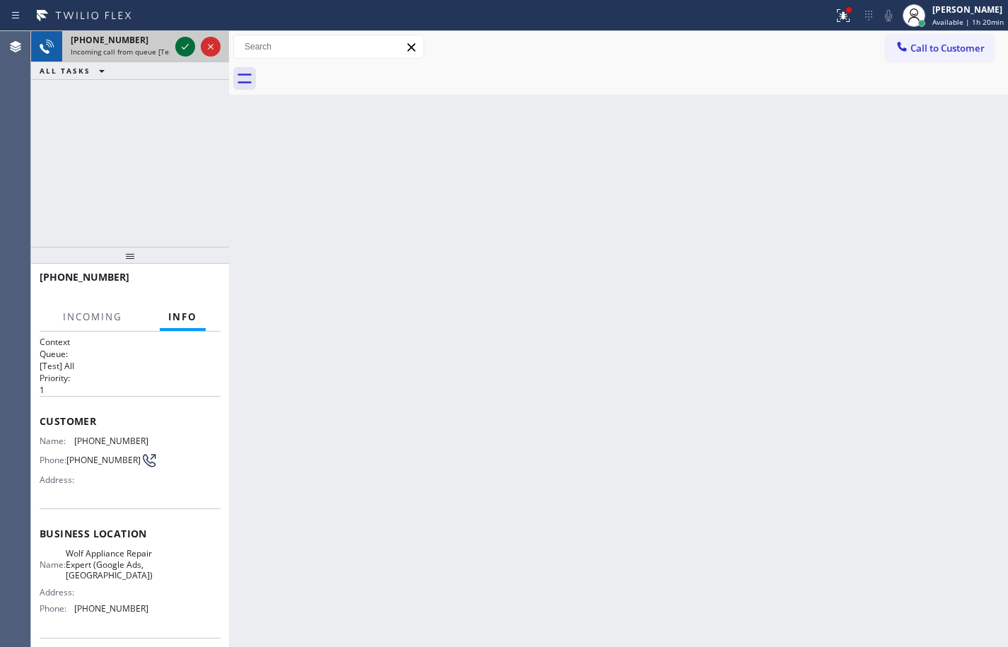
click at [185, 46] on icon at bounding box center [185, 46] width 17 height 17
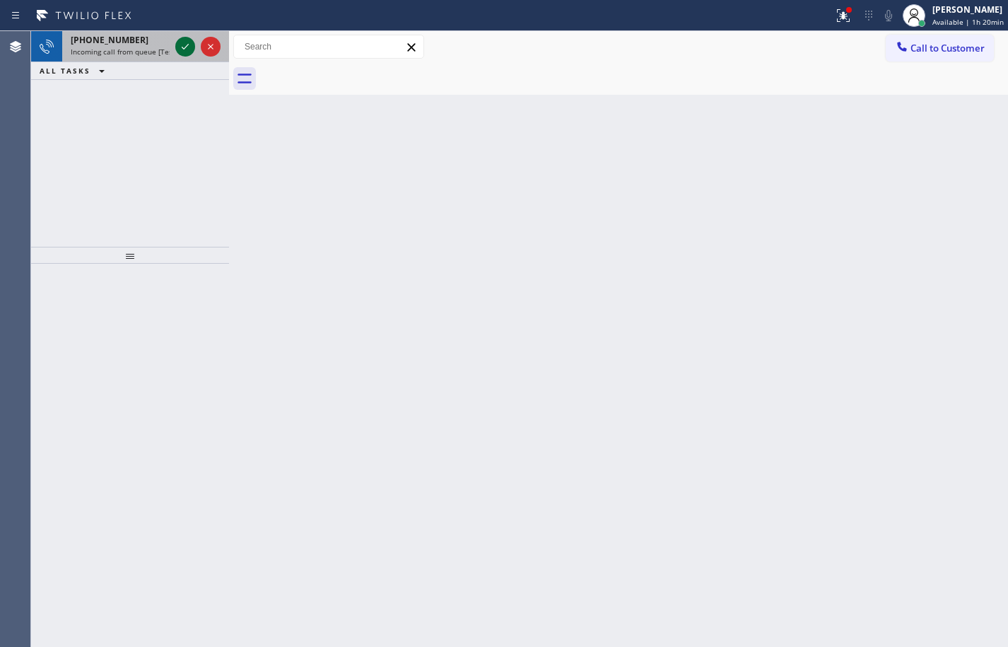
click at [178, 47] on icon at bounding box center [185, 46] width 17 height 17
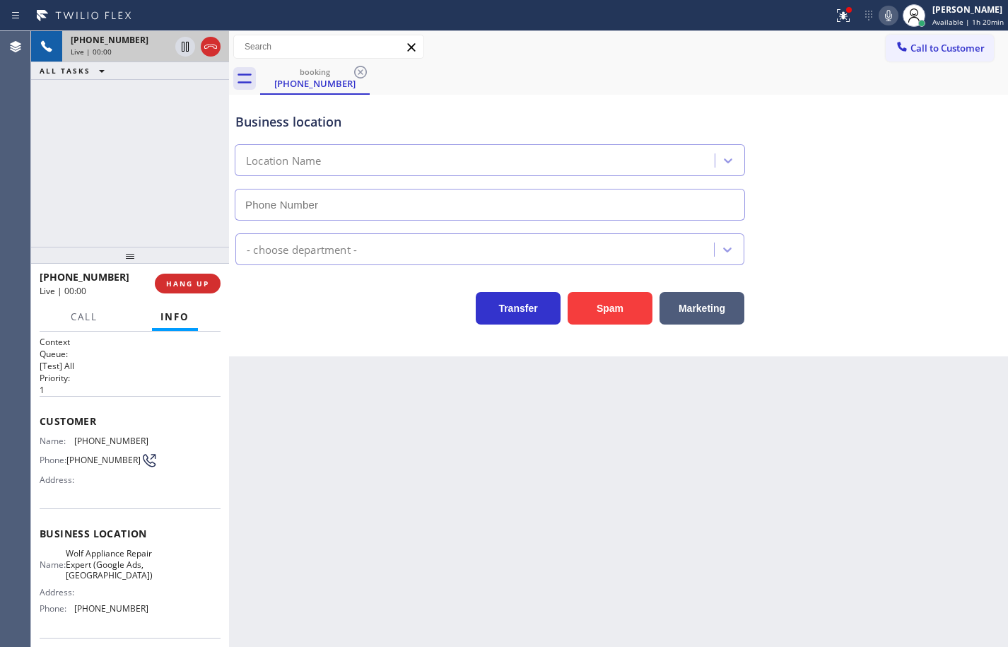
type input "[PHONE_NUMBER]"
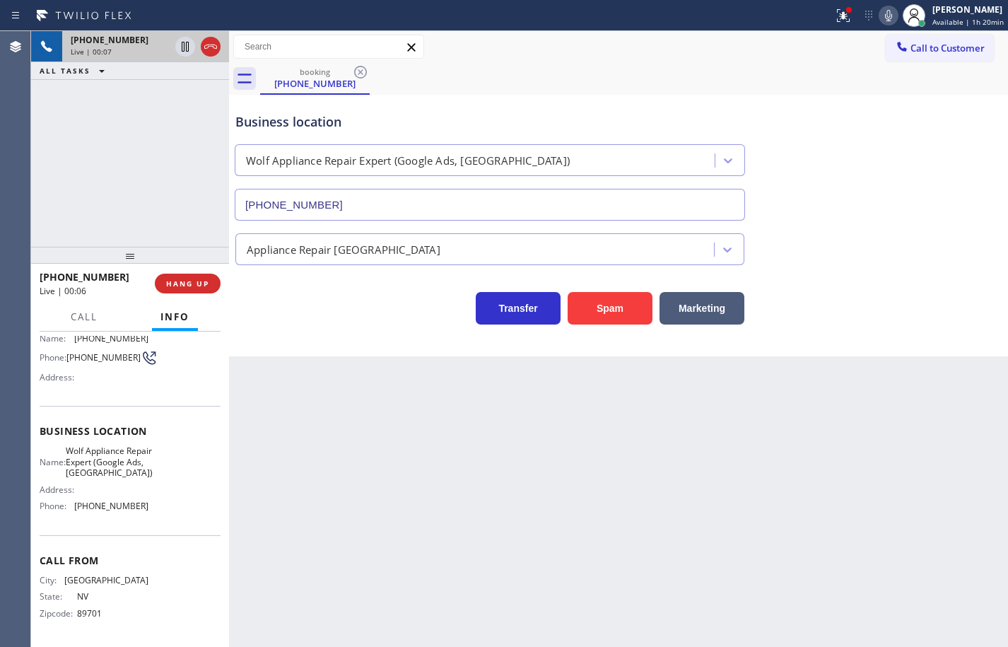
scroll to position [47, 0]
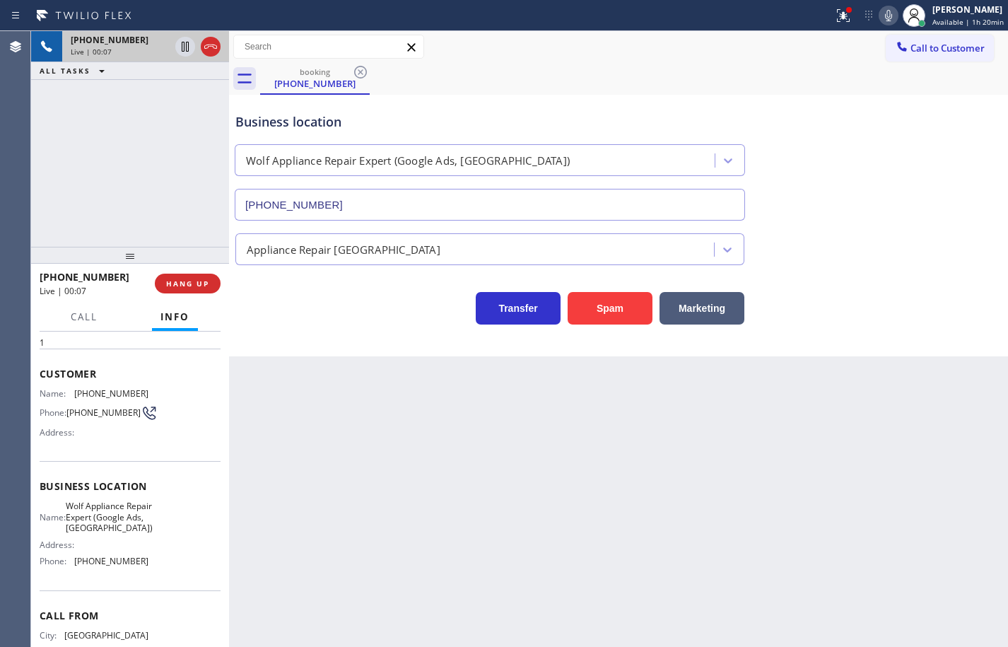
click at [146, 590] on div "Business location Name: Wolf Appliance Repair Expert (Google Ads, [GEOGRAPHIC_D…" at bounding box center [130, 525] width 181 height 129
drag, startPoint x: 146, startPoint y: 591, endPoint x: 123, endPoint y: 511, distance: 83.0
click at [132, 542] on div "Business location Name: Wolf Appliance Repair Expert (Google Ads, [GEOGRAPHIC_D…" at bounding box center [130, 525] width 181 height 129
click at [63, 403] on div "Name: [PHONE_NUMBER] Phone: [PHONE_NUMBER] Address:" at bounding box center [94, 416] width 109 height 56
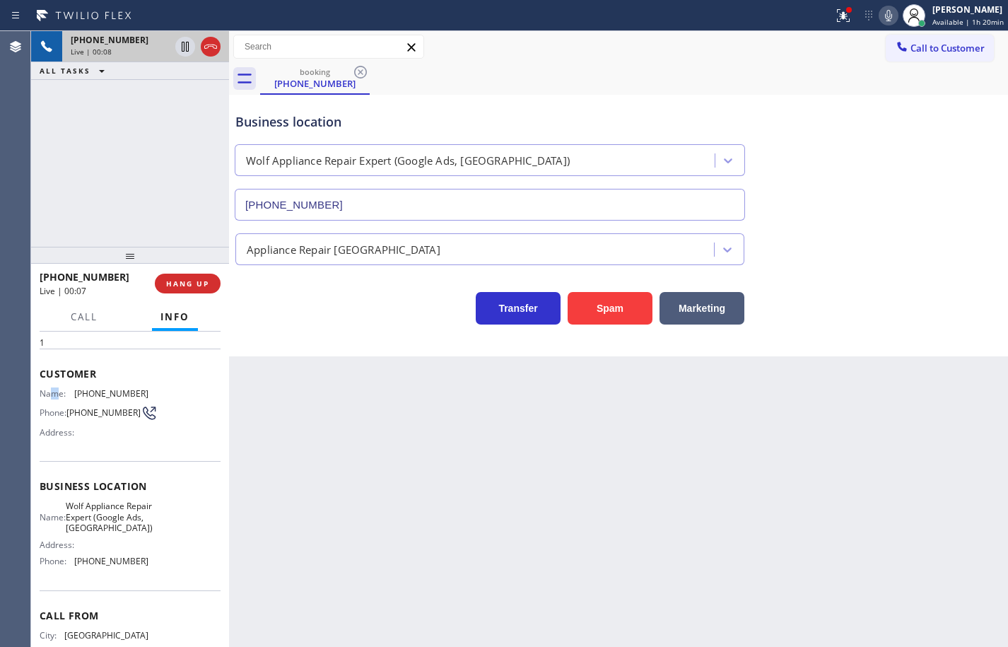
drag, startPoint x: 57, startPoint y: 396, endPoint x: 44, endPoint y: 378, distance: 22.4
click at [51, 390] on span "Name:" at bounding box center [57, 393] width 35 height 11
click at [44, 377] on span "Customer" at bounding box center [130, 373] width 181 height 13
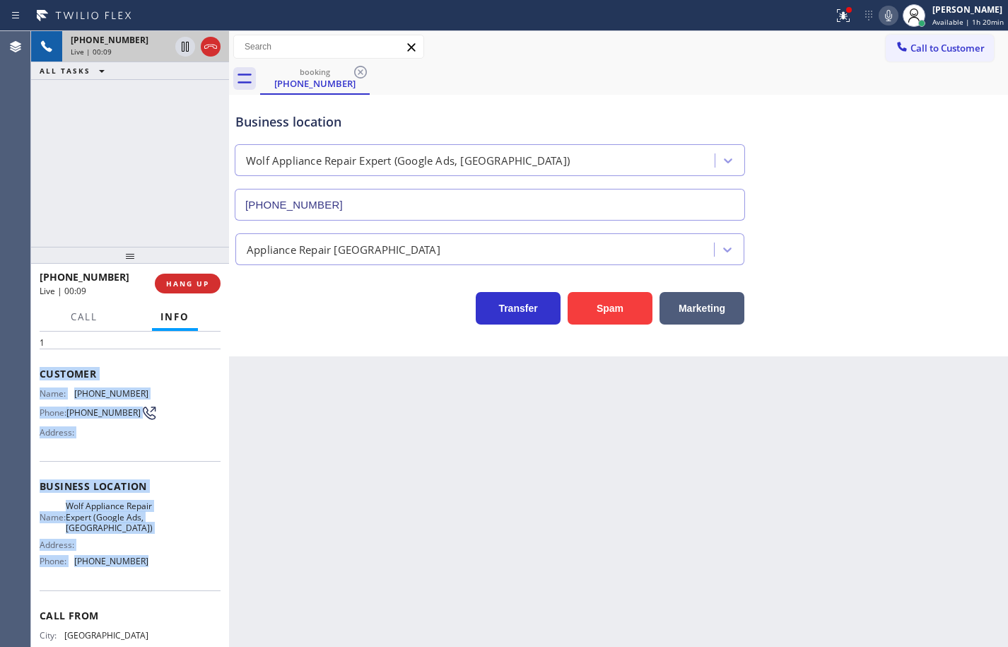
drag, startPoint x: 40, startPoint y: 372, endPoint x: 152, endPoint y: 572, distance: 229.2
click at [152, 572] on div "Context Queue: [Test] All Priority: 1 Customer Name: [PHONE_NUMBER] Phone: [PHO…" at bounding box center [130, 492] width 181 height 409
click at [88, 319] on span "Call" at bounding box center [84, 316] width 27 height 13
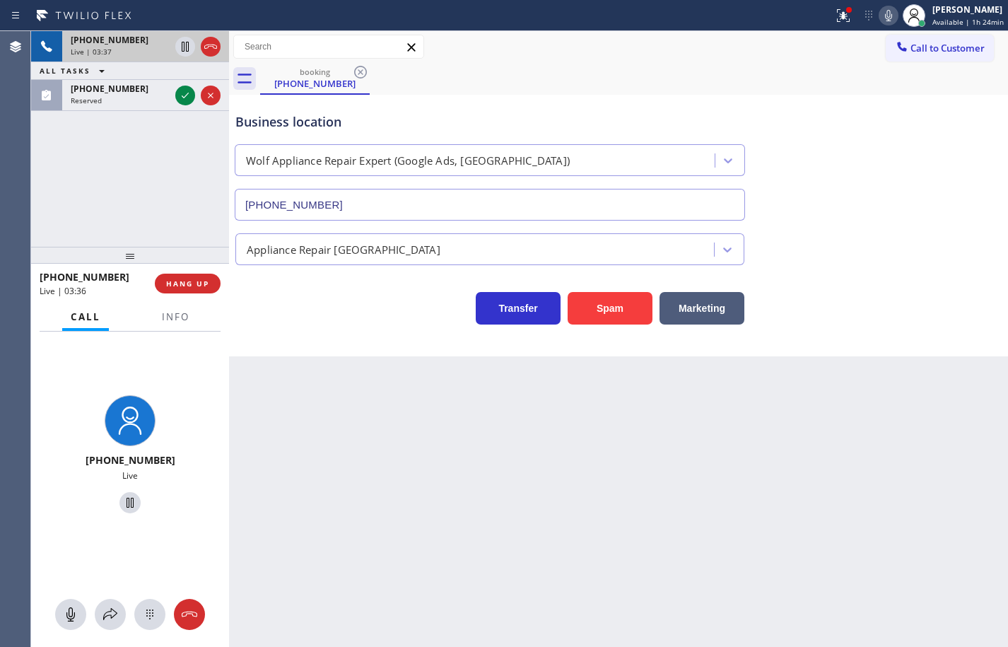
click at [308, 391] on div "Back to Dashboard Change Sender ID Customers Technicians Select a contact Outbo…" at bounding box center [618, 339] width 779 height 616
click at [164, 320] on span "Info" at bounding box center [176, 316] width 28 height 13
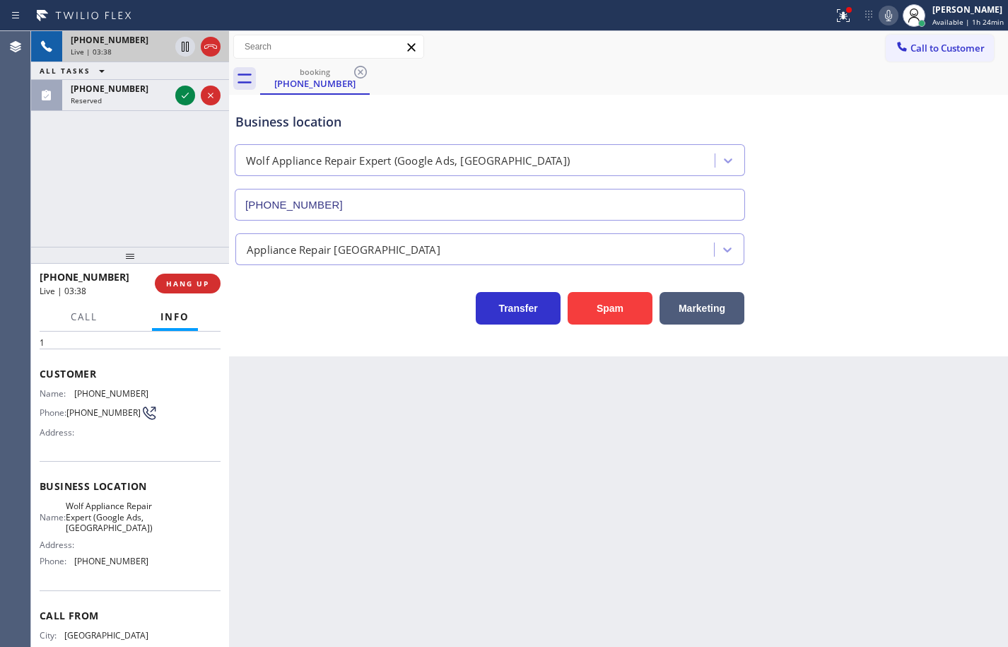
click at [182, 395] on div "Name: [PHONE_NUMBER] Phone: [PHONE_NUMBER] Address:" at bounding box center [130, 416] width 181 height 56
click at [178, 96] on icon at bounding box center [185, 95] width 17 height 17
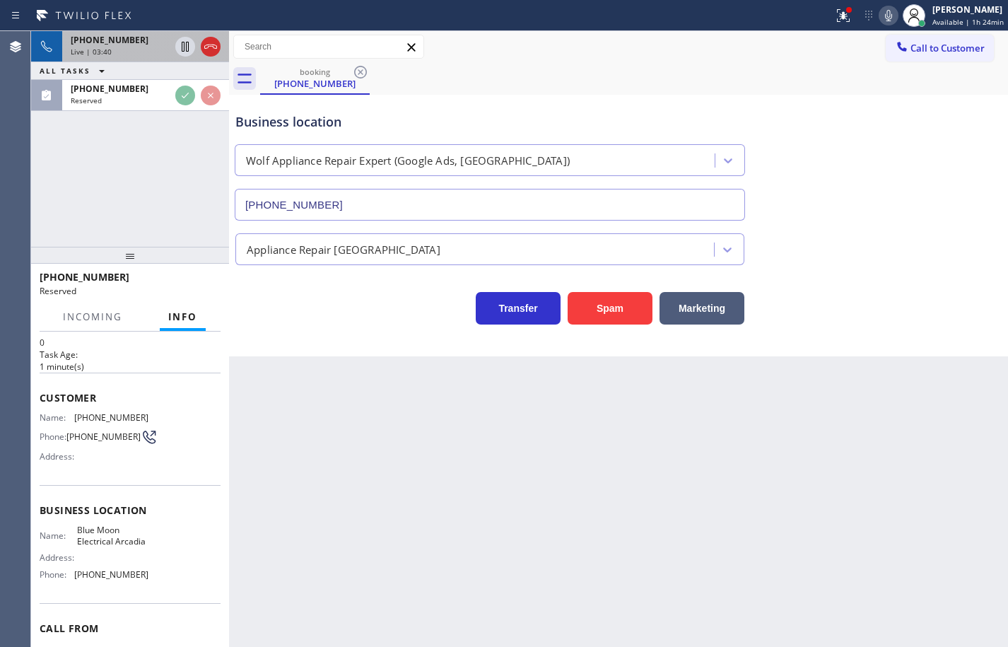
click at [167, 585] on div "Name: Blue Moon Electrical Arcadia Address: Phone: [PHONE_NUMBER]" at bounding box center [130, 555] width 181 height 61
click at [166, 585] on div "Name: Blue Moon Electrical Arcadia Address: Phone: [PHONE_NUMBER]" at bounding box center [130, 555] width 181 height 61
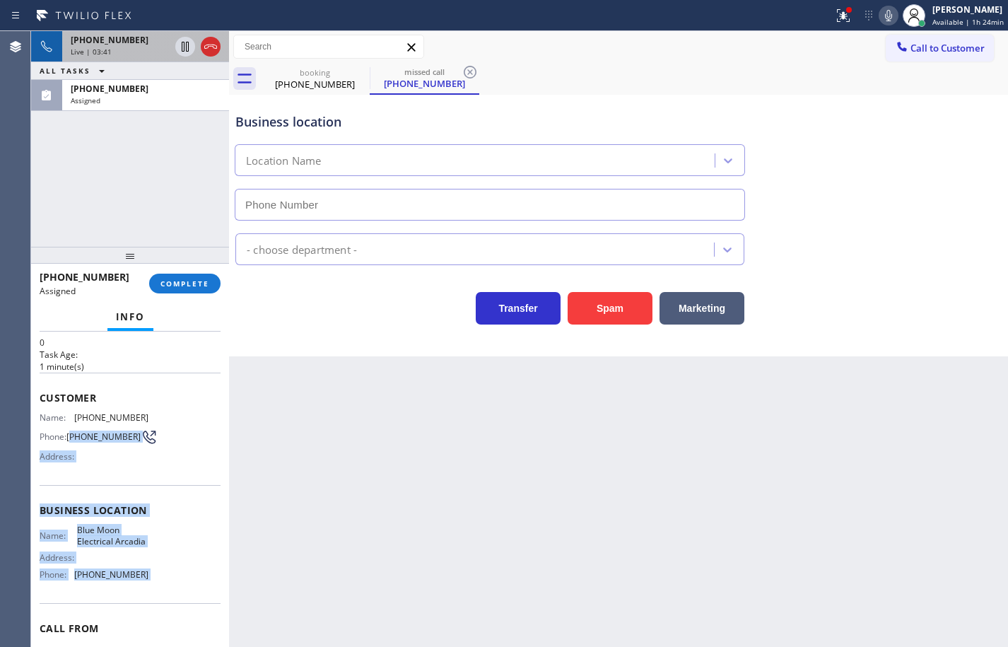
type input "[PHONE_NUMBER]"
drag, startPoint x: 165, startPoint y: 597, endPoint x: 34, endPoint y: 379, distance: 254.4
click at [34, 379] on div "Context Queue: Electrical Priority: 0 Task Age: [DEMOGRAPHIC_DATA] minute(s) Cu…" at bounding box center [130, 489] width 198 height 315
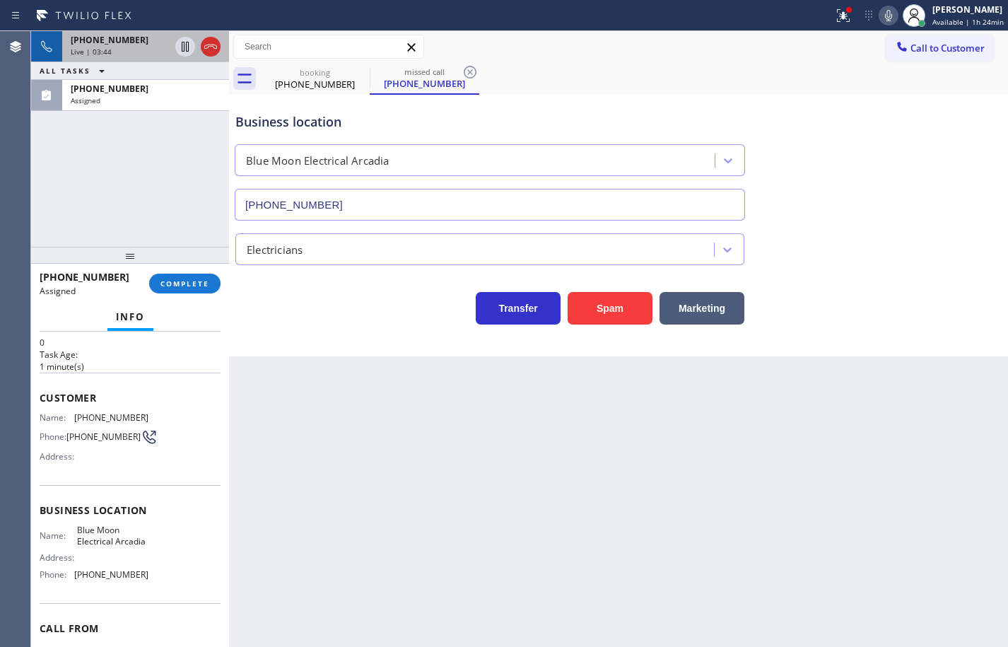
drag, startPoint x: 908, startPoint y: 122, endPoint x: 935, endPoint y: 127, distance: 27.9
click at [935, 127] on div "Business location Blue Moon Electrical [GEOGRAPHIC_DATA] [PHONE_NUMBER]" at bounding box center [619, 157] width 772 height 128
click at [187, 287] on span "COMPLETE" at bounding box center [184, 284] width 49 height 10
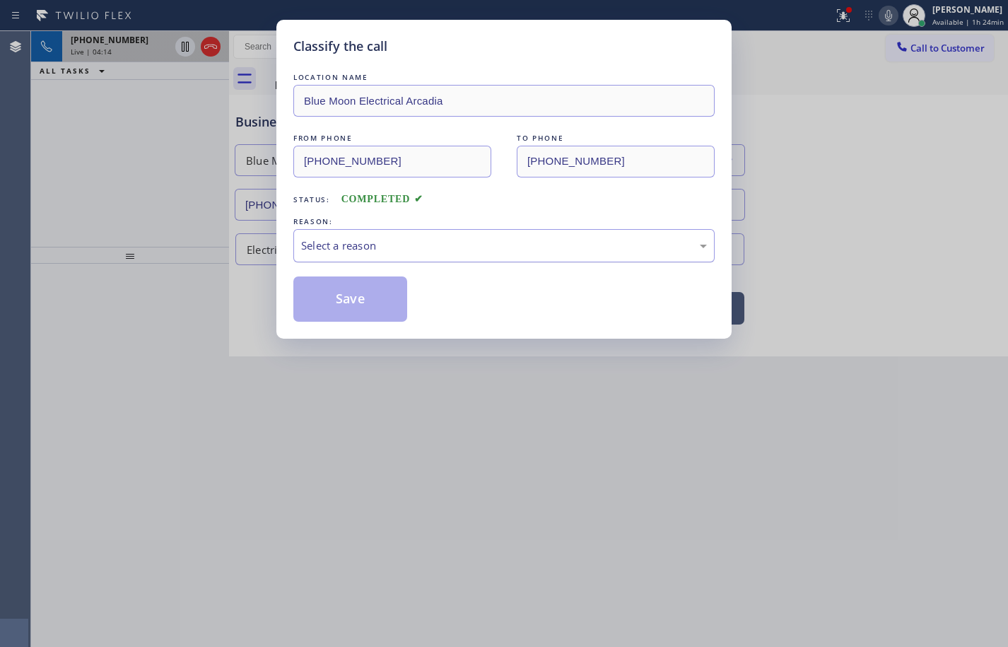
click at [385, 245] on div "Select a reason" at bounding box center [504, 246] width 406 height 16
click at [370, 309] on button "Save" at bounding box center [350, 298] width 114 height 45
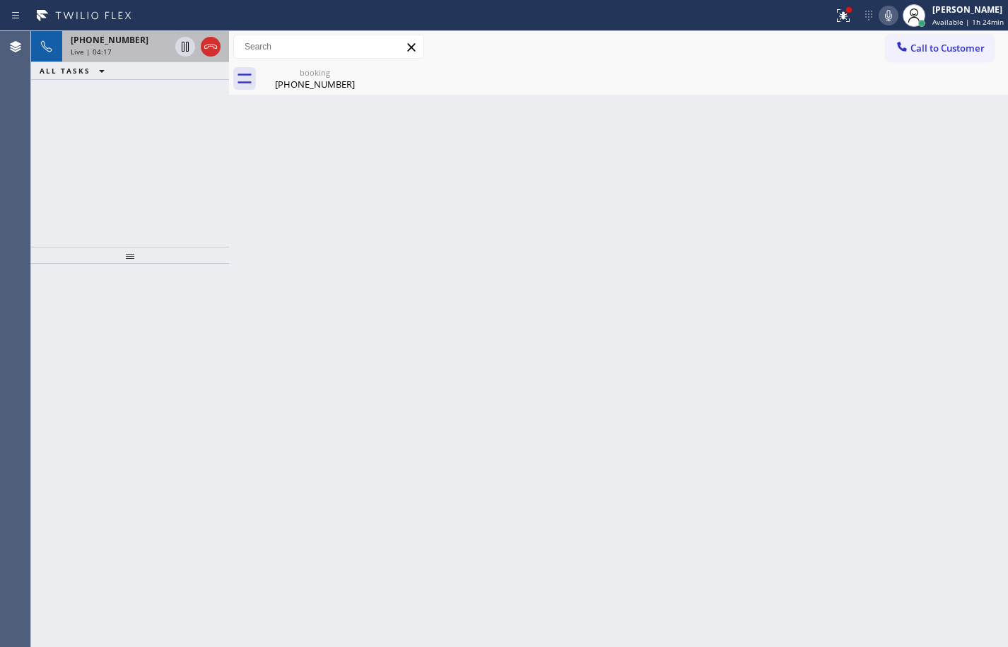
click at [129, 49] on div "Live | 04:17" at bounding box center [120, 52] width 99 height 10
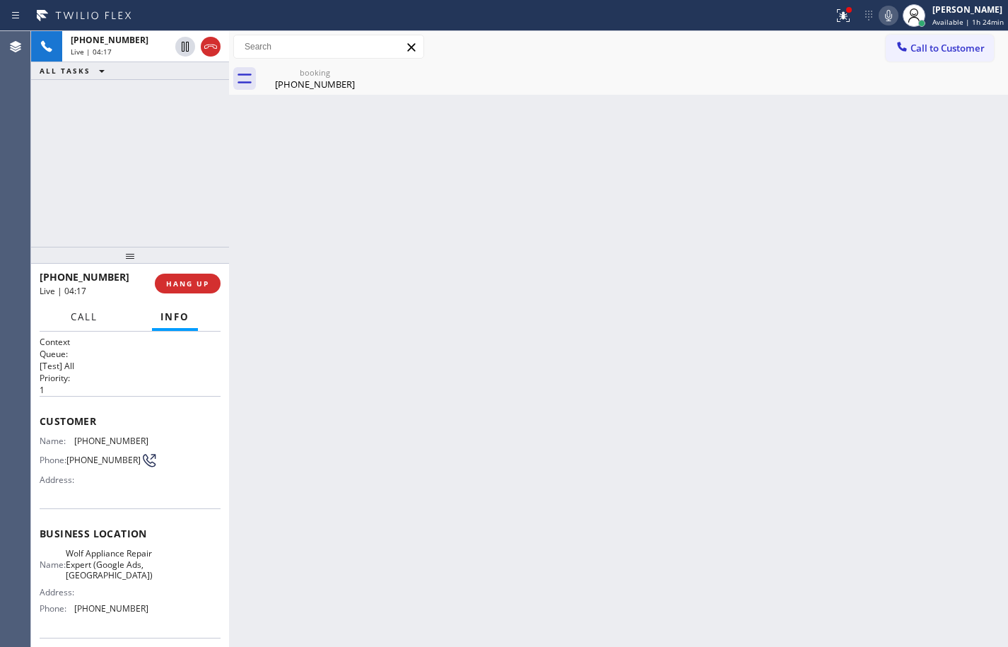
click at [89, 316] on span "Call" at bounding box center [84, 316] width 27 height 13
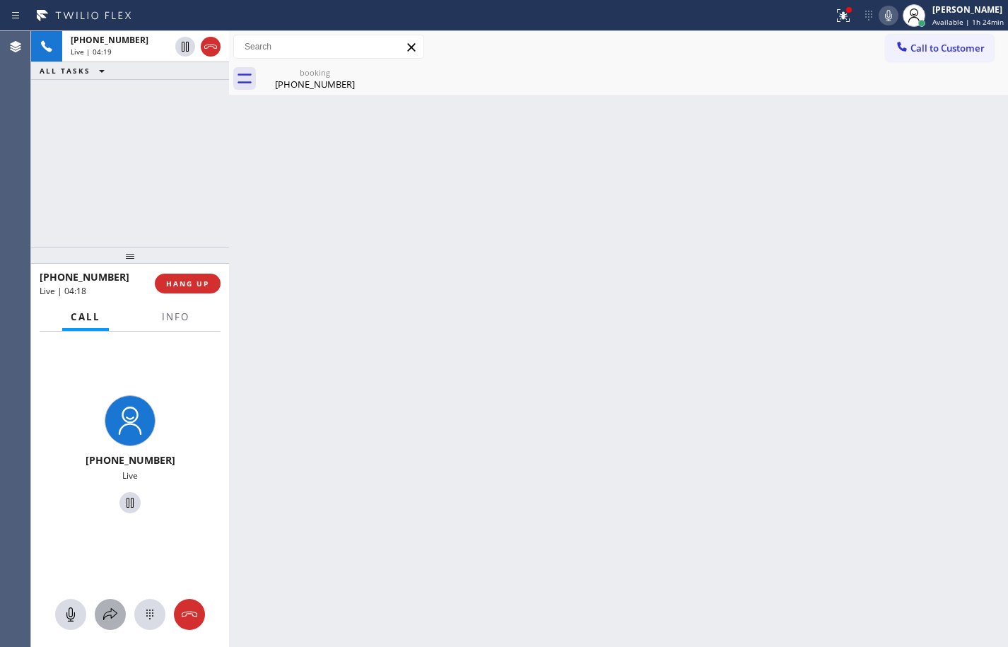
click at [112, 618] on icon at bounding box center [110, 614] width 17 height 17
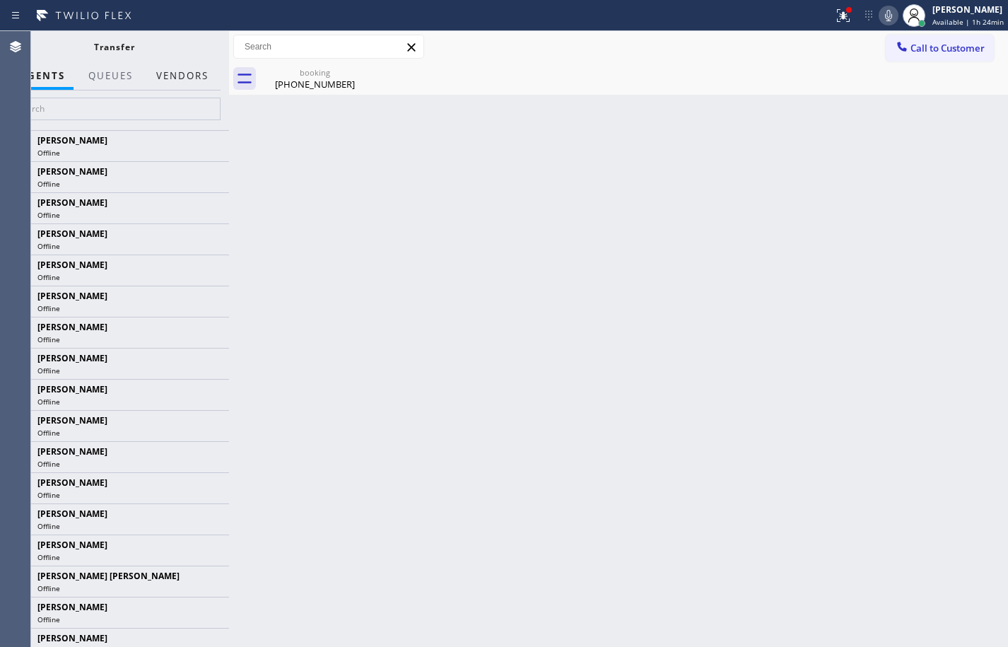
click at [175, 73] on button "Vendors" at bounding box center [182, 76] width 69 height 28
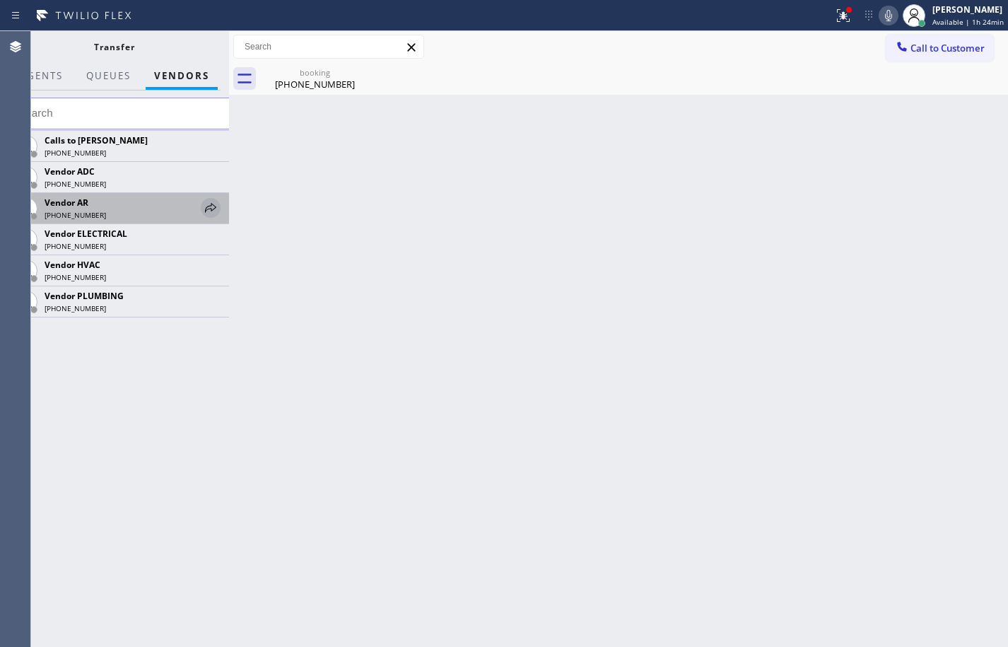
click at [214, 202] on icon at bounding box center [210, 207] width 17 height 17
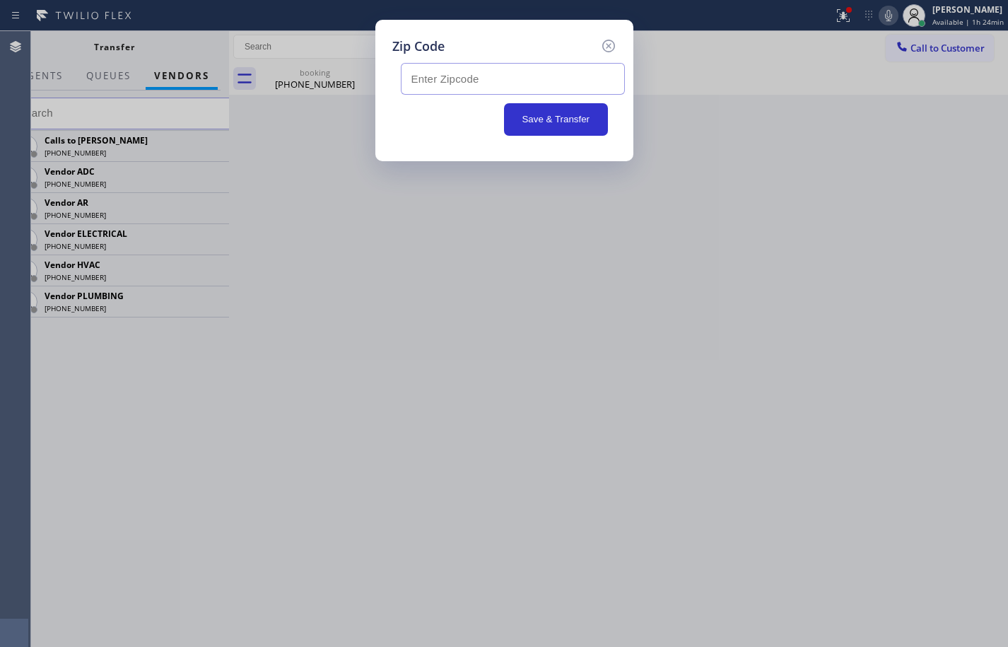
click at [488, 77] on input "text" at bounding box center [513, 79] width 224 height 32
paste input "97330"
type input "97330"
click at [548, 117] on button "Save & Transfer" at bounding box center [556, 119] width 104 height 33
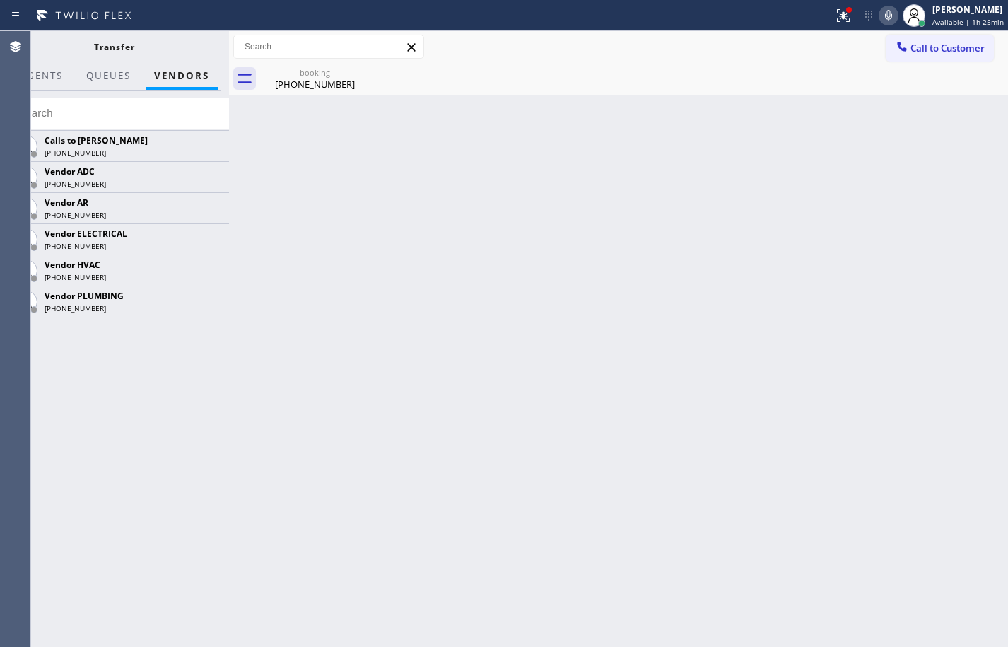
click at [885, 15] on icon at bounding box center [888, 15] width 7 height 11
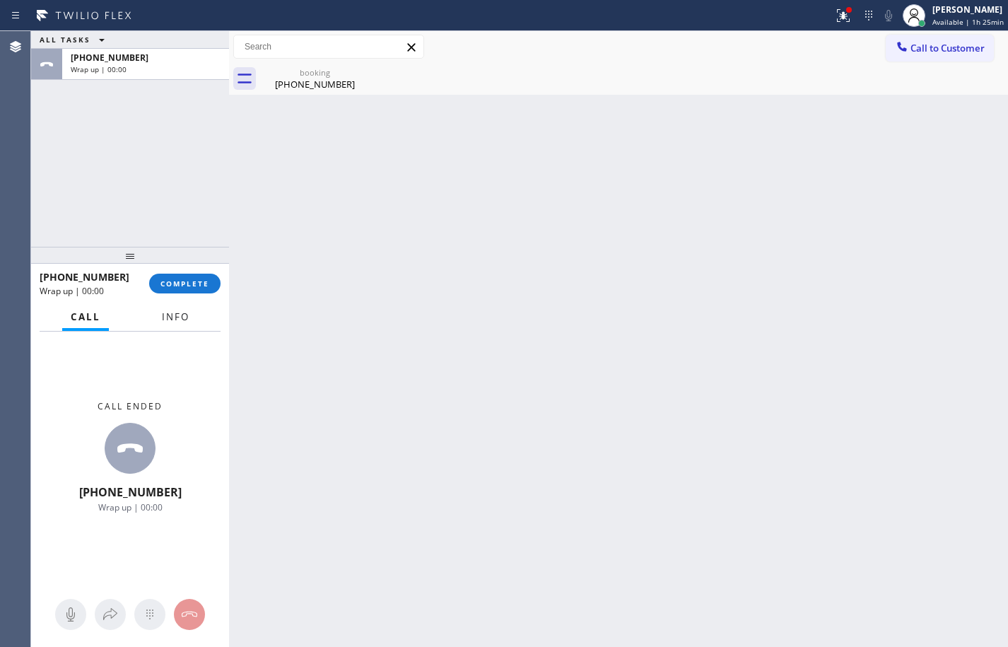
click at [174, 325] on button "Info" at bounding box center [175, 317] width 45 height 28
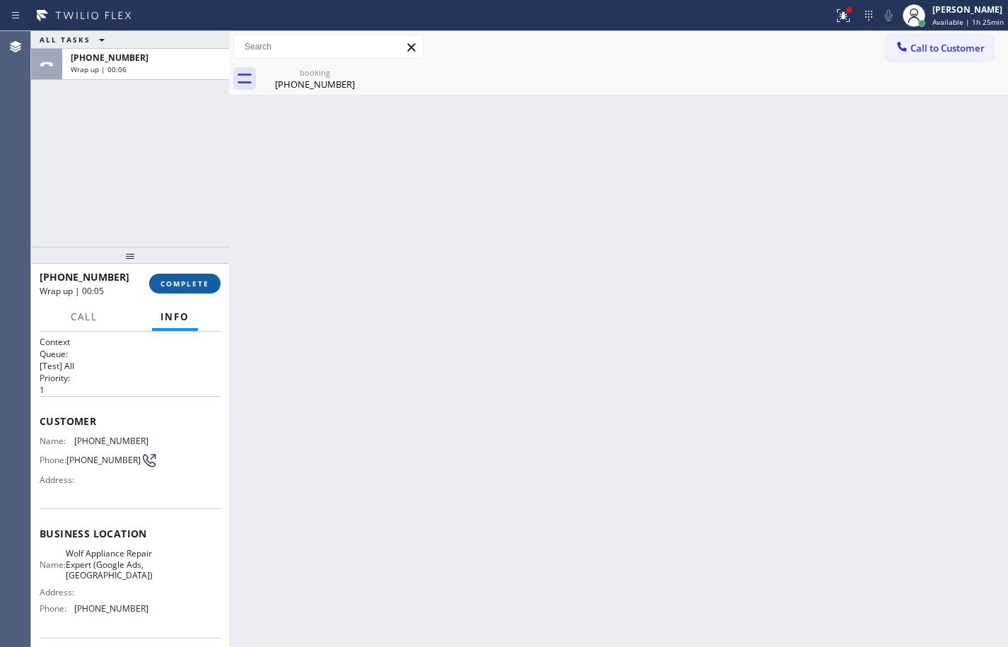
click at [195, 285] on span "COMPLETE" at bounding box center [184, 284] width 49 height 10
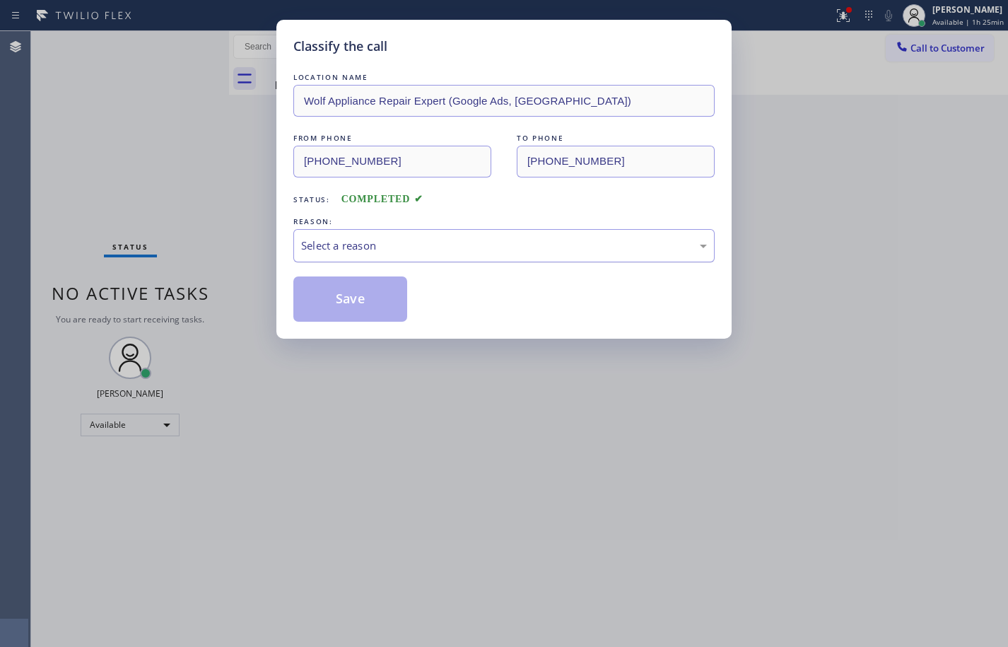
click at [410, 242] on div "Select a reason" at bounding box center [504, 246] width 406 height 16
click at [399, 247] on div "Tech, Unknown/didnt ring" at bounding box center [504, 246] width 406 height 16
click at [385, 306] on button "Save" at bounding box center [350, 298] width 114 height 45
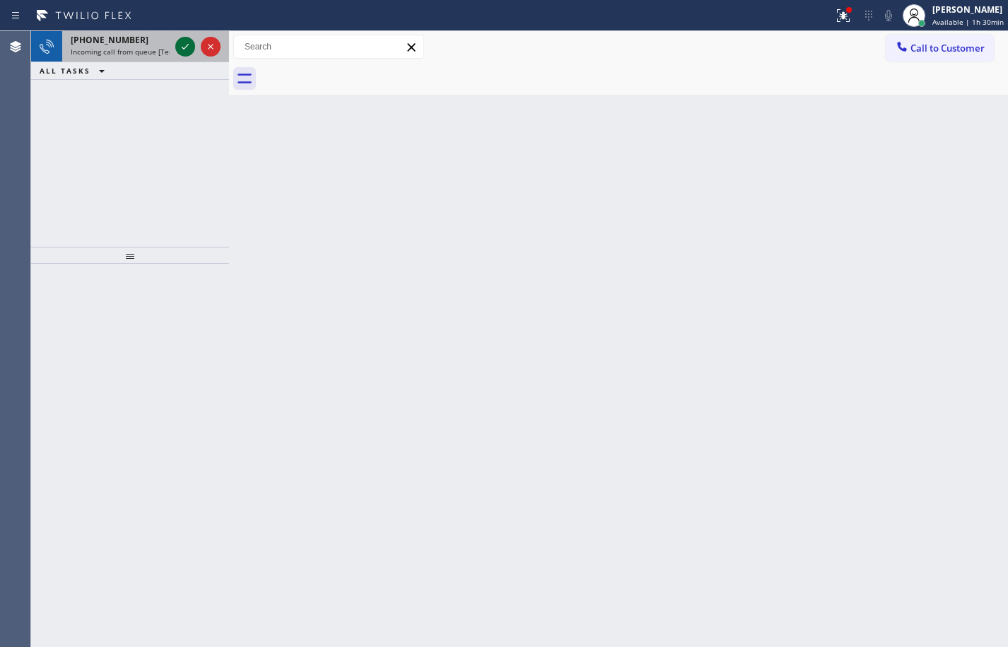
click at [185, 47] on icon at bounding box center [185, 46] width 17 height 17
click at [174, 52] on div at bounding box center [198, 46] width 51 height 31
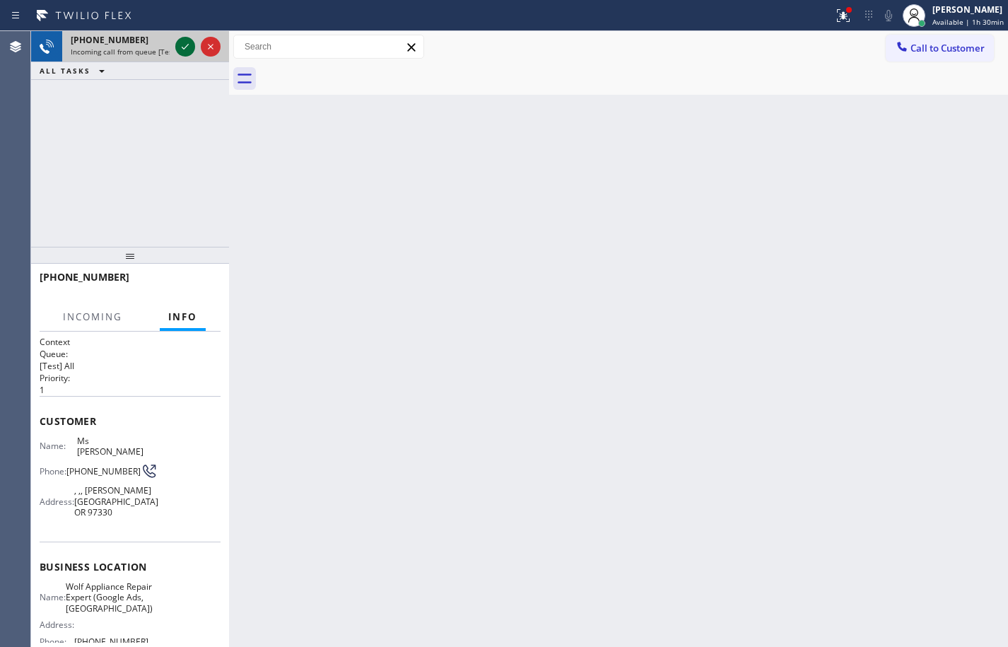
click at [183, 47] on icon at bounding box center [185, 46] width 17 height 17
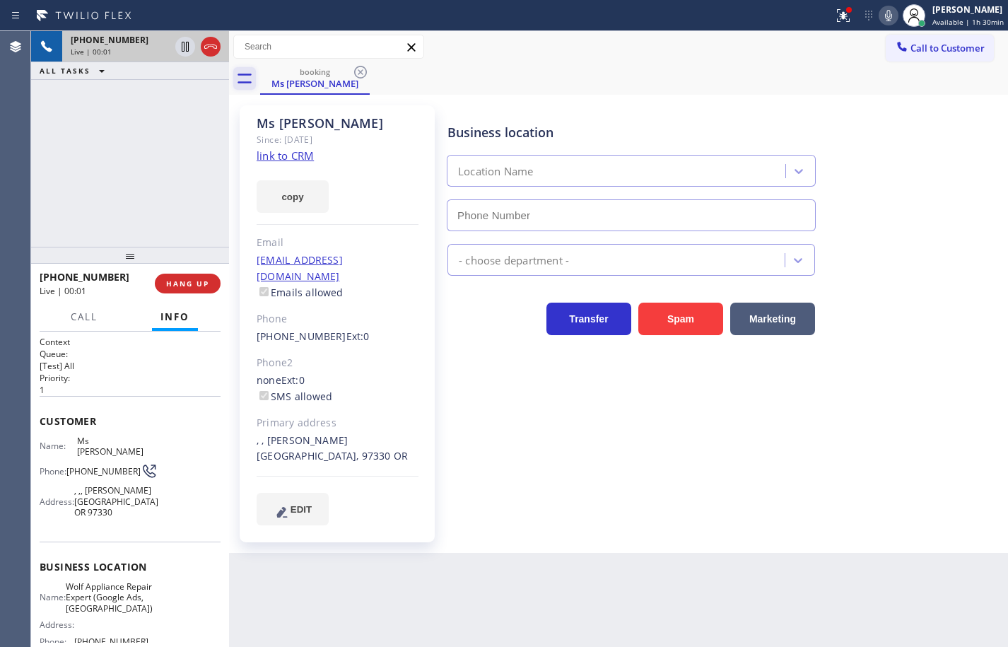
type input "[PHONE_NUMBER]"
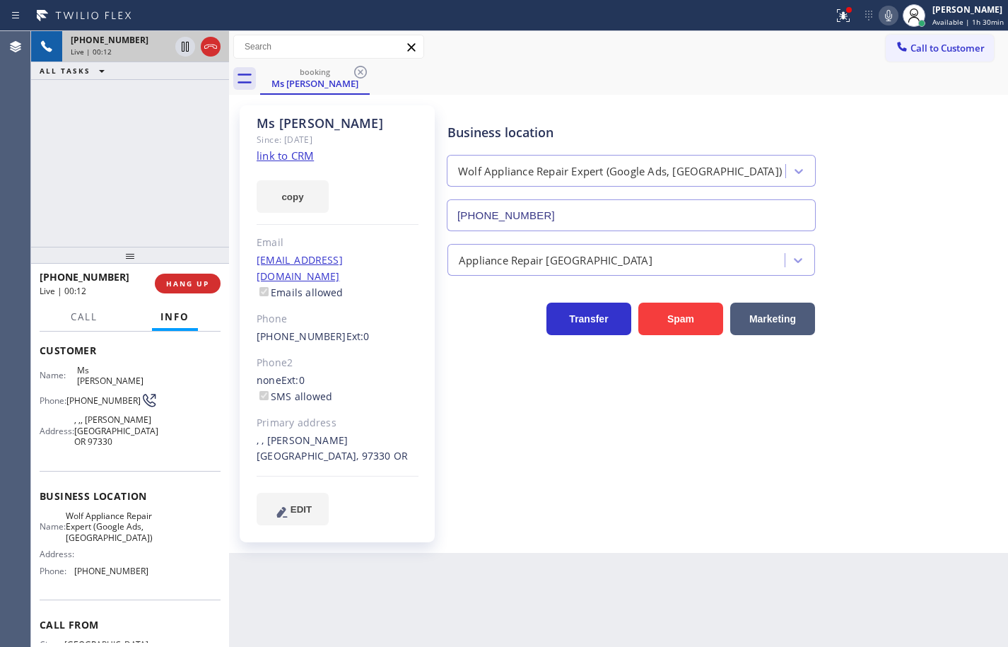
scroll to position [129, 0]
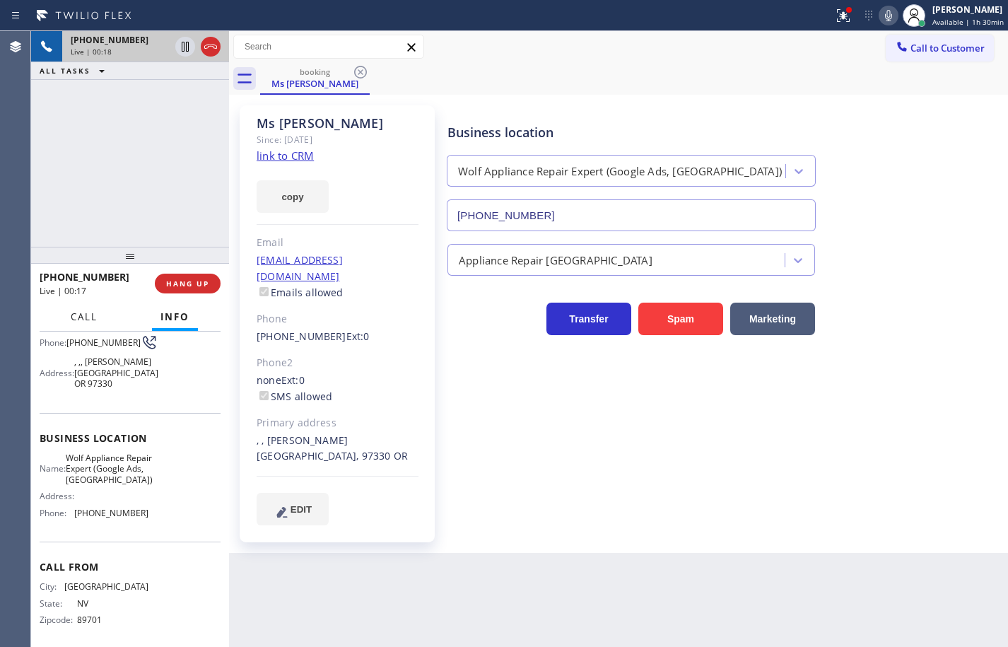
click at [72, 312] on span "Call" at bounding box center [84, 316] width 27 height 13
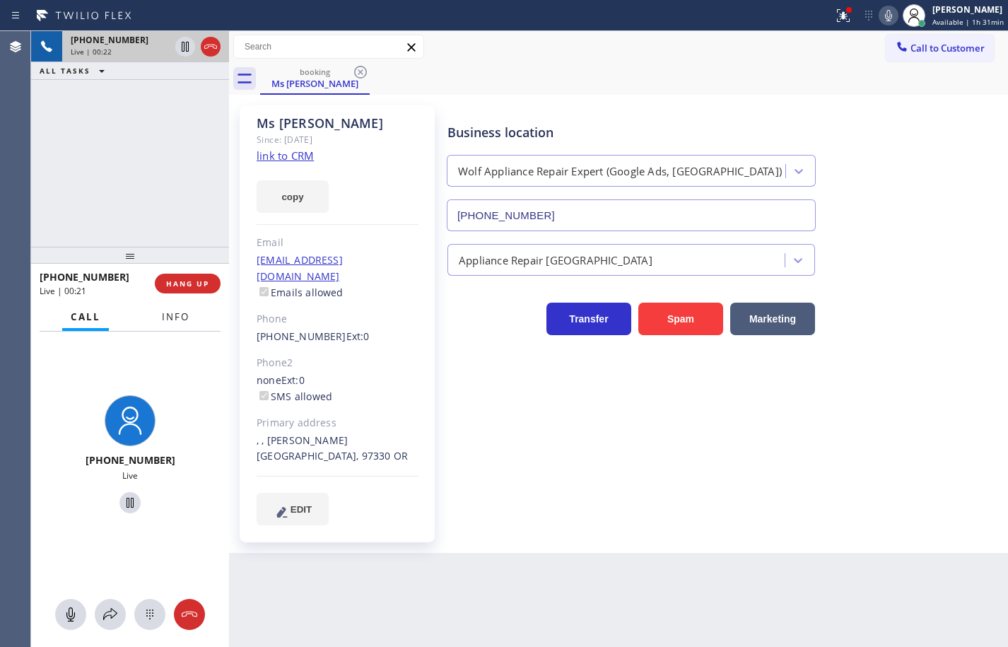
click at [180, 323] on button "Info" at bounding box center [175, 317] width 45 height 28
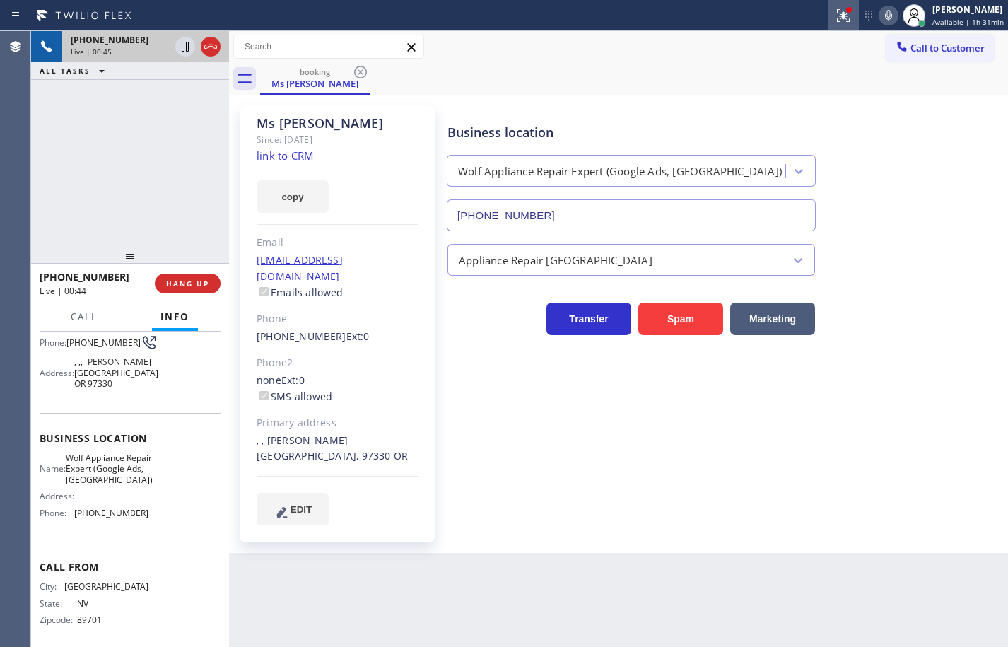
click at [835, 18] on icon at bounding box center [843, 15] width 17 height 17
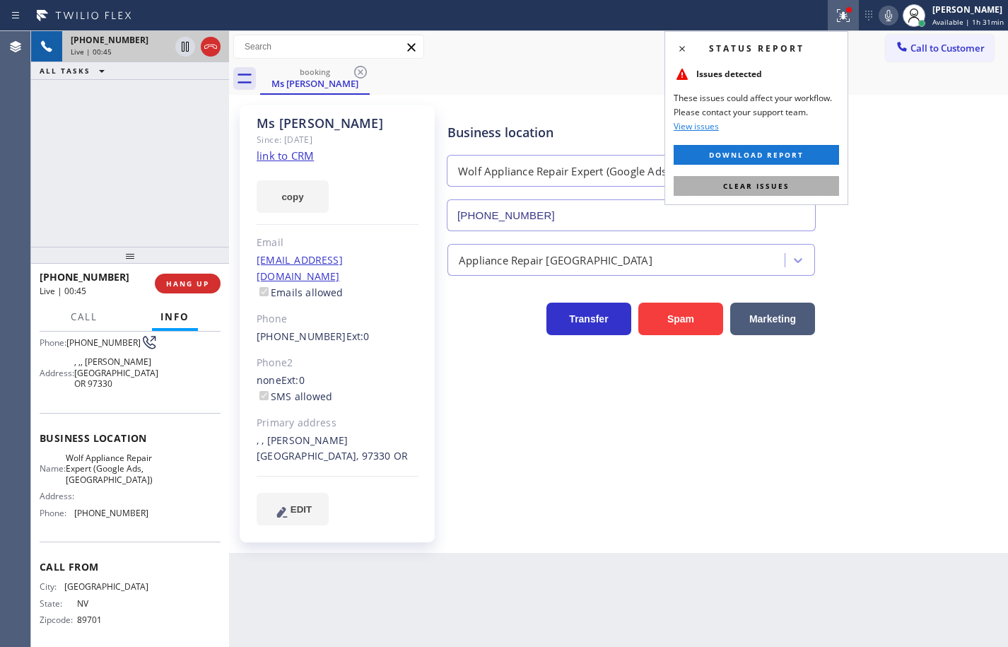
click at [805, 179] on button "Clear issues" at bounding box center [756, 186] width 165 height 20
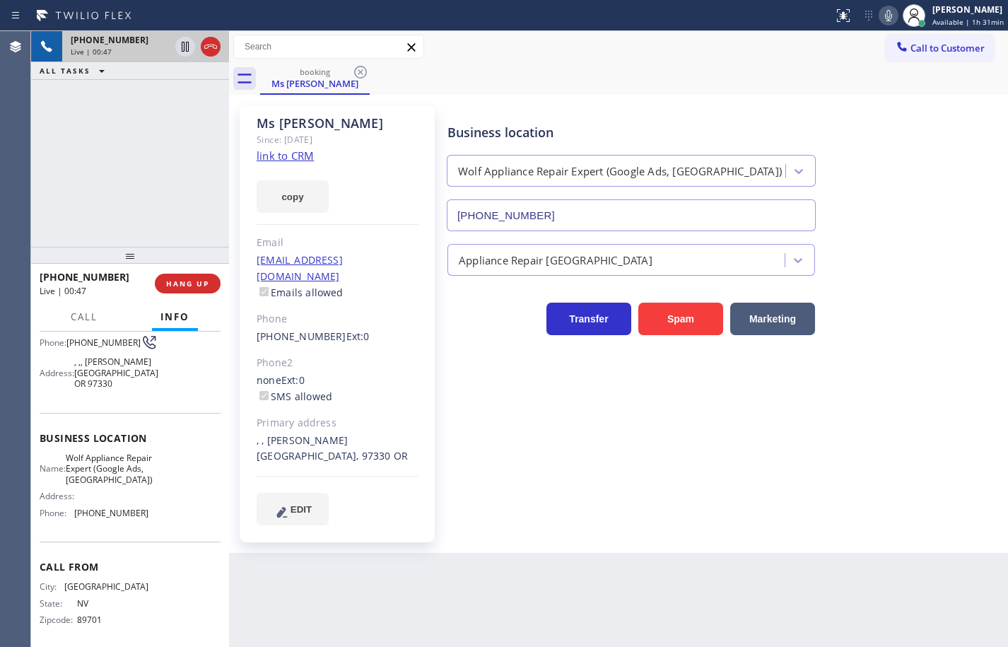
click at [885, 19] on icon at bounding box center [888, 15] width 7 height 11
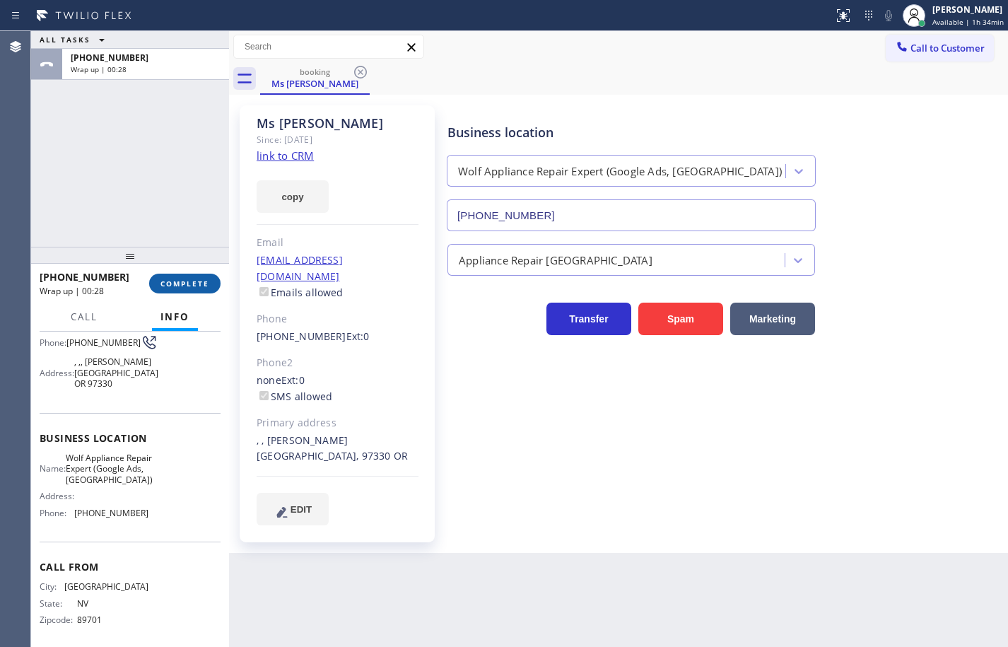
click at [184, 276] on button "COMPLETE" at bounding box center [184, 284] width 71 height 20
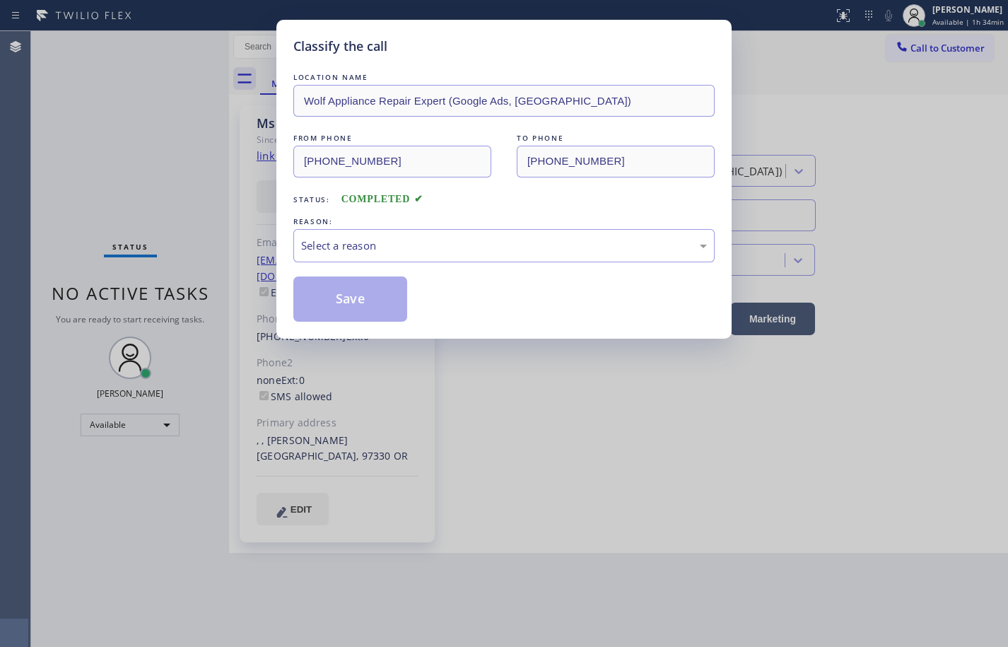
click at [428, 265] on div "LOCATION NAME Wolf Appliance Repair Expert (Google Ads, [GEOGRAPHIC_DATA]) FROM…" at bounding box center [503, 196] width 421 height 252
click at [429, 257] on div "Select a reason" at bounding box center [503, 245] width 421 height 33
click at [443, 233] on div "Existing Customer - ETA/PI/REDO/complain/cancel" at bounding box center [503, 245] width 421 height 33
click at [388, 308] on button "Save" at bounding box center [350, 298] width 114 height 45
